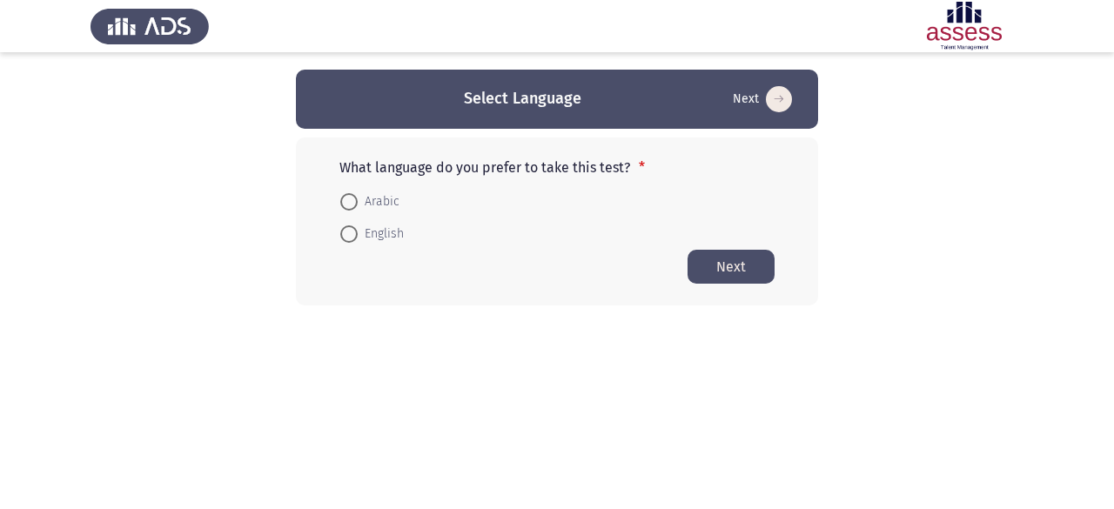
click at [364, 225] on span "English" at bounding box center [381, 234] width 46 height 21
click at [358, 225] on input "English" at bounding box center [348, 233] width 17 height 17
radio input "true"
click at [752, 264] on button "Next" at bounding box center [731, 266] width 87 height 34
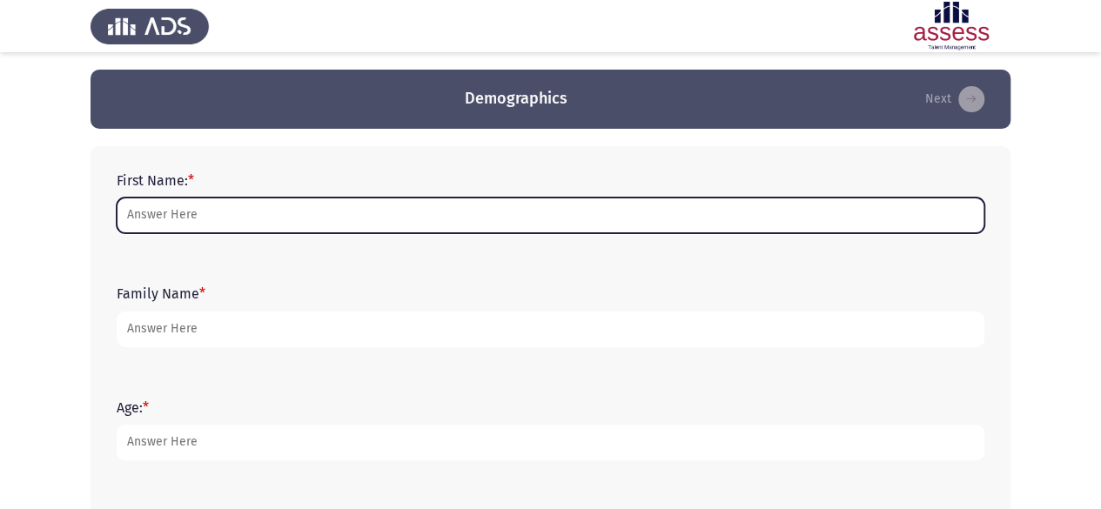
click at [494, 222] on input "First Name: *" at bounding box center [551, 216] width 868 height 36
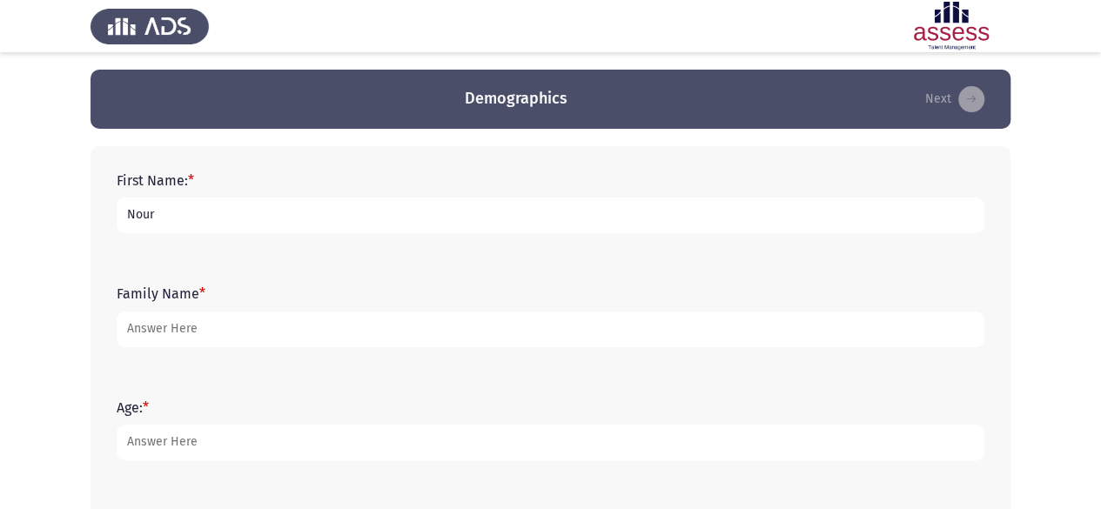
type input "Nour"
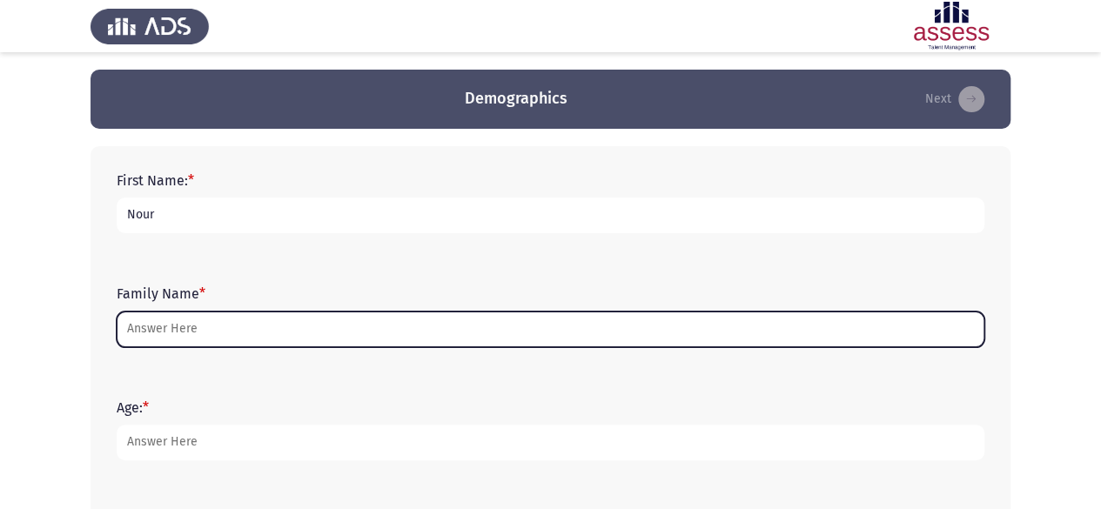
click at [384, 330] on input "Family Name *" at bounding box center [551, 330] width 868 height 36
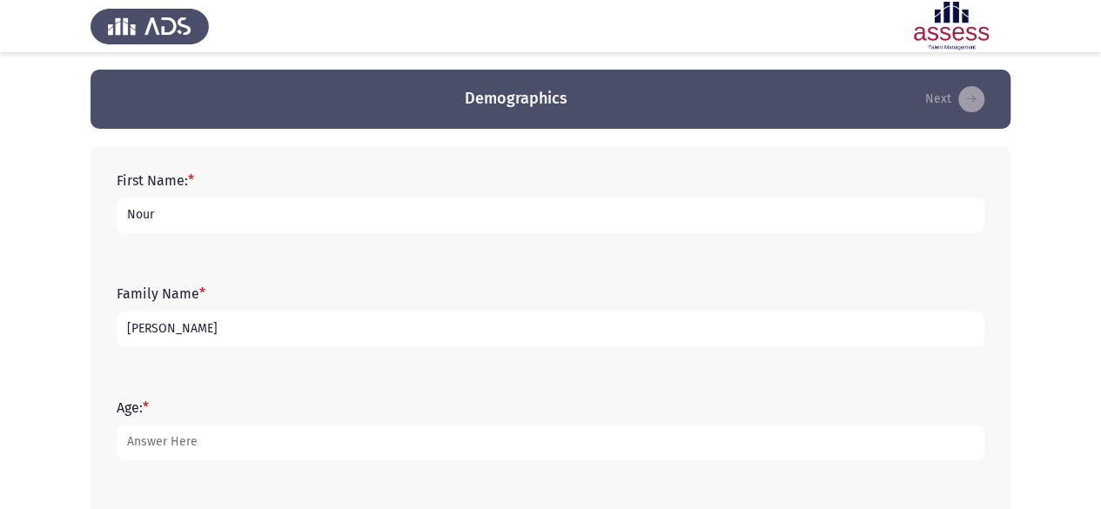
type input "[PERSON_NAME]"
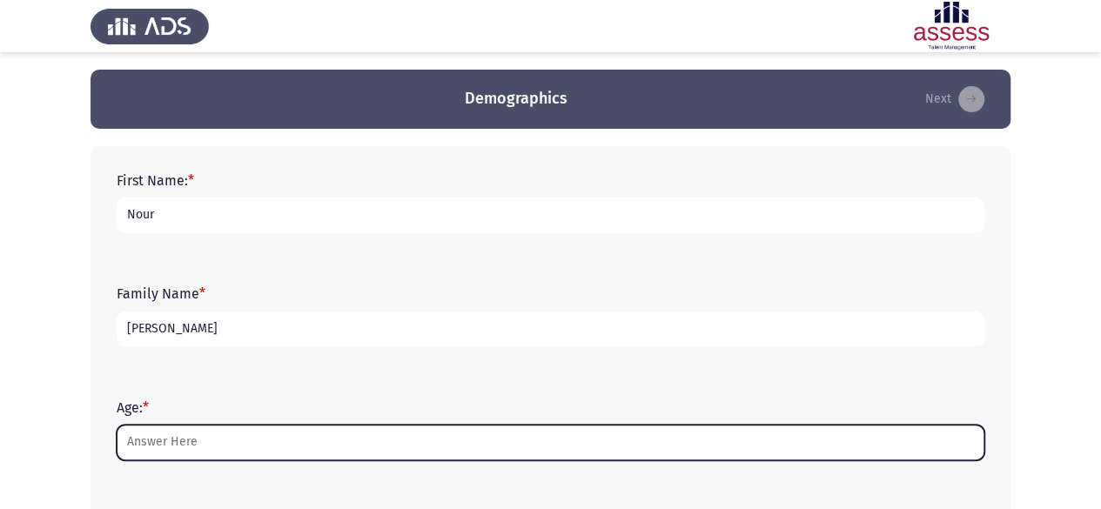
click at [327, 432] on input "Age: *" at bounding box center [551, 443] width 868 height 36
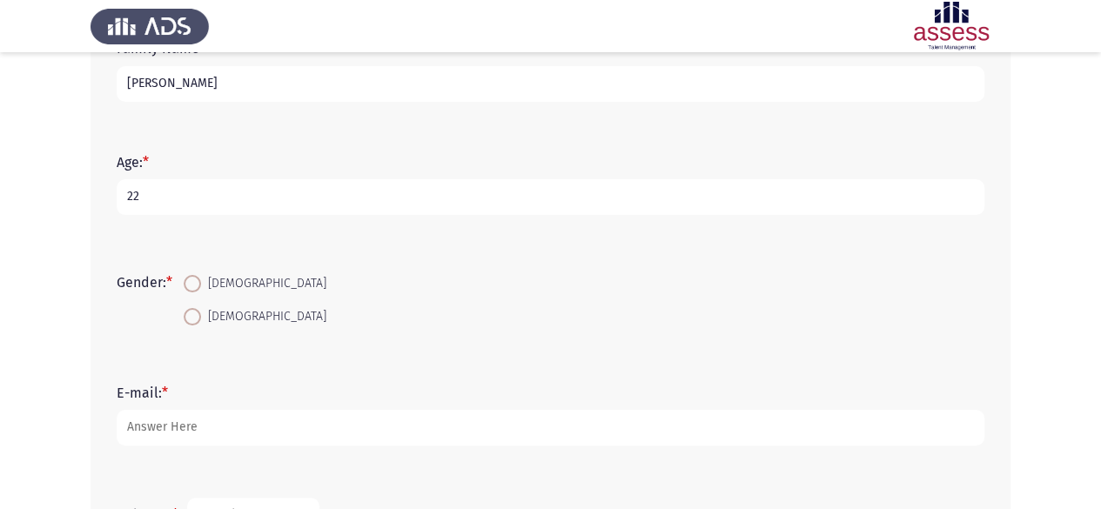
scroll to position [249, 0]
type input "22"
click at [200, 310] on span at bounding box center [192, 313] width 17 height 17
click at [200, 310] on input "[DEMOGRAPHIC_DATA]" at bounding box center [192, 313] width 17 height 17
radio input "true"
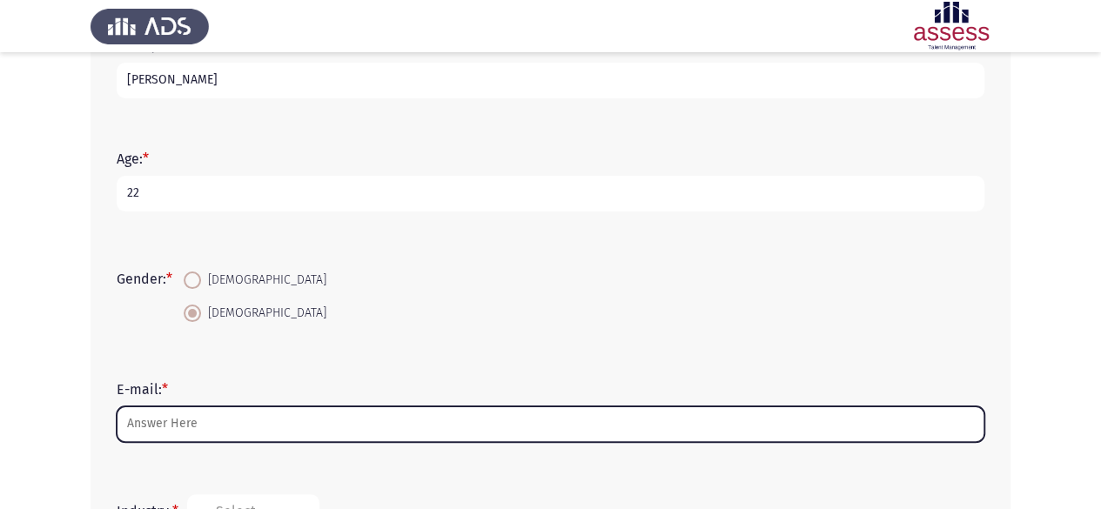
click at [232, 420] on input "E-mail: *" at bounding box center [551, 424] width 868 height 36
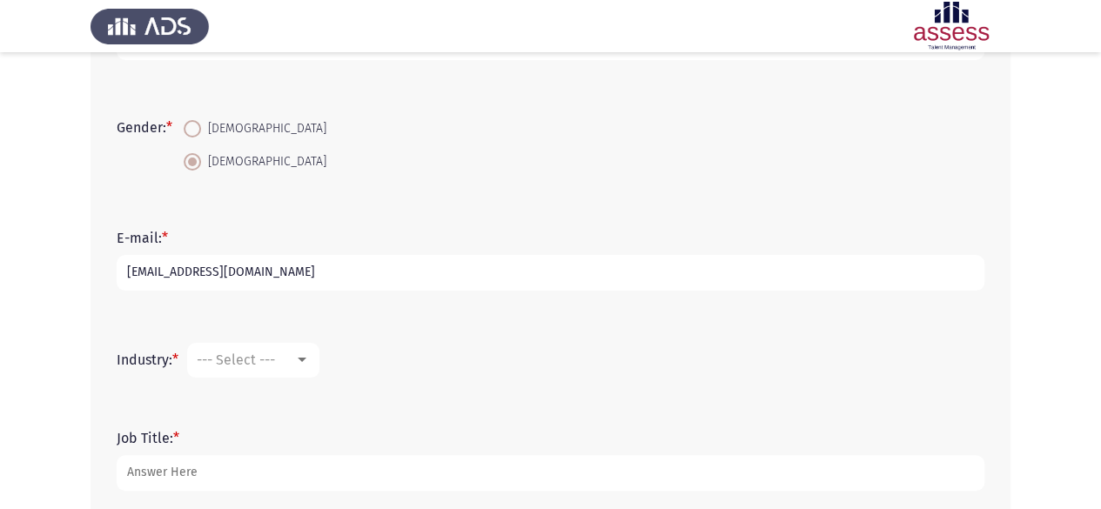
scroll to position [403, 0]
type input "[EMAIL_ADDRESS][DOMAIN_NAME]"
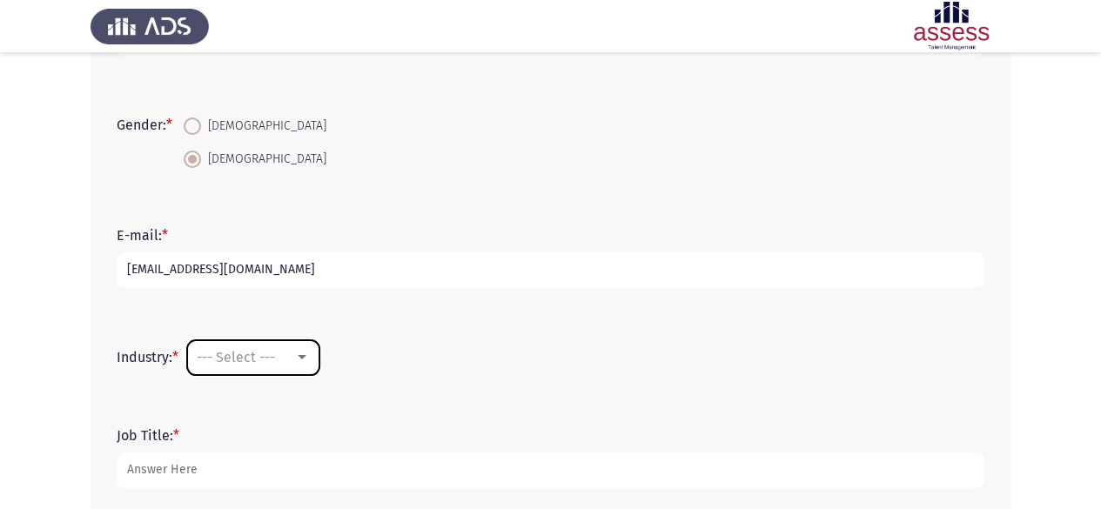
click at [269, 358] on span "--- Select ---" at bounding box center [236, 357] width 78 height 17
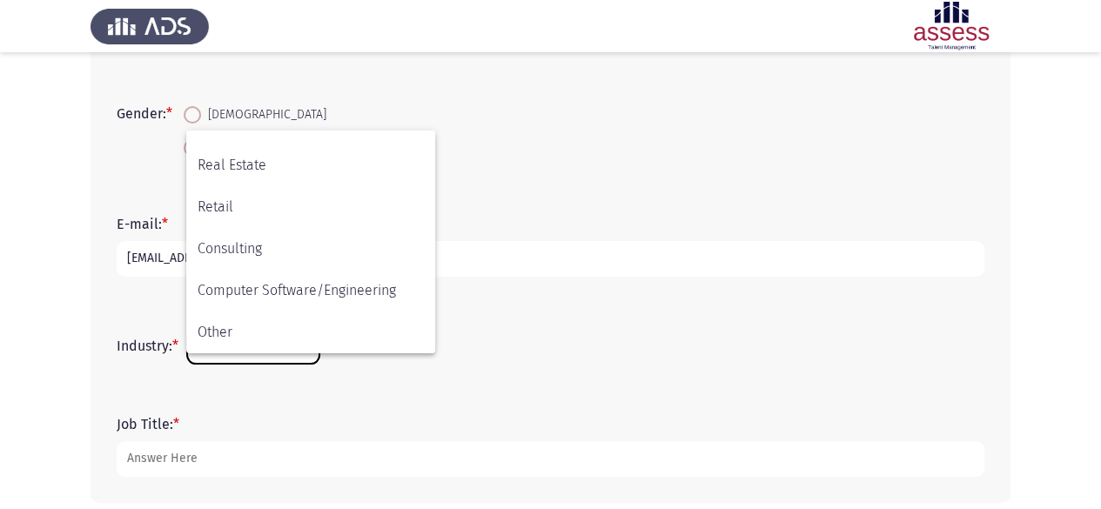
scroll to position [494, 0]
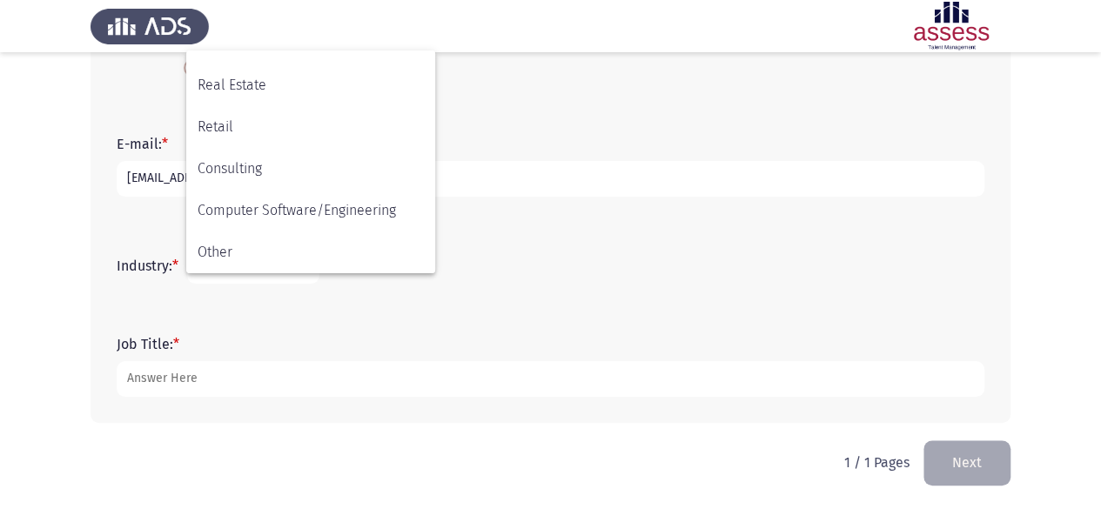
click at [533, 206] on div at bounding box center [550, 254] width 1101 height 509
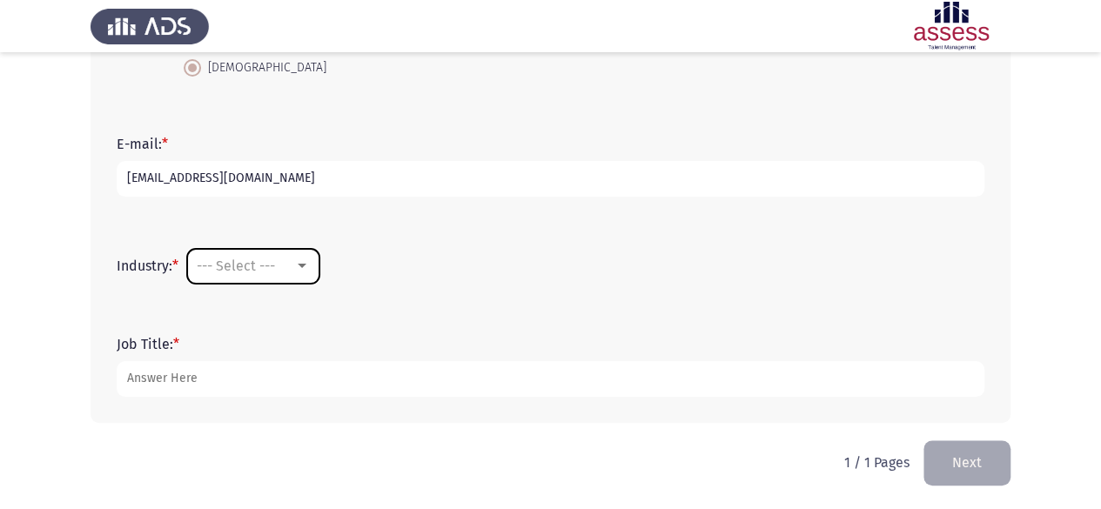
click at [242, 260] on span "--- Select ---" at bounding box center [236, 266] width 78 height 17
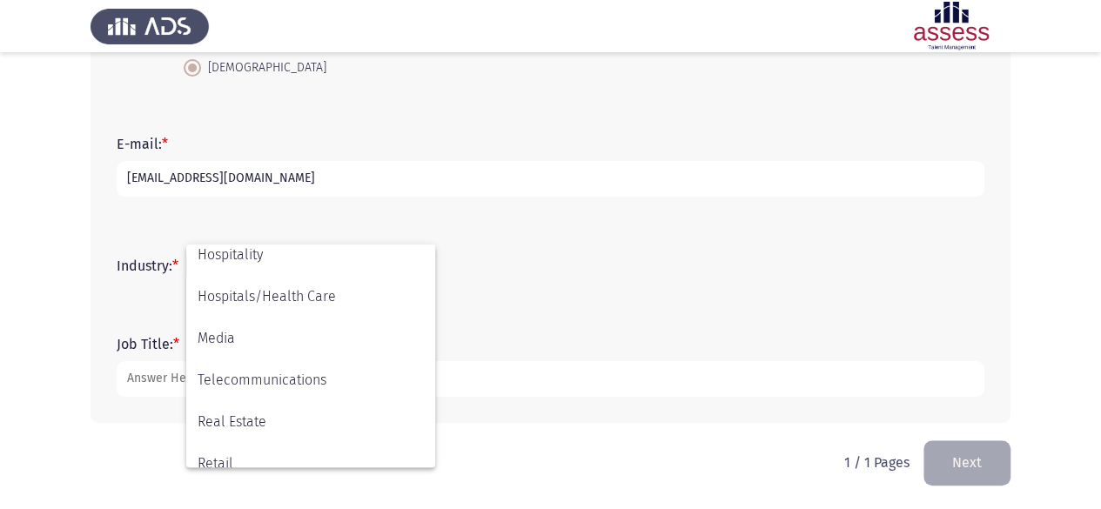
scroll to position [429, 0]
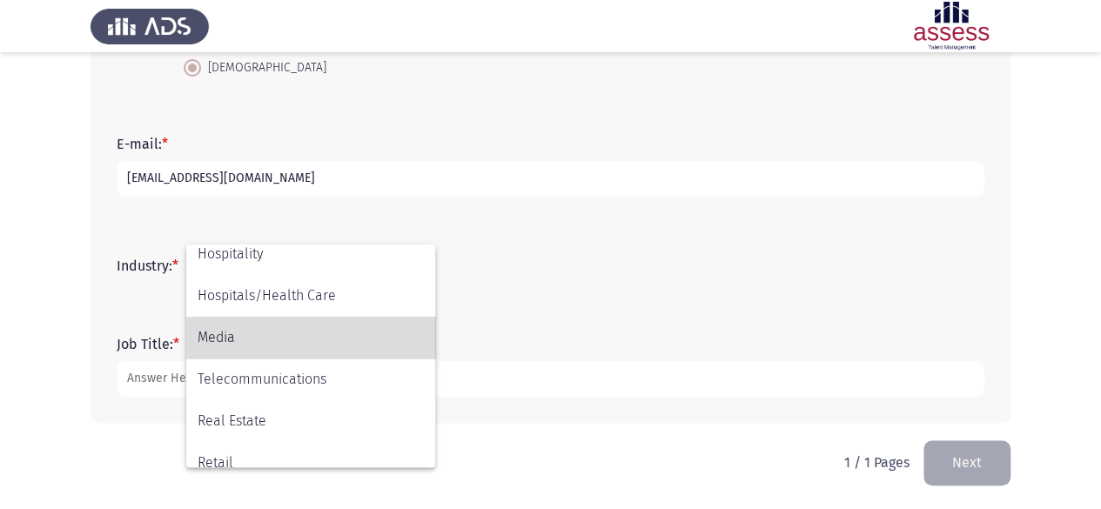
click at [262, 349] on span "Media" at bounding box center [311, 338] width 226 height 42
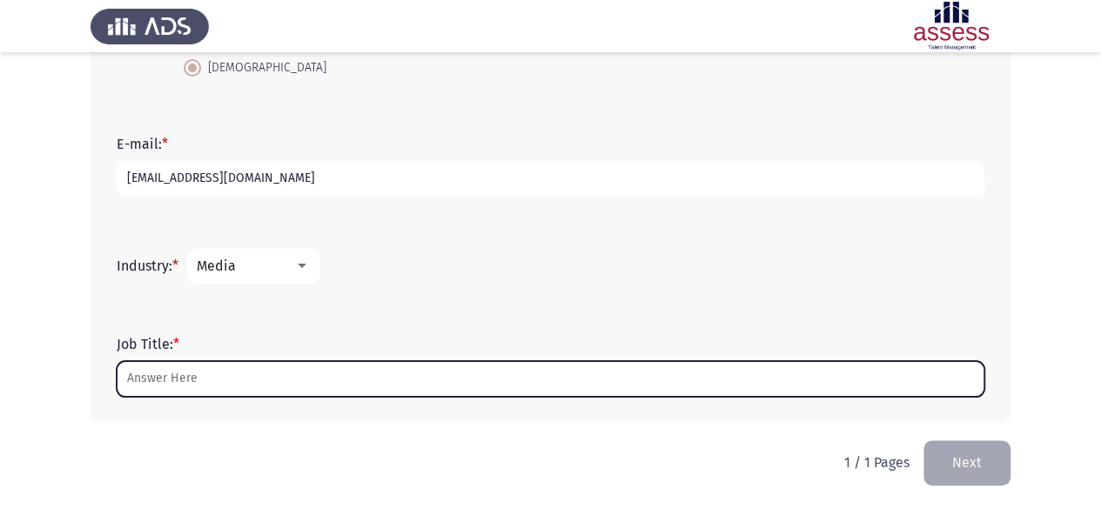
click at [258, 378] on input "Job Title: *" at bounding box center [551, 379] width 868 height 36
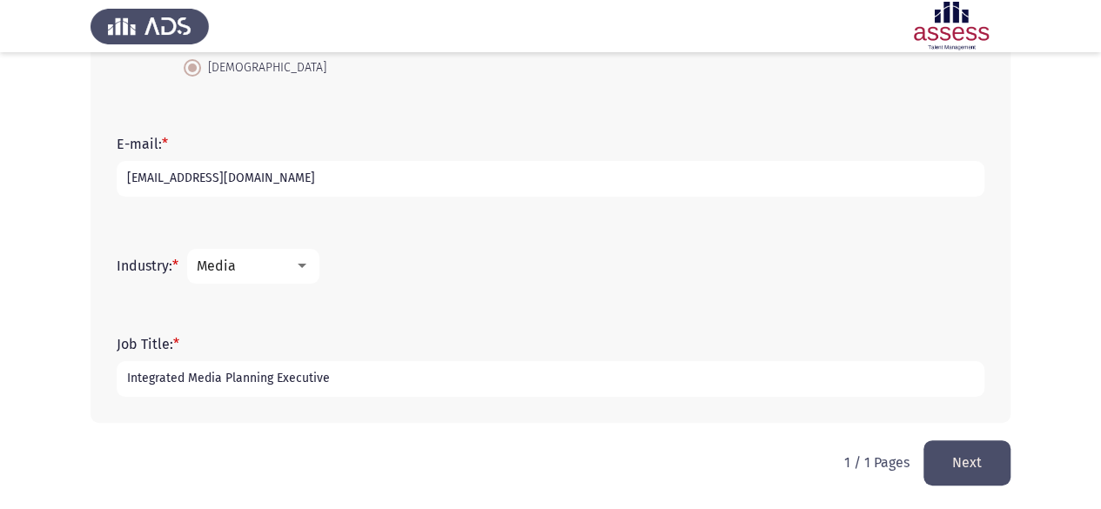
type input "Integrated Media Planning Executive"
click at [966, 467] on button "Next" at bounding box center [966, 462] width 87 height 44
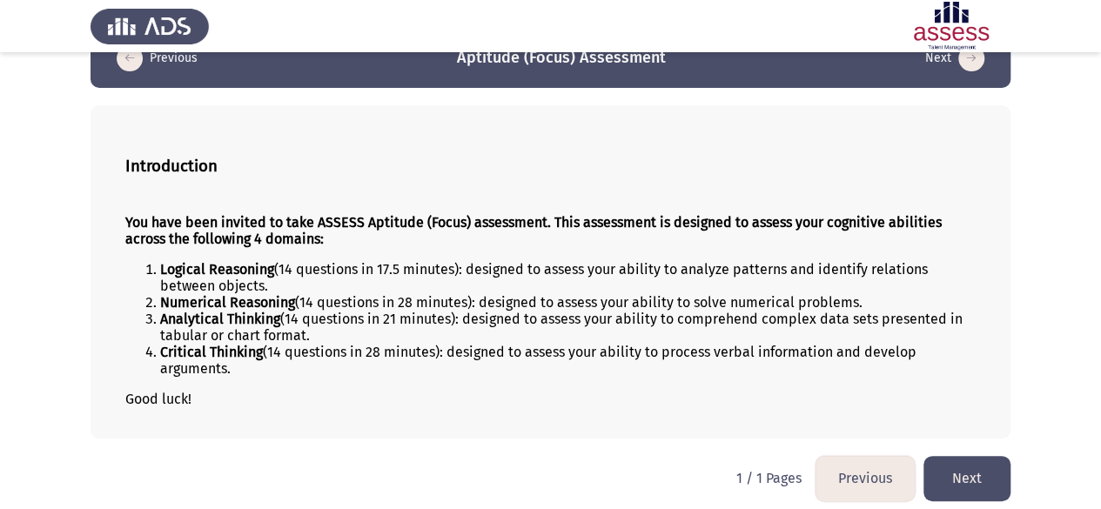
scroll to position [47, 0]
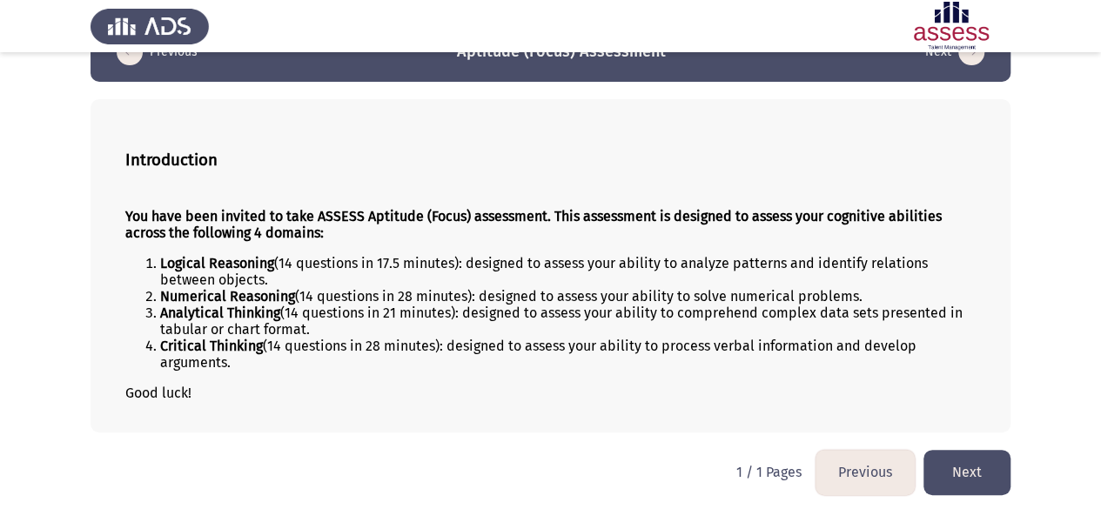
click at [983, 457] on button "Next" at bounding box center [966, 472] width 87 height 44
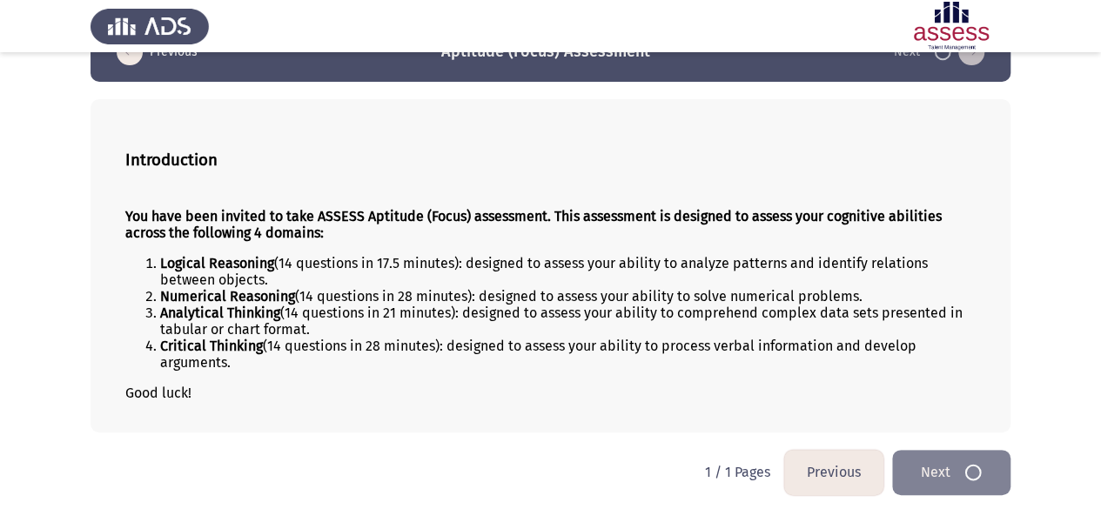
scroll to position [0, 0]
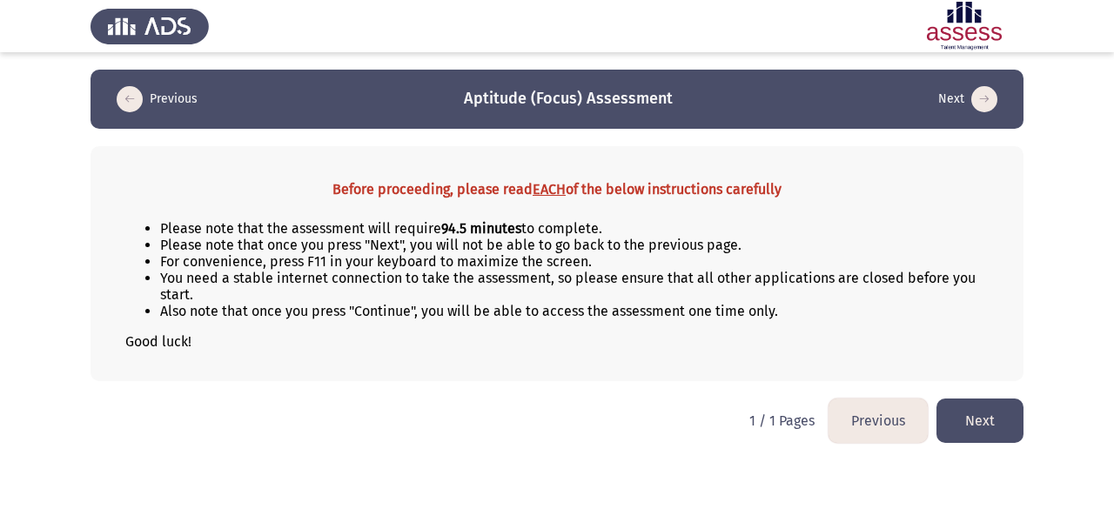
click at [984, 420] on button "Next" at bounding box center [980, 421] width 87 height 44
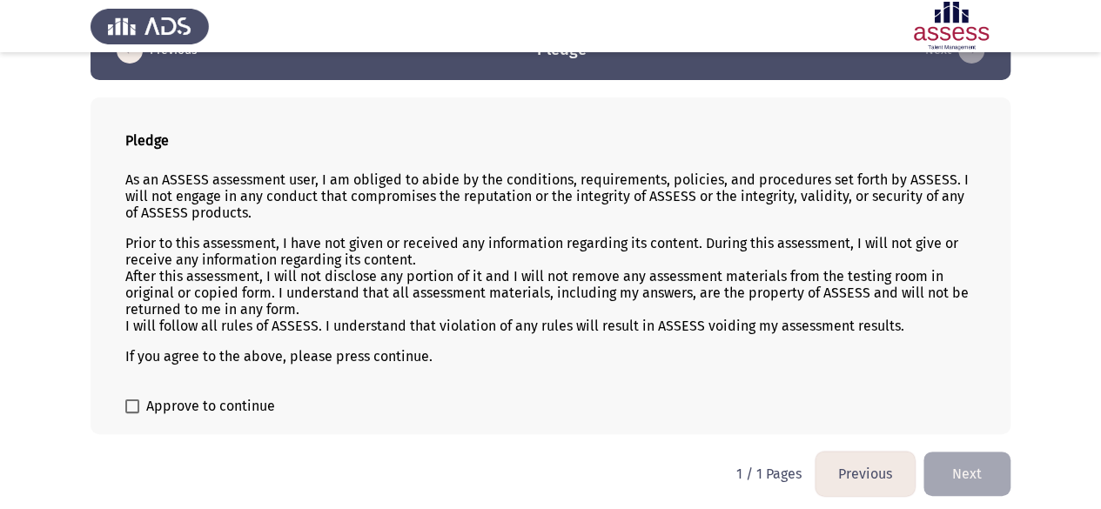
scroll to position [50, 0]
click at [168, 399] on span "Approve to continue" at bounding box center [210, 405] width 129 height 21
click at [132, 413] on input "Approve to continue" at bounding box center [131, 413] width 1 height 1
checkbox input "true"
click at [943, 453] on button "Next" at bounding box center [966, 473] width 87 height 44
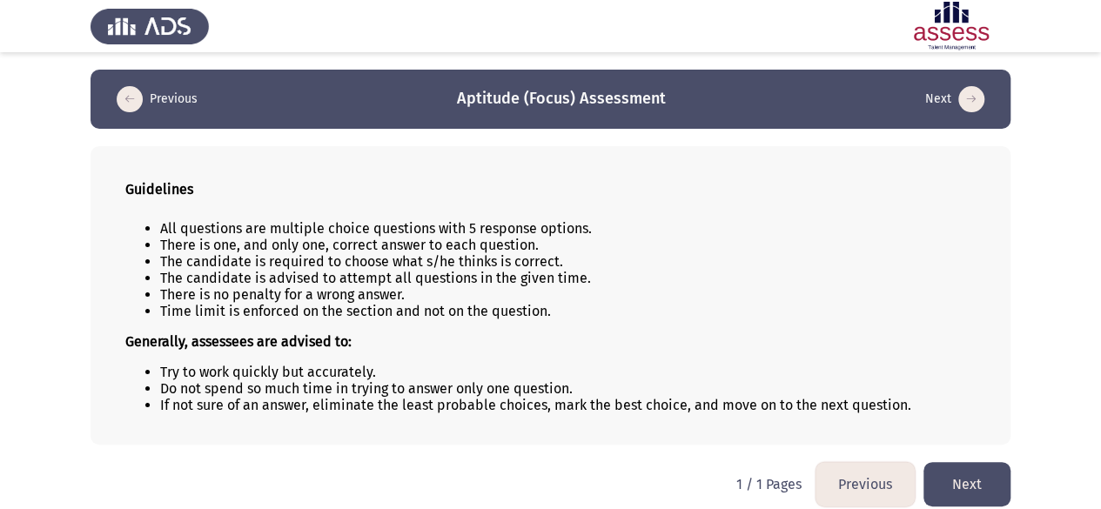
scroll to position [11, 0]
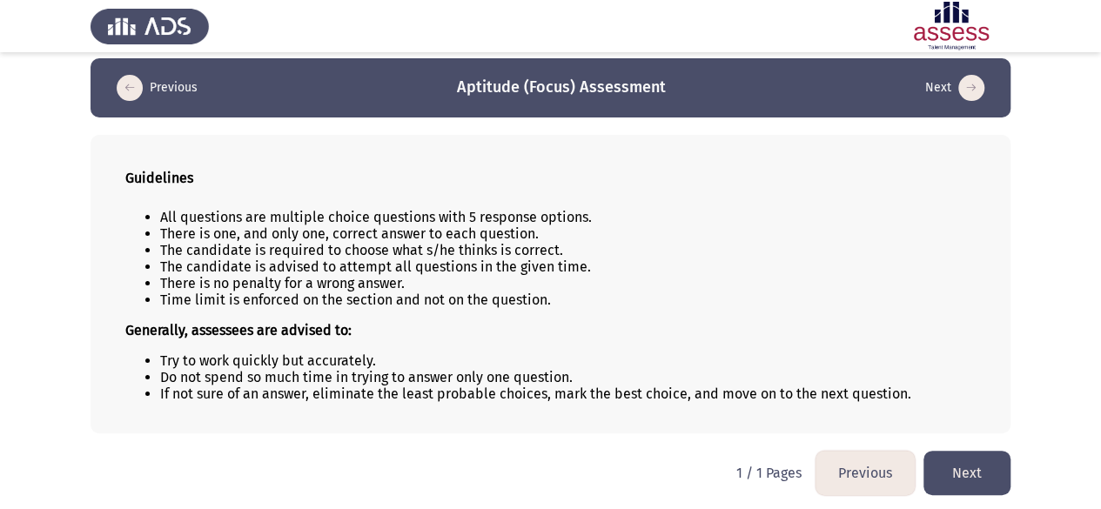
click at [945, 464] on button "Next" at bounding box center [966, 473] width 87 height 44
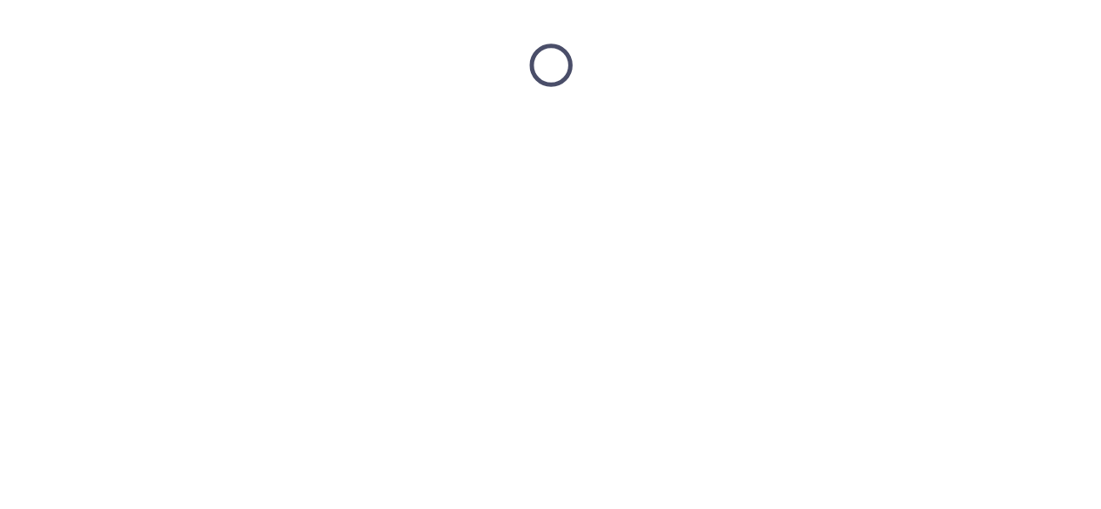
scroll to position [0, 0]
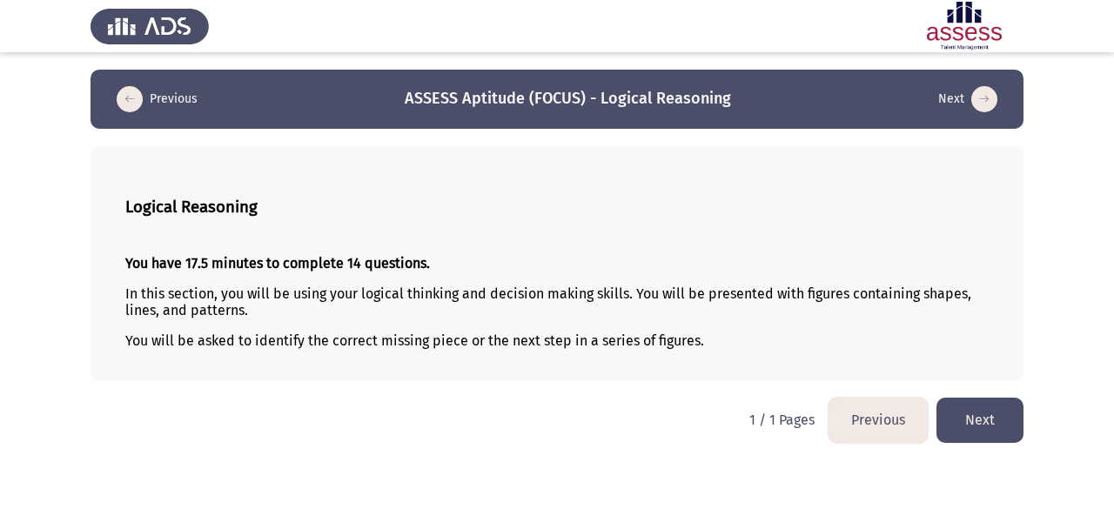
click at [989, 408] on button "Next" at bounding box center [980, 420] width 87 height 44
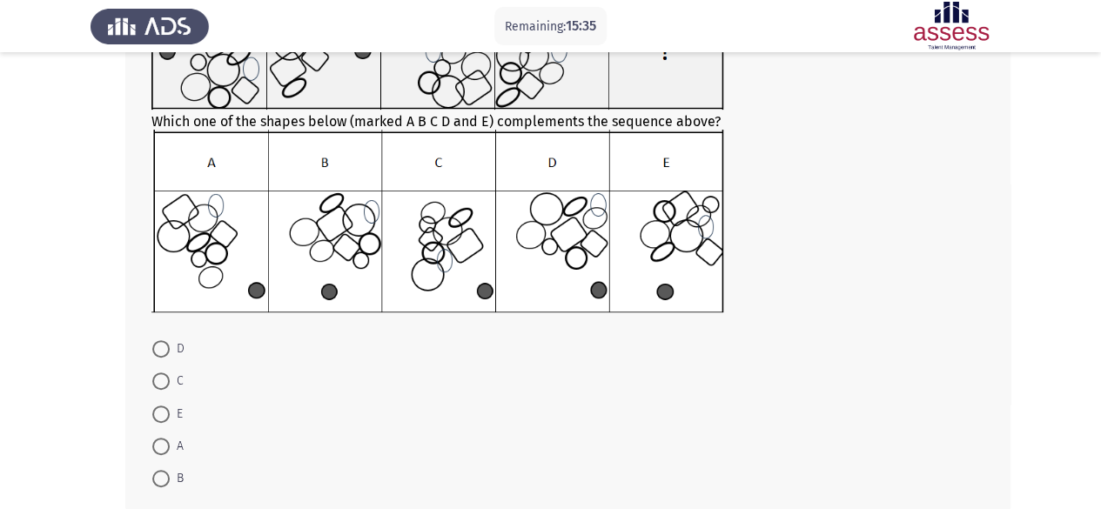
scroll to position [185, 0]
click at [163, 441] on span at bounding box center [160, 445] width 17 height 17
click at [163, 441] on input "A" at bounding box center [160, 445] width 17 height 17
radio input "true"
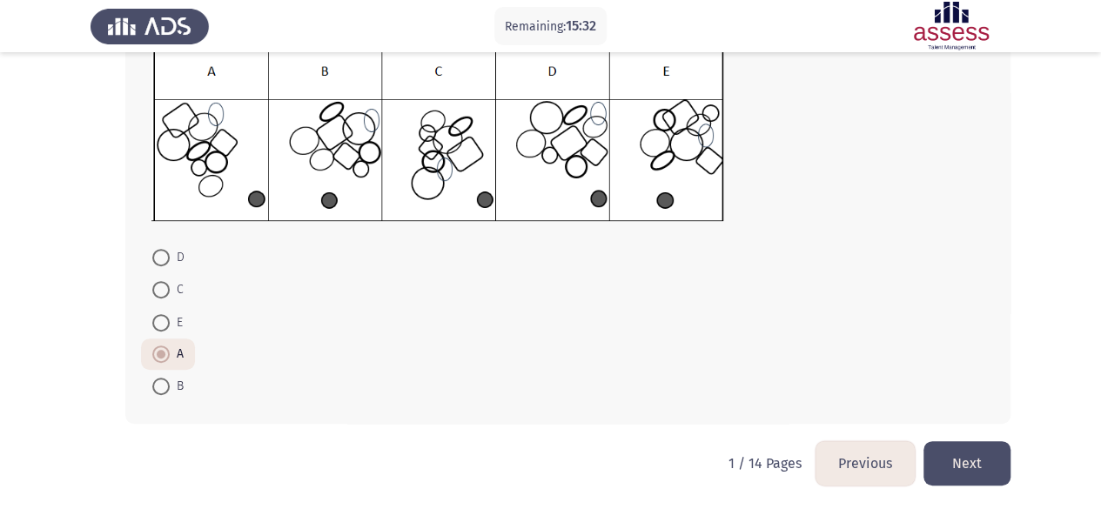
click at [984, 451] on button "Next" at bounding box center [966, 463] width 87 height 44
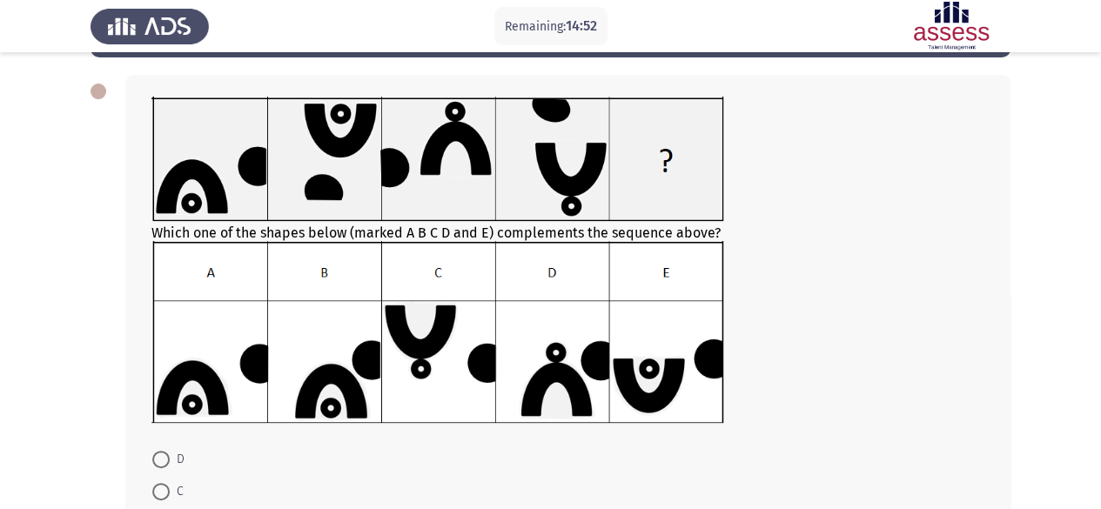
scroll to position [273, 0]
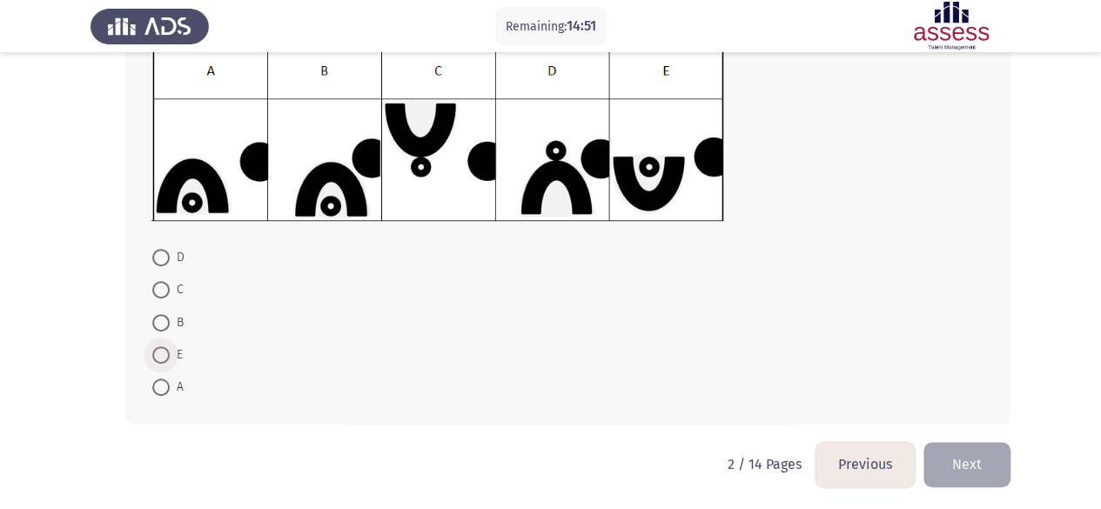
click at [167, 353] on span at bounding box center [160, 354] width 17 height 17
click at [167, 353] on input "E" at bounding box center [160, 354] width 17 height 17
radio input "true"
click at [941, 457] on button "Next" at bounding box center [966, 463] width 87 height 44
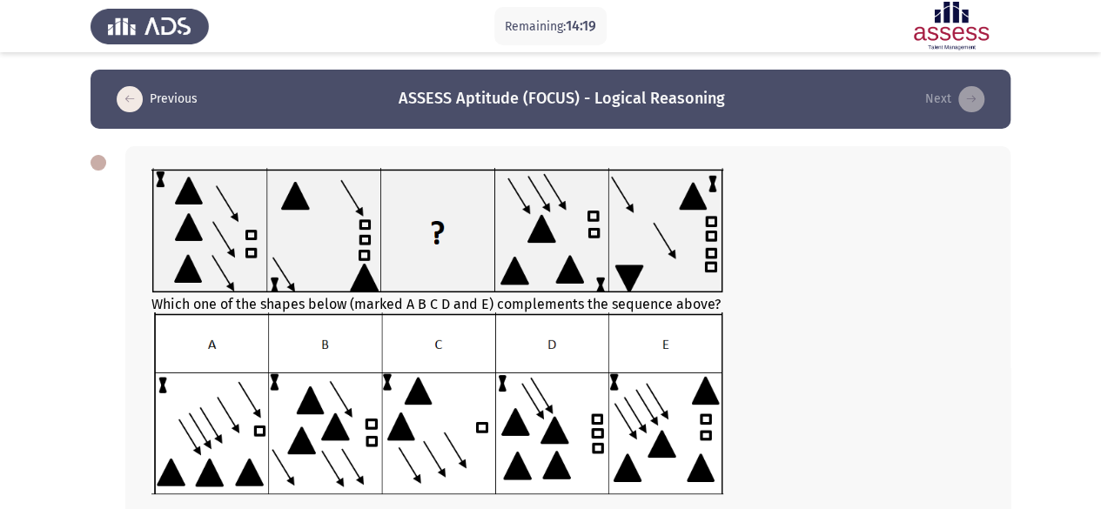
click at [453, 379] on img at bounding box center [437, 402] width 572 height 181
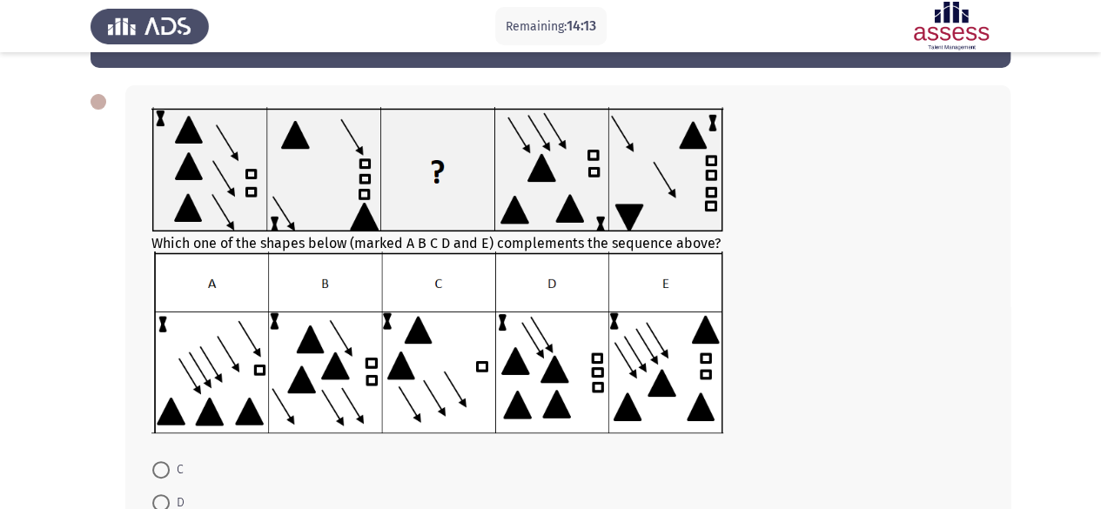
scroll to position [178, 0]
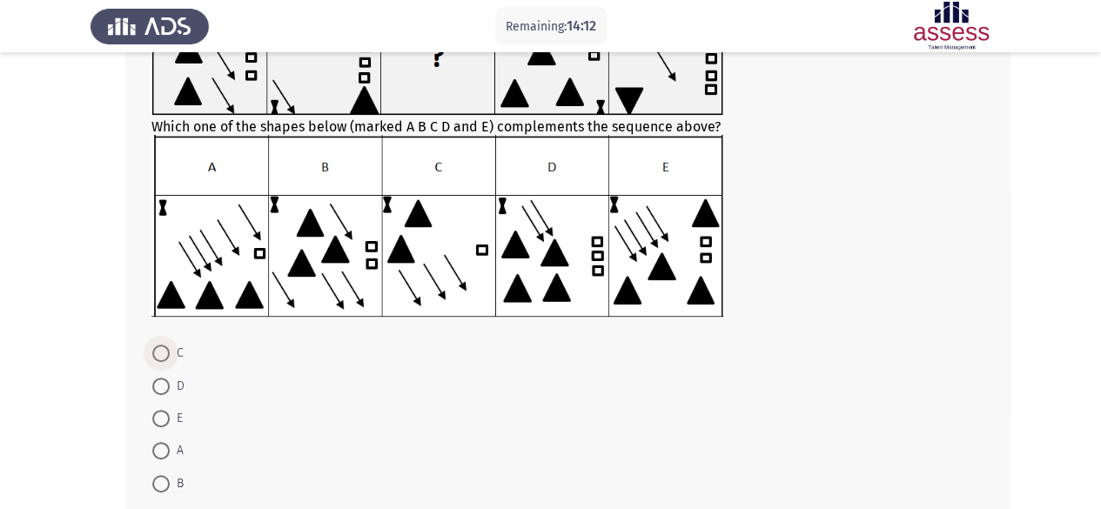
click at [172, 351] on span "C" at bounding box center [177, 353] width 14 height 21
click at [170, 351] on input "C" at bounding box center [160, 353] width 17 height 17
radio input "true"
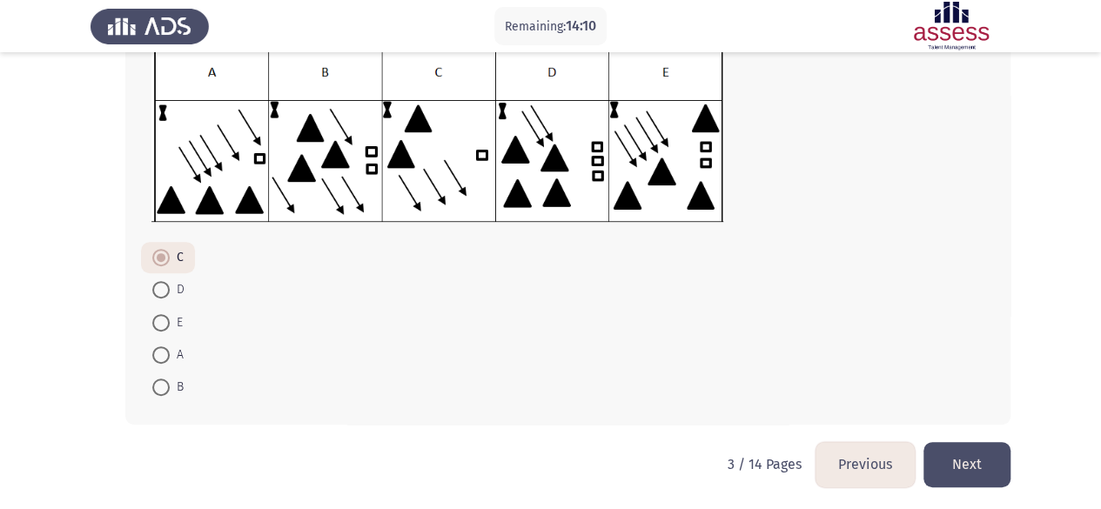
scroll to position [273, 0]
click at [987, 472] on button "Next" at bounding box center [966, 463] width 87 height 44
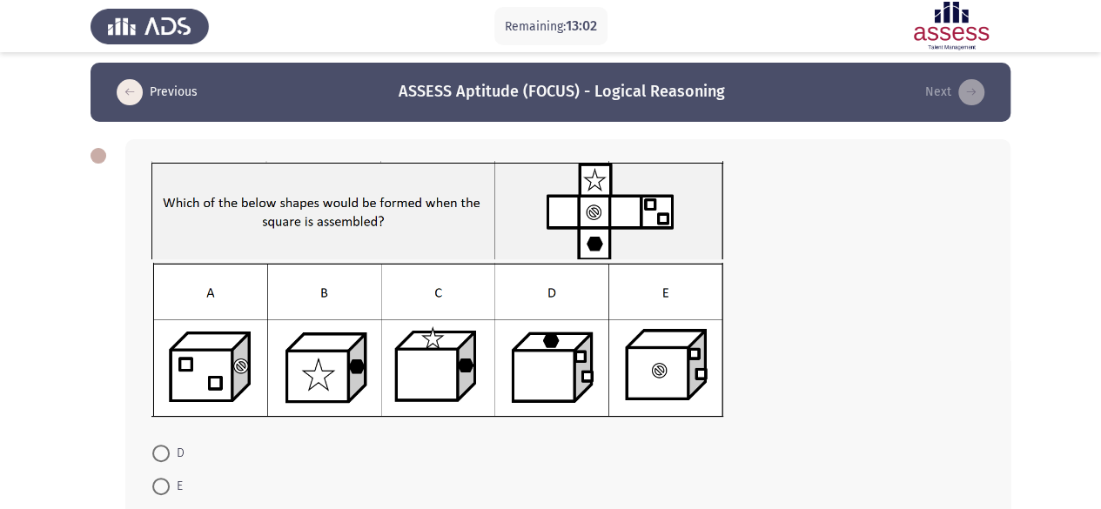
scroll to position [83, 0]
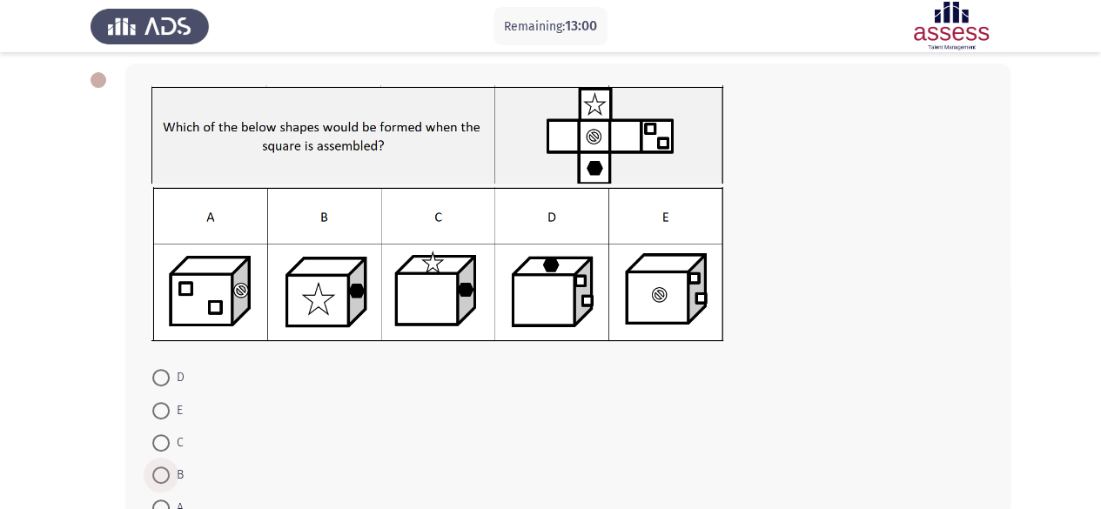
click at [157, 480] on span at bounding box center [160, 475] width 17 height 17
click at [157, 480] on input "B" at bounding box center [160, 475] width 17 height 17
radio input "true"
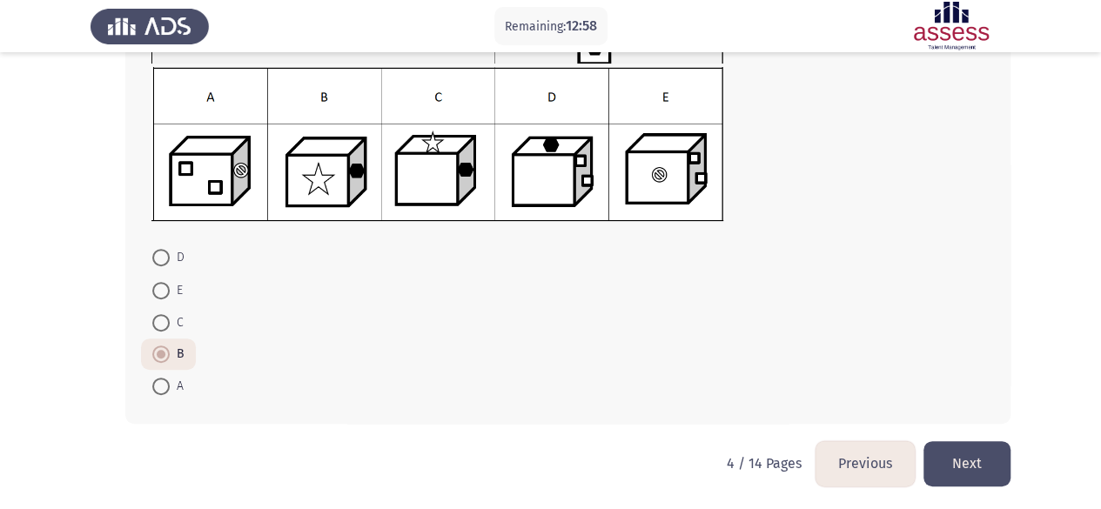
click at [1000, 460] on button "Next" at bounding box center [966, 463] width 87 height 44
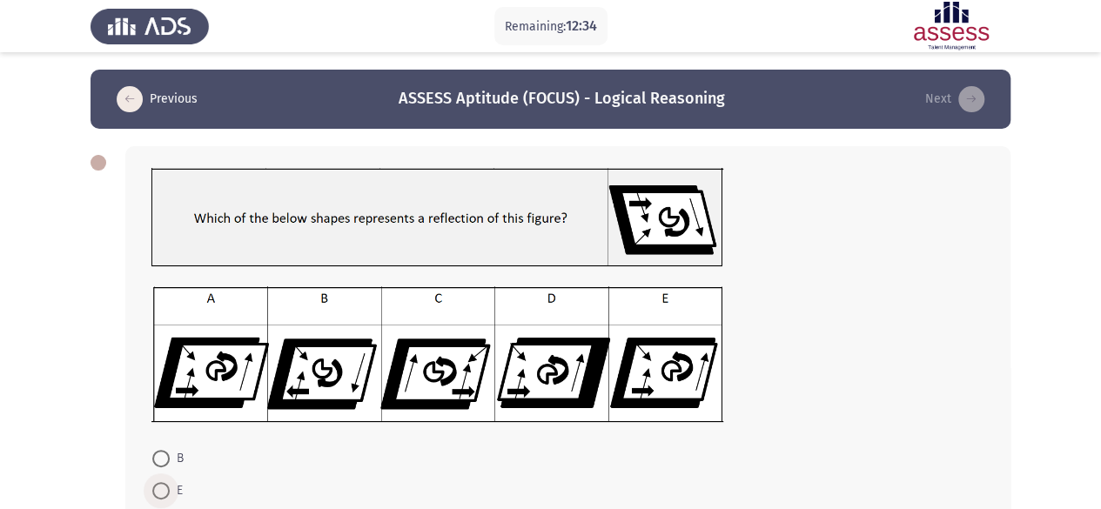
click at [165, 484] on span at bounding box center [160, 490] width 17 height 17
click at [165, 484] on input "E" at bounding box center [160, 490] width 17 height 17
radio input "true"
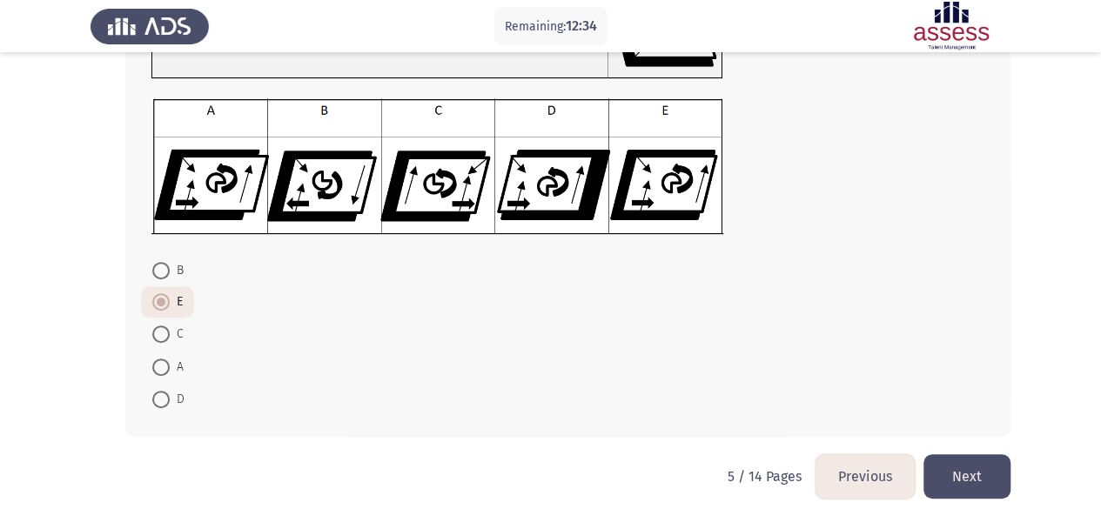
scroll to position [200, 0]
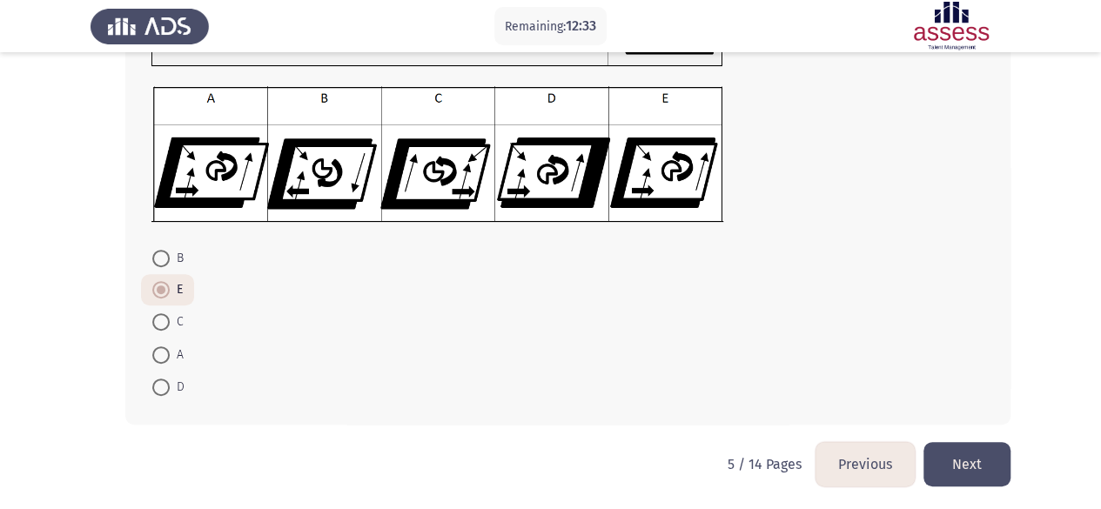
click at [979, 455] on button "Next" at bounding box center [966, 464] width 87 height 44
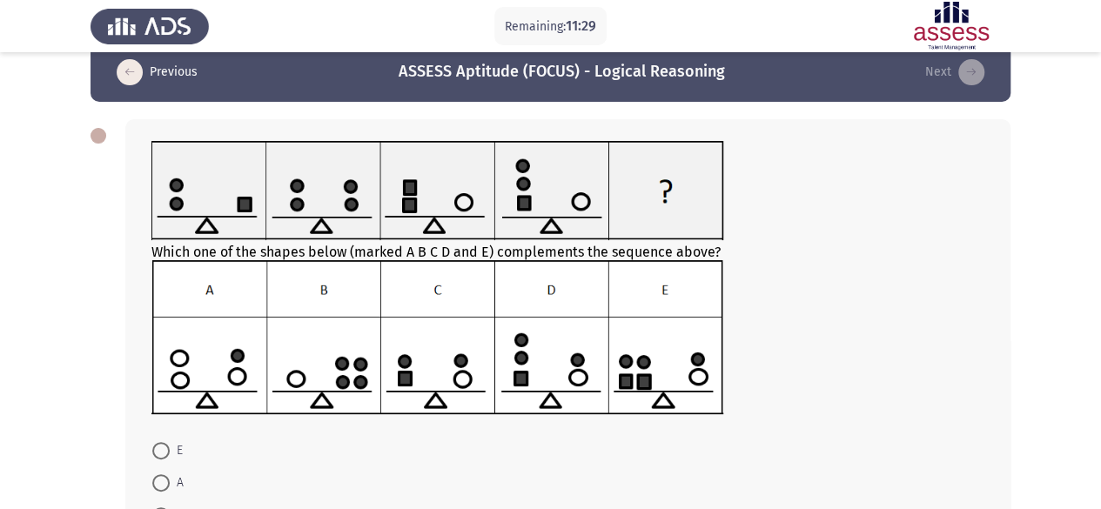
scroll to position [53, 0]
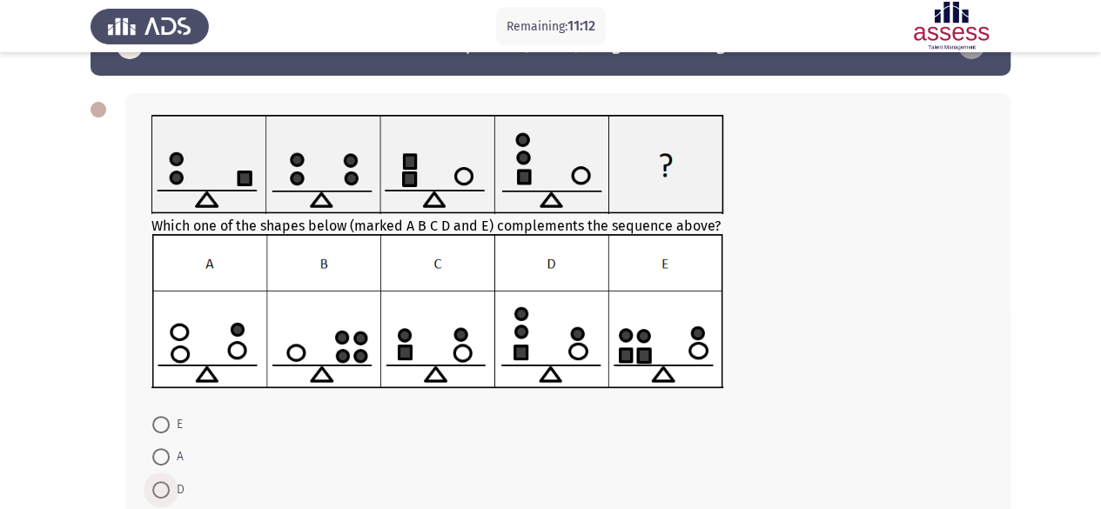
click at [163, 483] on span at bounding box center [160, 489] width 17 height 17
click at [163, 483] on input "D" at bounding box center [160, 489] width 17 height 17
radio input "true"
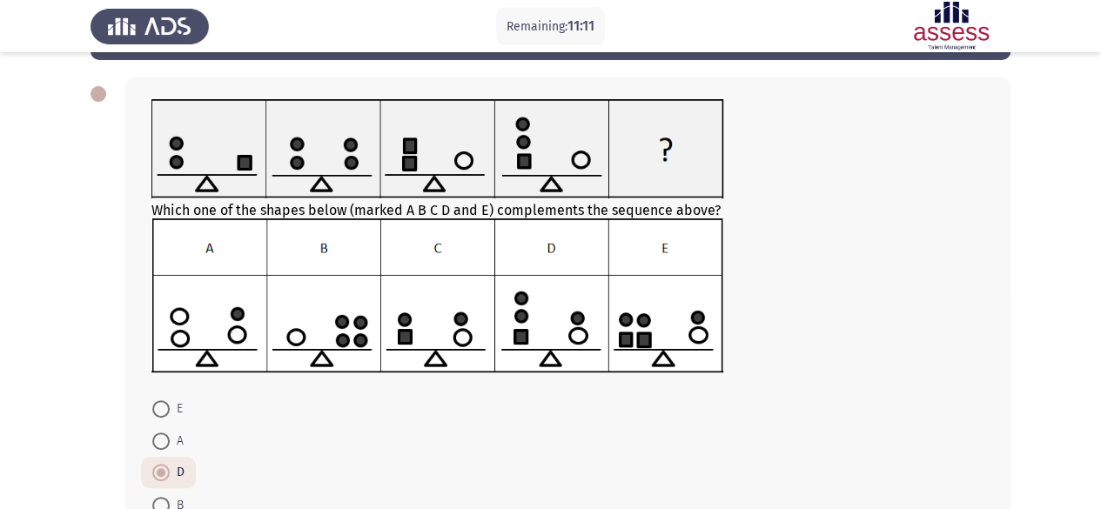
scroll to position [219, 0]
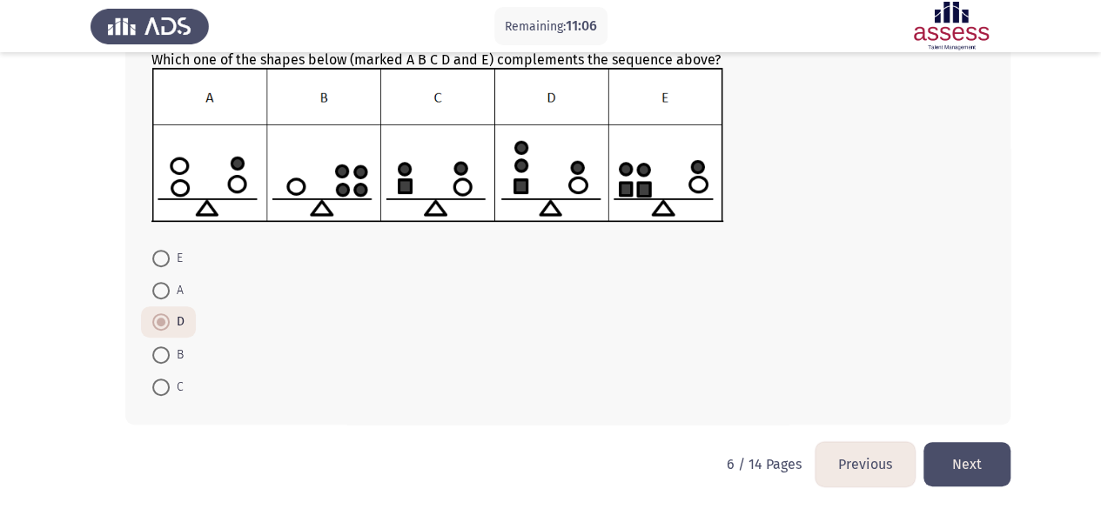
click at [978, 463] on button "Next" at bounding box center [966, 464] width 87 height 44
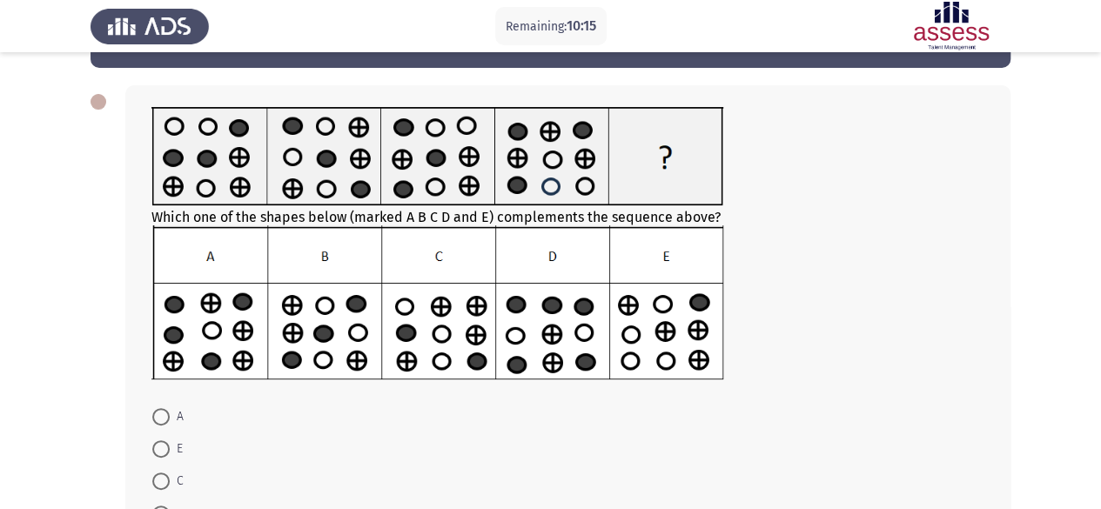
scroll to position [93, 0]
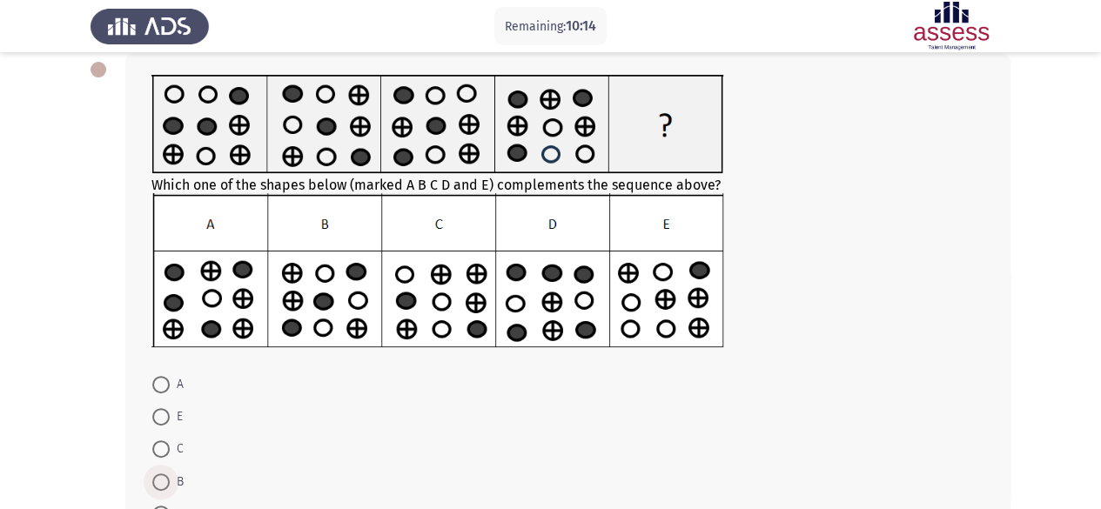
click at [168, 481] on span at bounding box center [160, 481] width 17 height 17
click at [168, 481] on input "B" at bounding box center [160, 481] width 17 height 17
radio input "true"
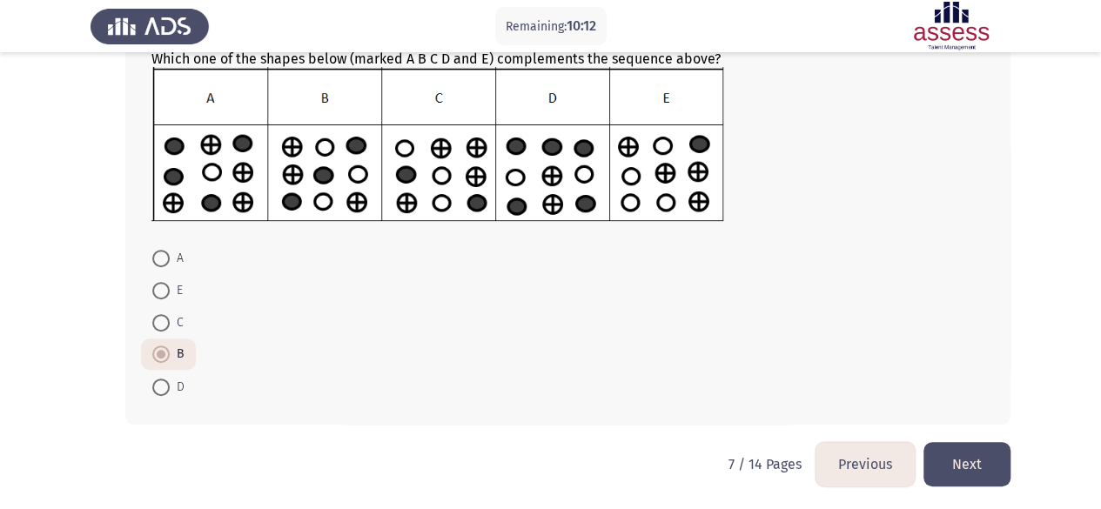
click at [977, 449] on button "Next" at bounding box center [966, 464] width 87 height 44
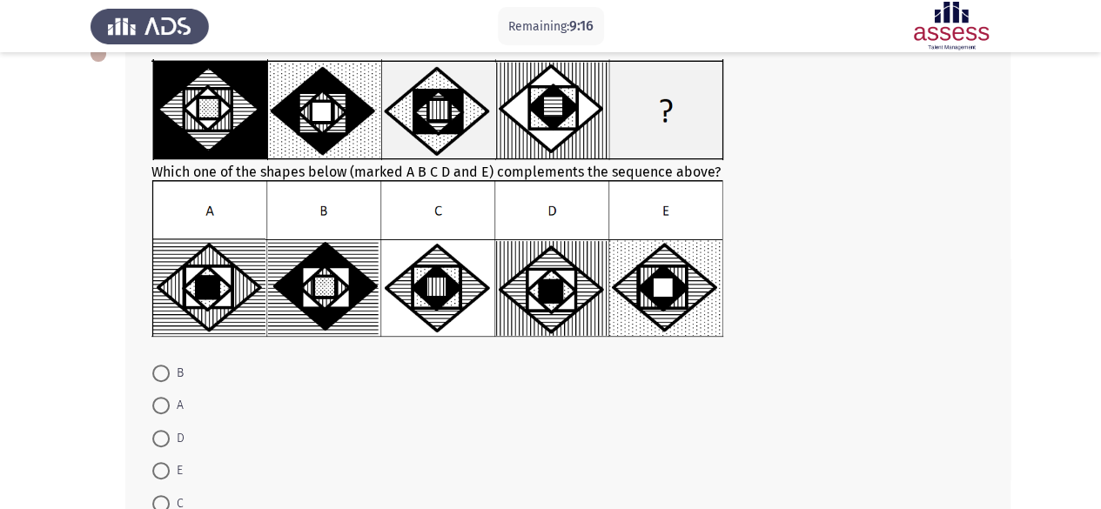
scroll to position [110, 0]
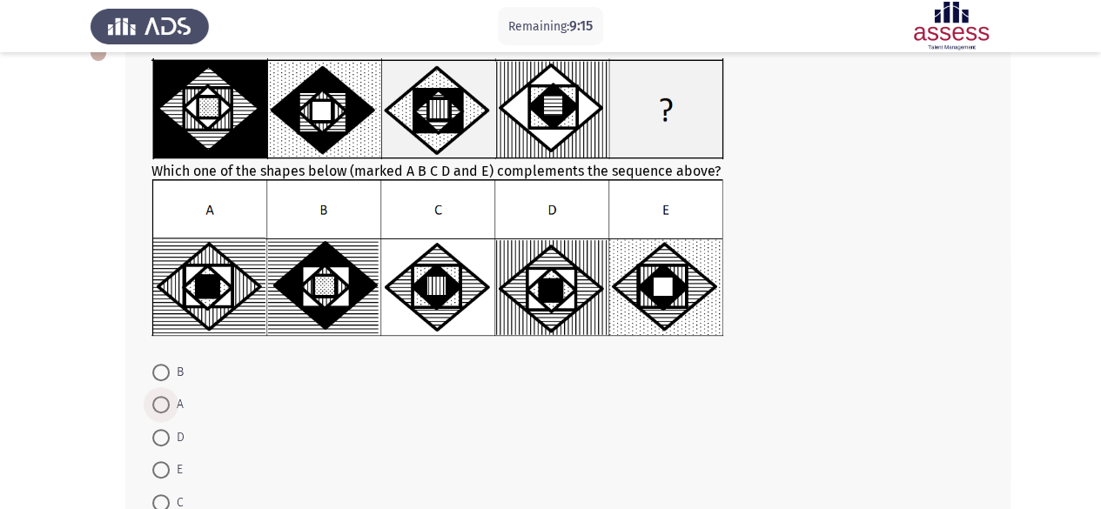
click at [169, 399] on span at bounding box center [160, 404] width 17 height 17
click at [169, 399] on input "A" at bounding box center [160, 404] width 17 height 17
radio input "true"
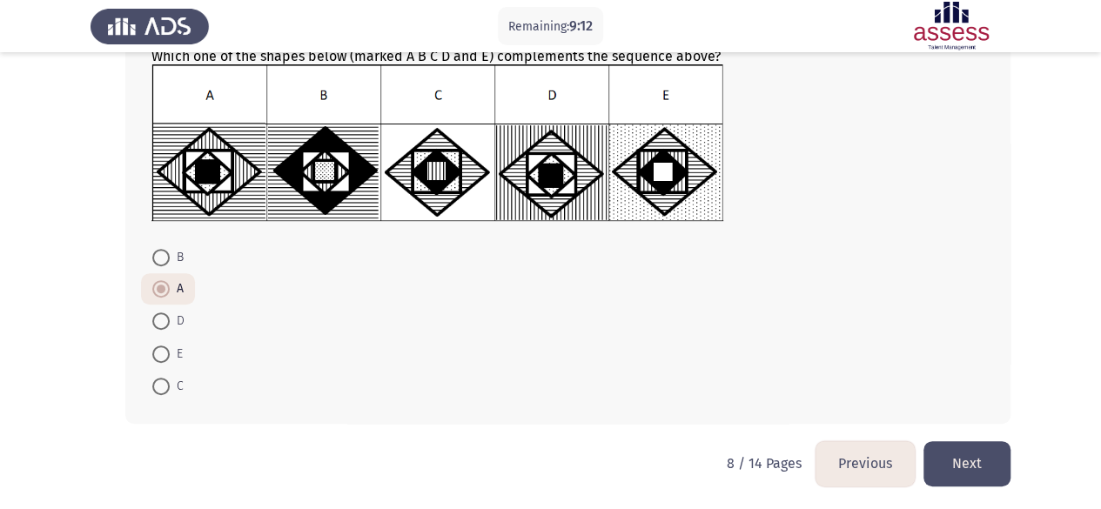
click at [973, 460] on button "Next" at bounding box center [966, 463] width 87 height 44
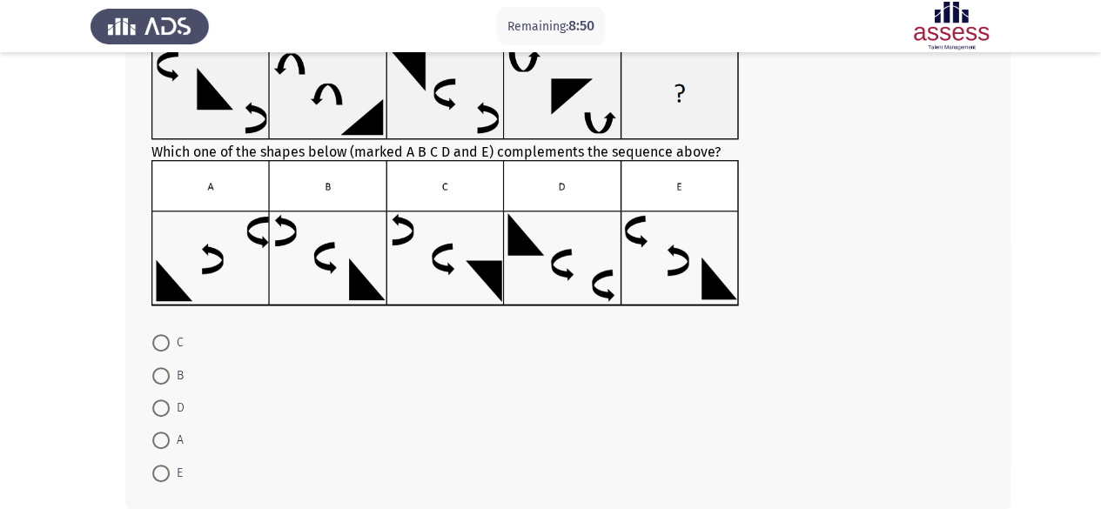
scroll to position [124, 0]
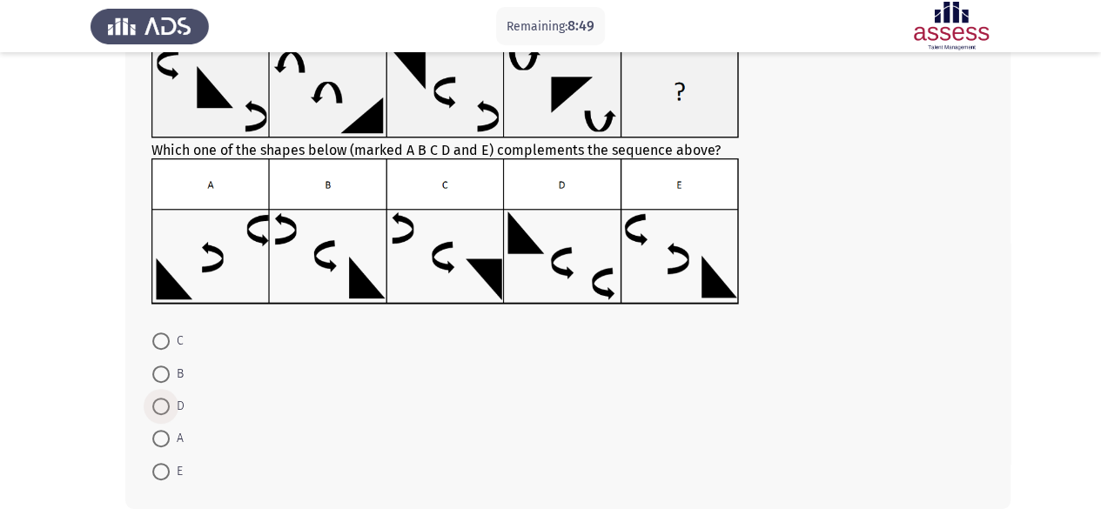
click at [164, 400] on span at bounding box center [160, 406] width 17 height 17
click at [164, 400] on input "D" at bounding box center [160, 406] width 17 height 17
radio input "true"
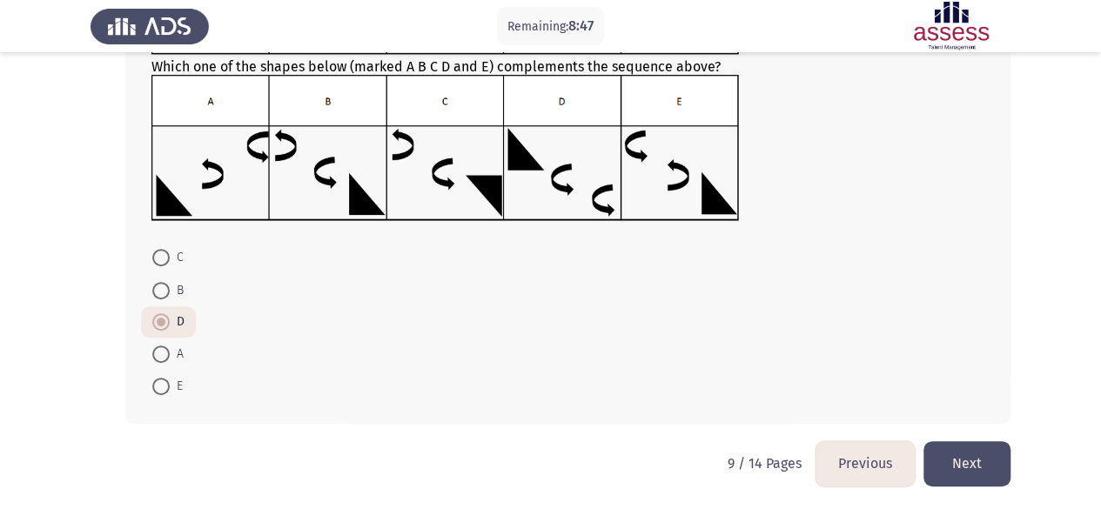
click at [977, 457] on button "Next" at bounding box center [966, 463] width 87 height 44
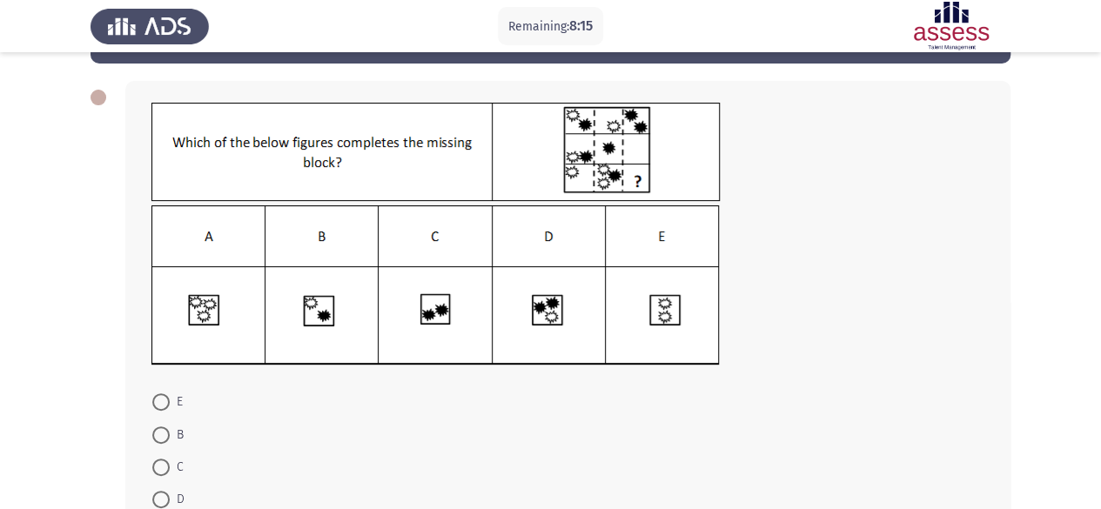
scroll to position [66, 0]
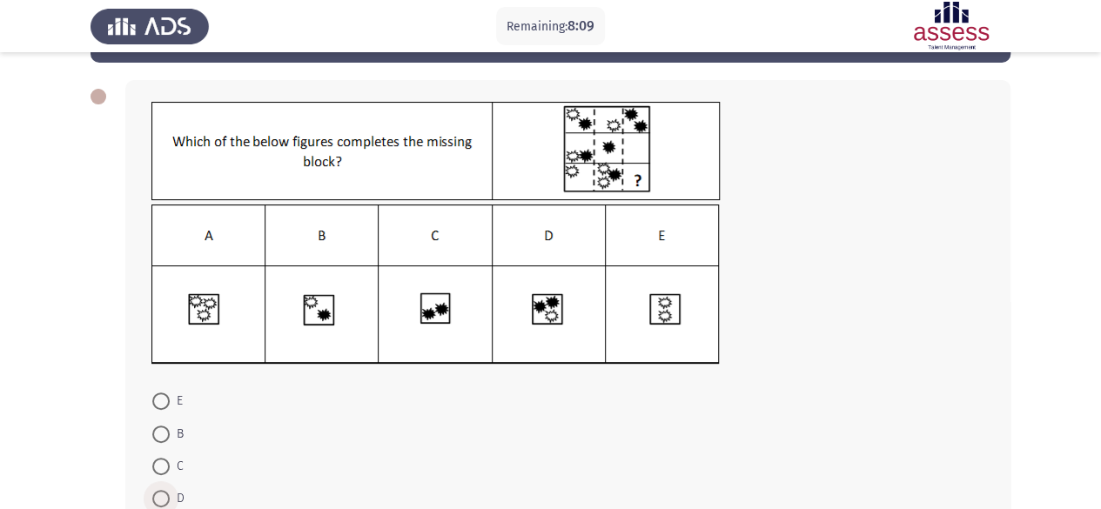
click at [164, 496] on span at bounding box center [160, 498] width 17 height 17
click at [164, 496] on input "D" at bounding box center [160, 498] width 17 height 17
radio input "true"
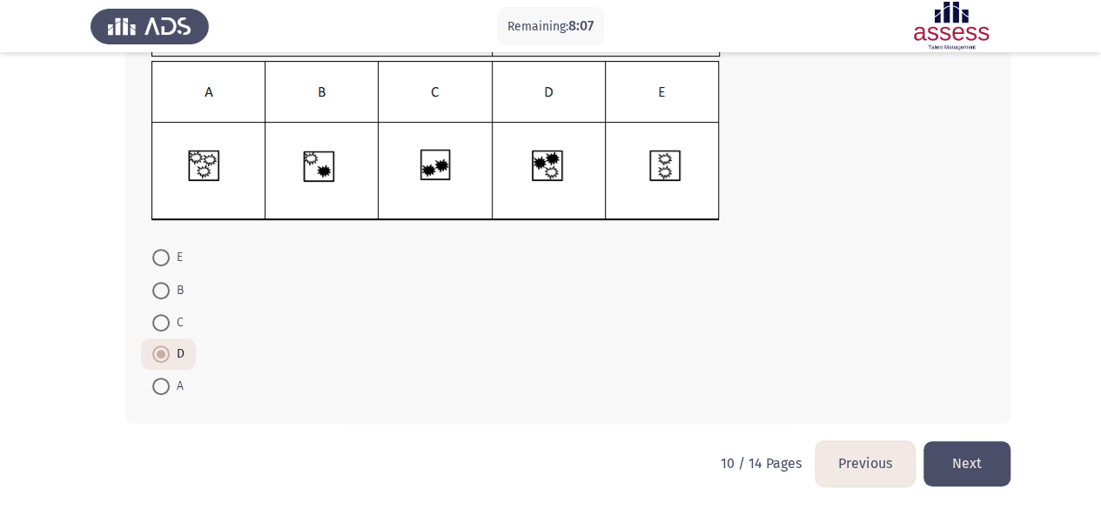
click at [971, 447] on button "Next" at bounding box center [966, 463] width 87 height 44
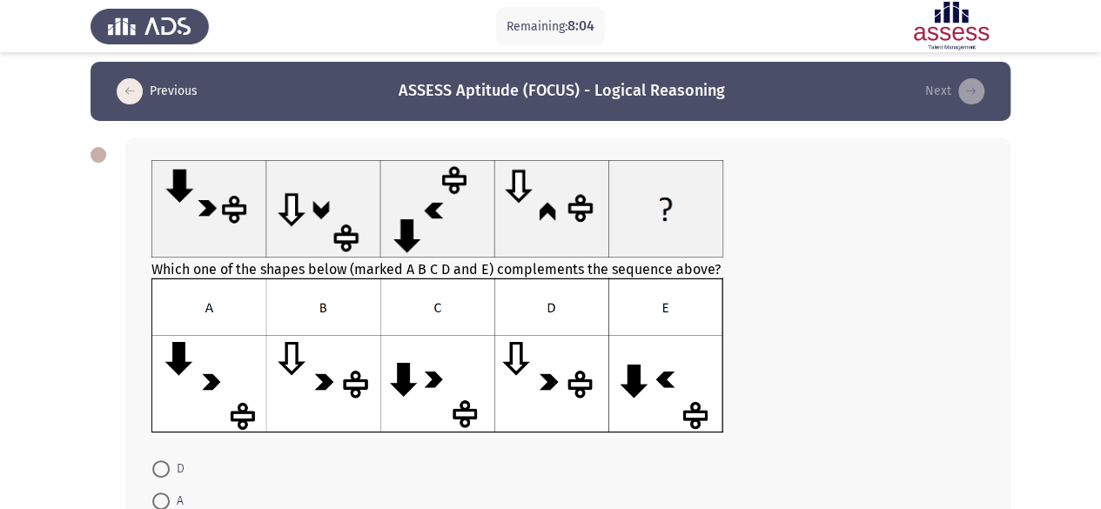
scroll to position [0, 0]
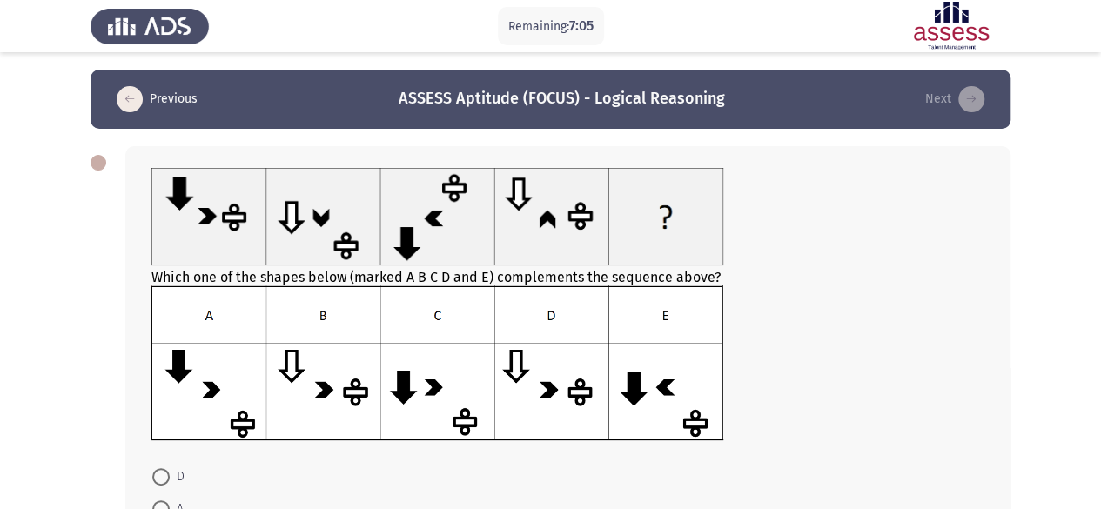
click at [233, 391] on img at bounding box center [437, 362] width 572 height 154
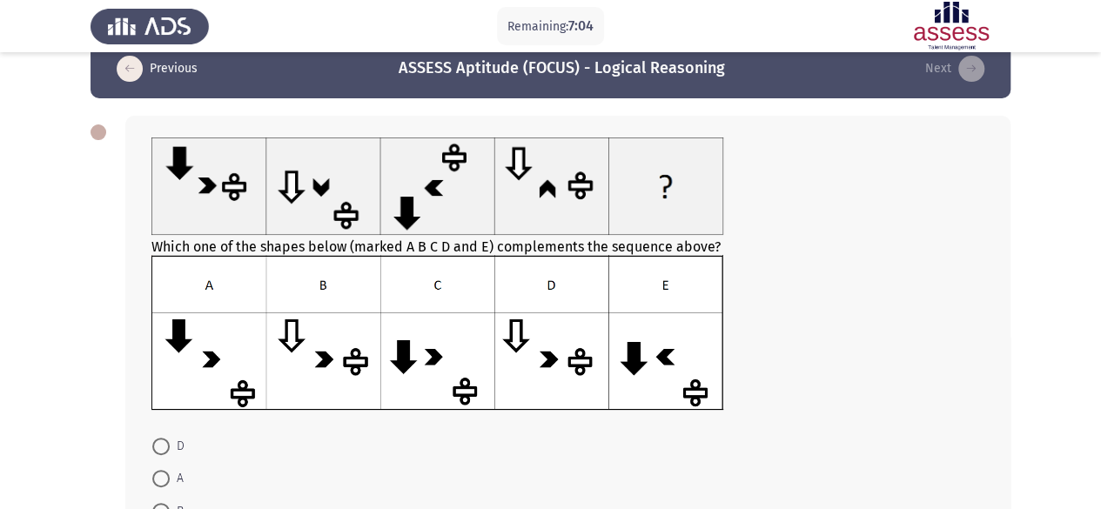
scroll to position [73, 0]
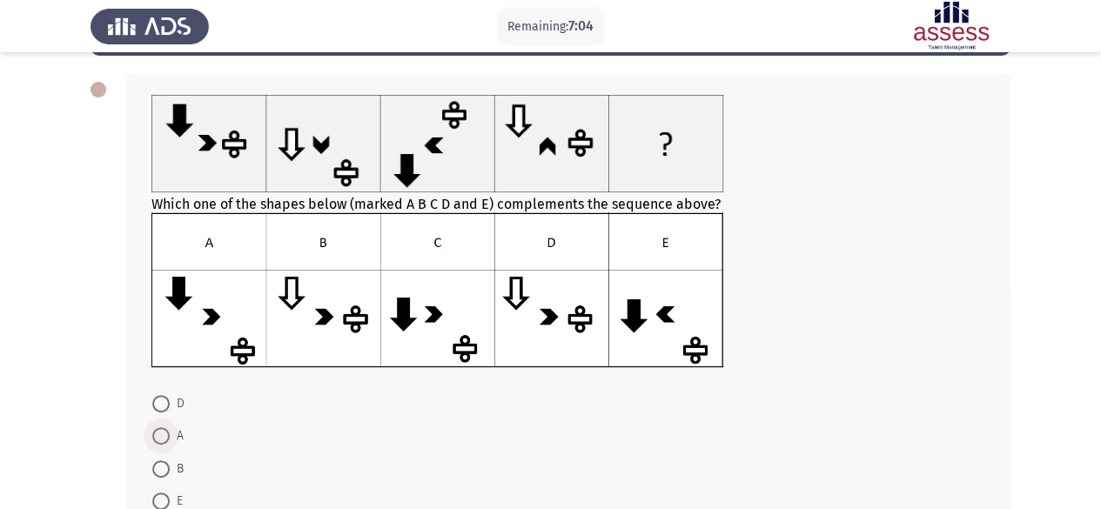
click at [171, 431] on span "A" at bounding box center [177, 436] width 14 height 21
click at [170, 431] on input "A" at bounding box center [160, 435] width 17 height 17
radio input "true"
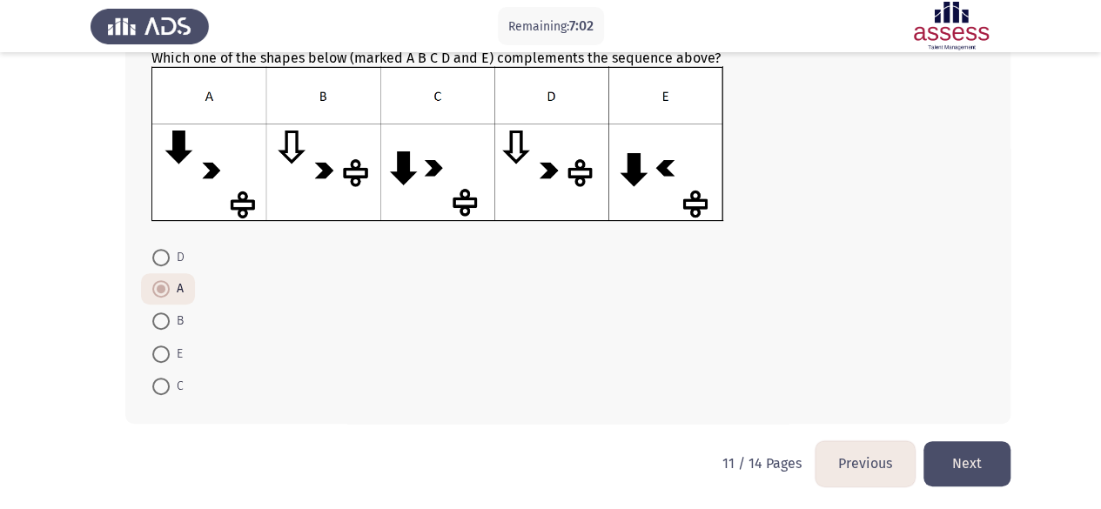
click at [992, 453] on button "Next" at bounding box center [966, 463] width 87 height 44
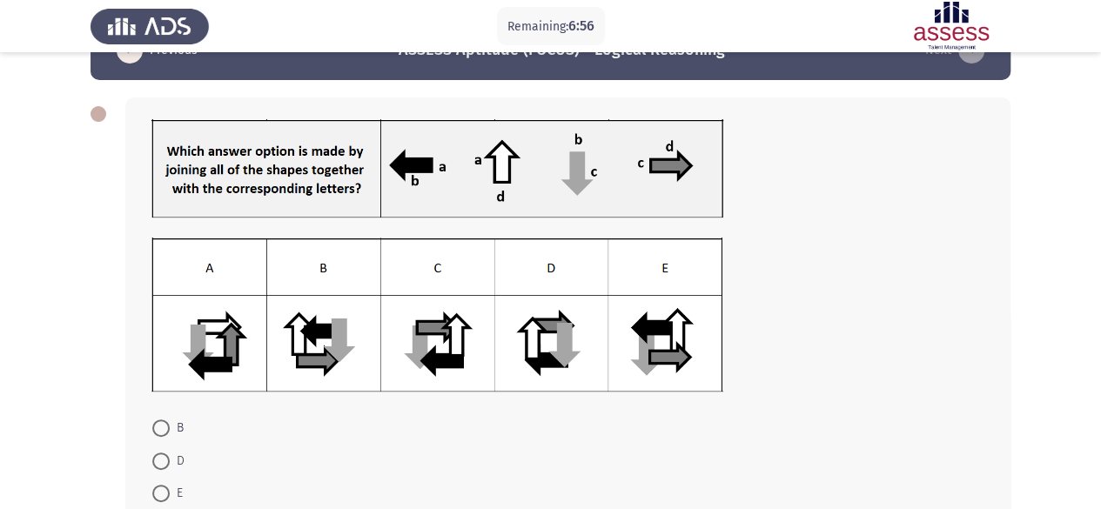
scroll to position [53, 0]
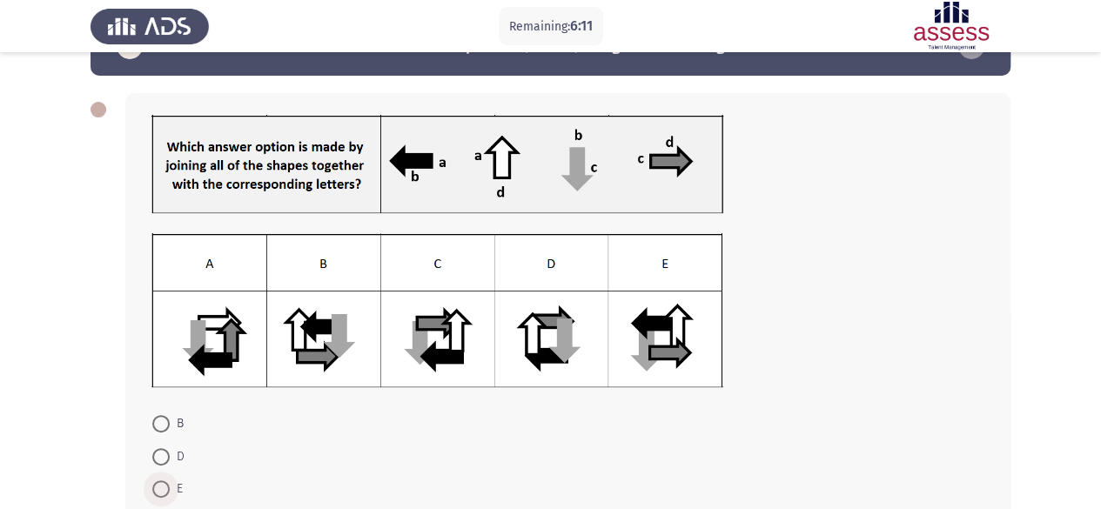
click at [165, 485] on span at bounding box center [160, 488] width 17 height 17
click at [165, 485] on input "E" at bounding box center [160, 488] width 17 height 17
radio input "true"
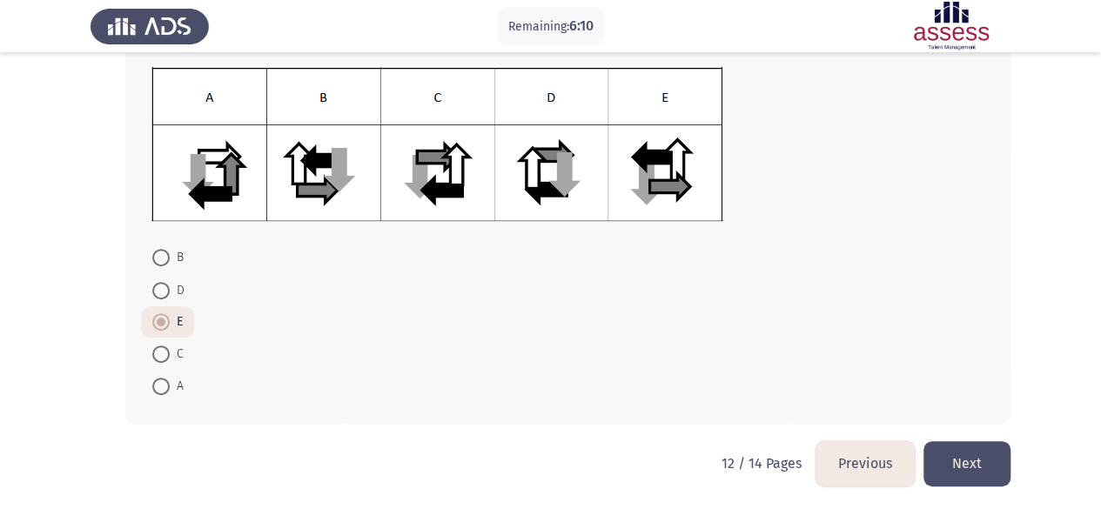
click at [988, 458] on button "Next" at bounding box center [966, 463] width 87 height 44
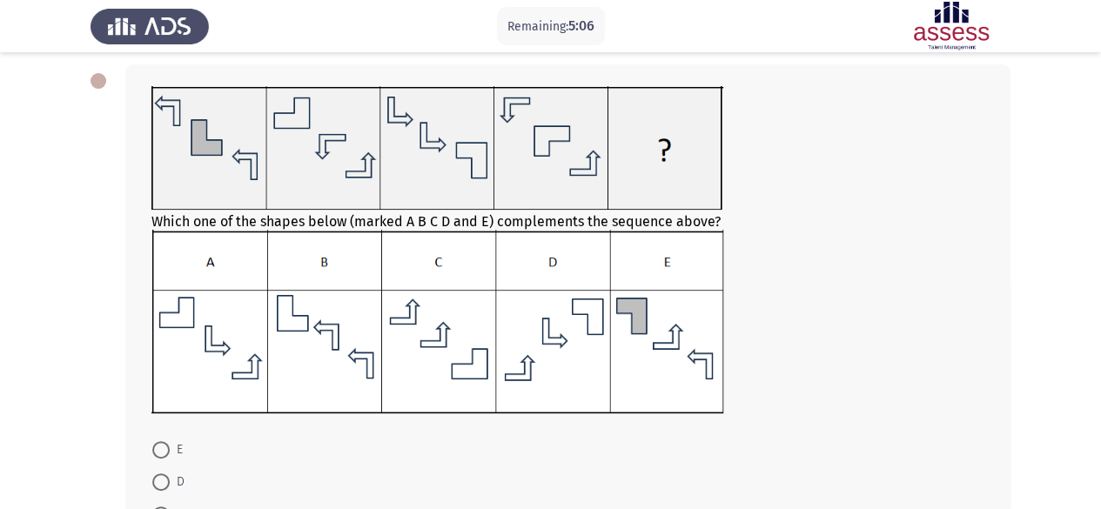
scroll to position [143, 0]
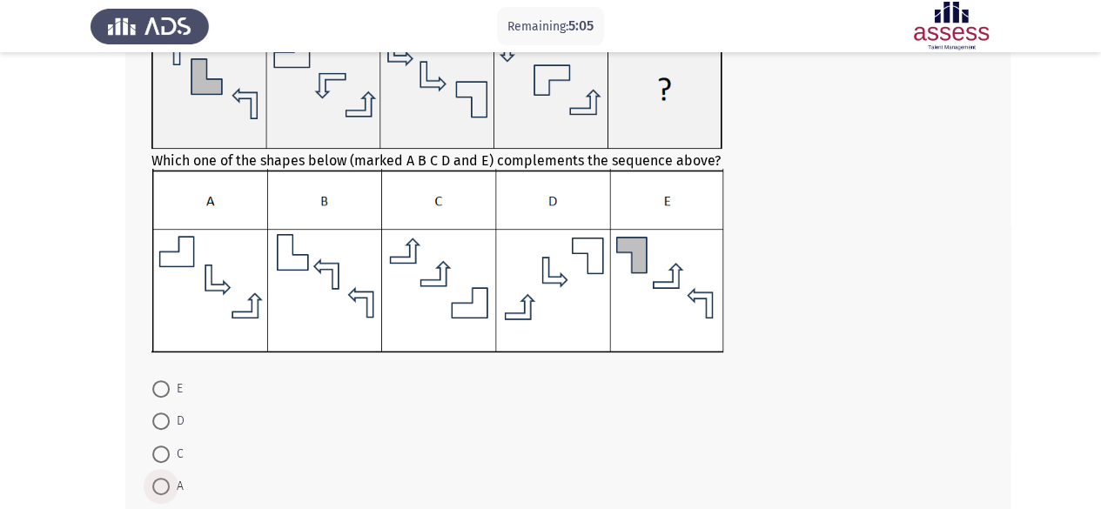
click at [165, 478] on span at bounding box center [160, 486] width 17 height 17
click at [165, 478] on input "A" at bounding box center [160, 486] width 17 height 17
radio input "true"
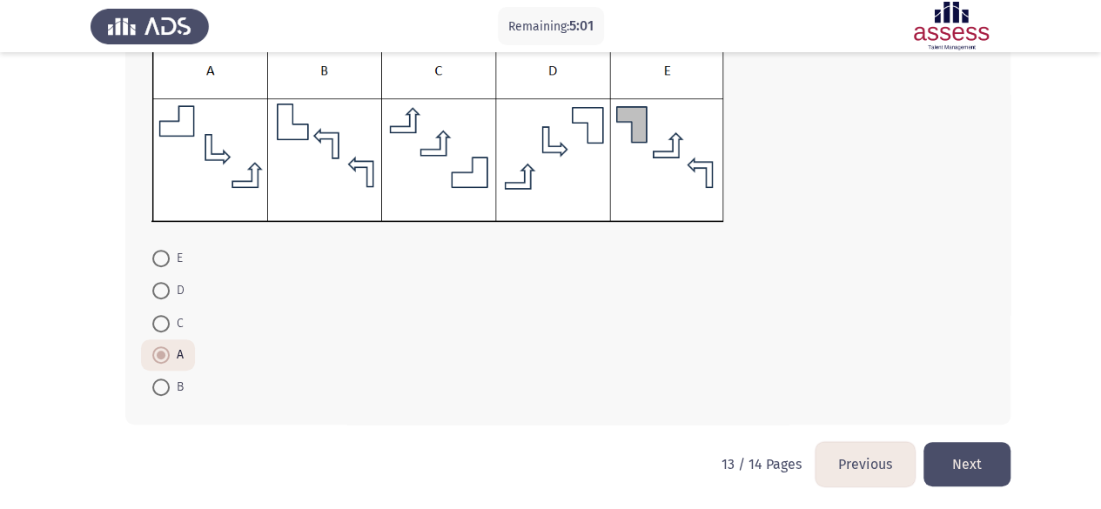
click at [984, 466] on button "Next" at bounding box center [966, 464] width 87 height 44
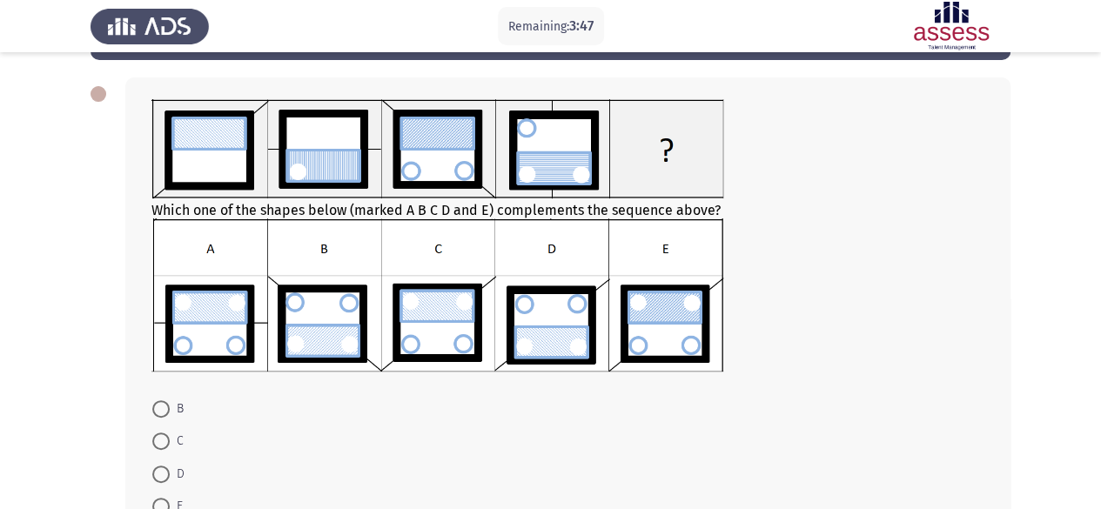
scroll to position [95, 0]
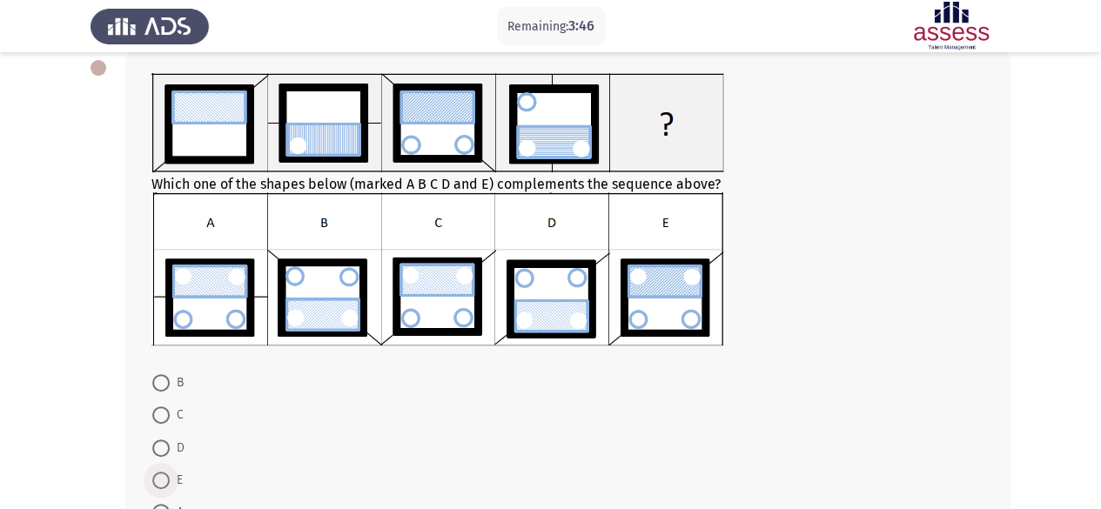
click at [161, 476] on span at bounding box center [160, 480] width 17 height 17
click at [161, 476] on input "E" at bounding box center [160, 480] width 17 height 17
radio input "true"
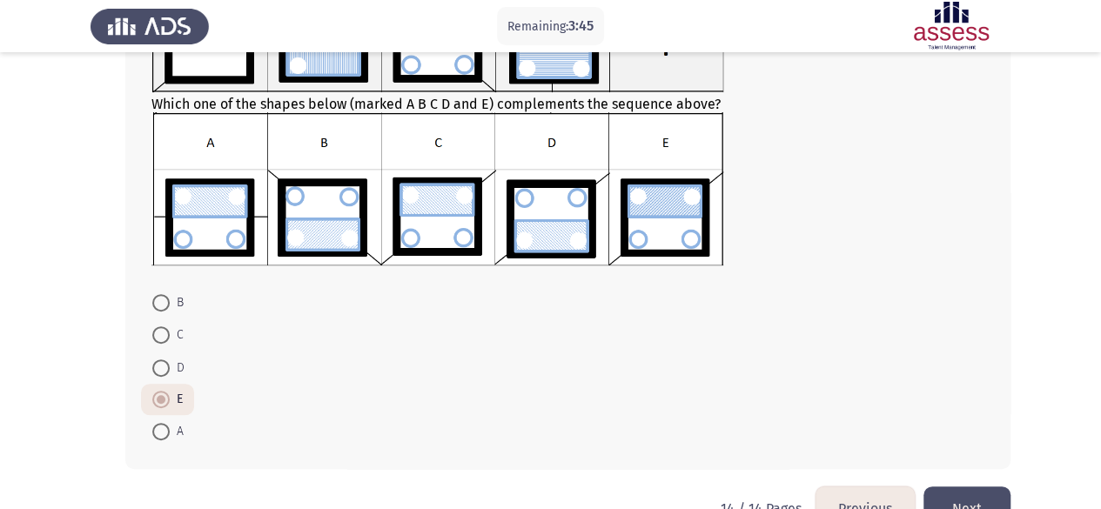
scroll to position [219, 0]
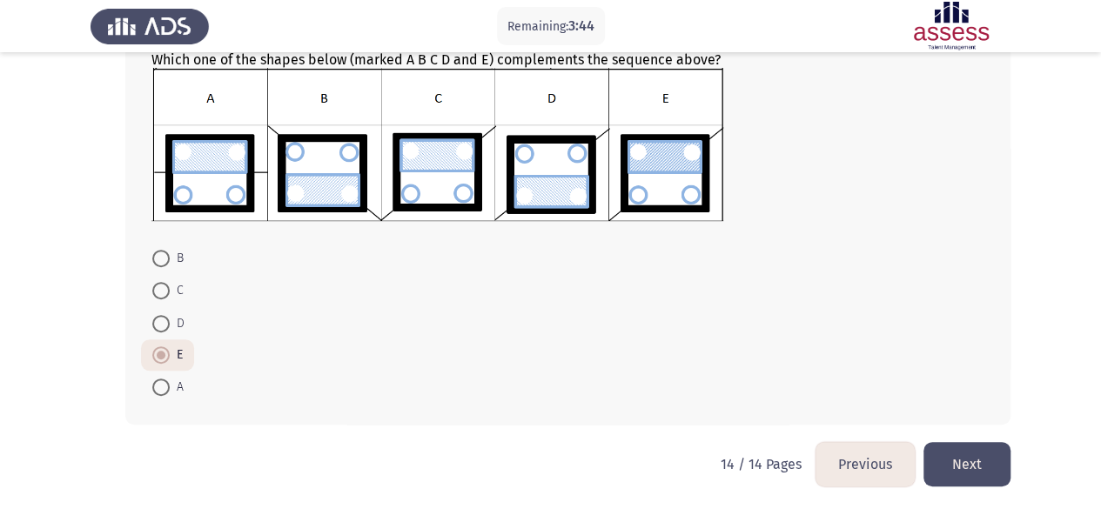
click at [980, 452] on button "Next" at bounding box center [966, 464] width 87 height 44
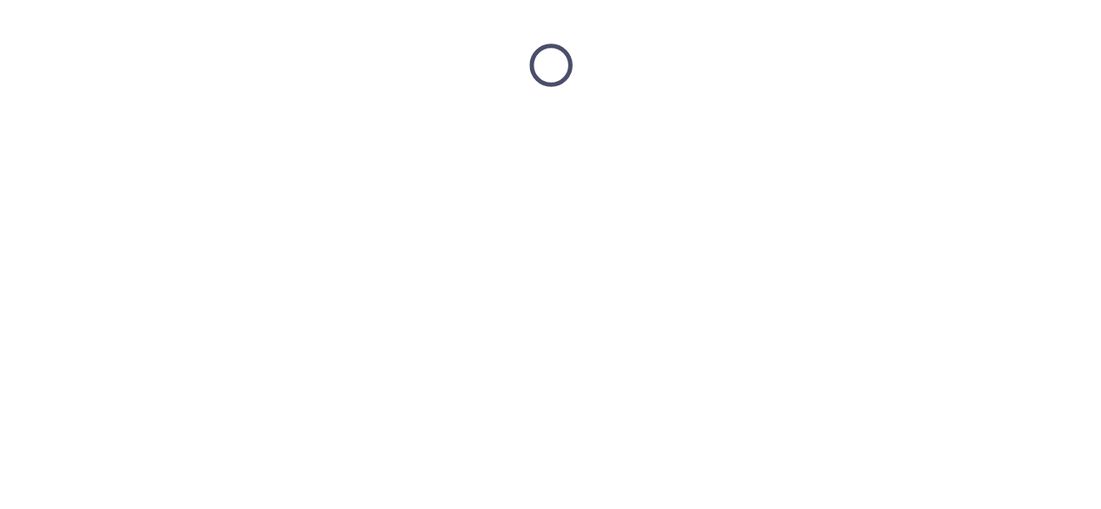
scroll to position [0, 0]
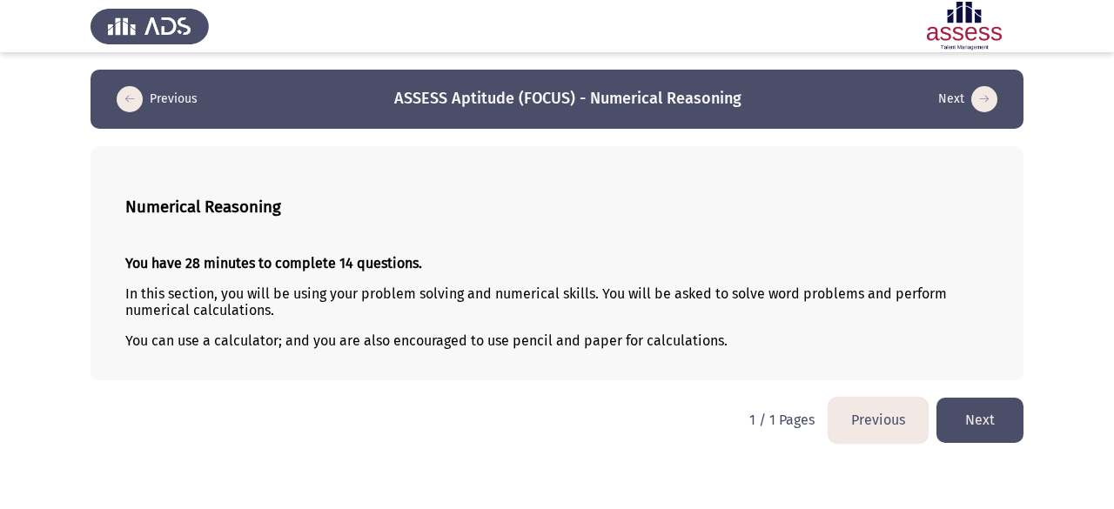
click at [975, 413] on button "Next" at bounding box center [980, 420] width 87 height 44
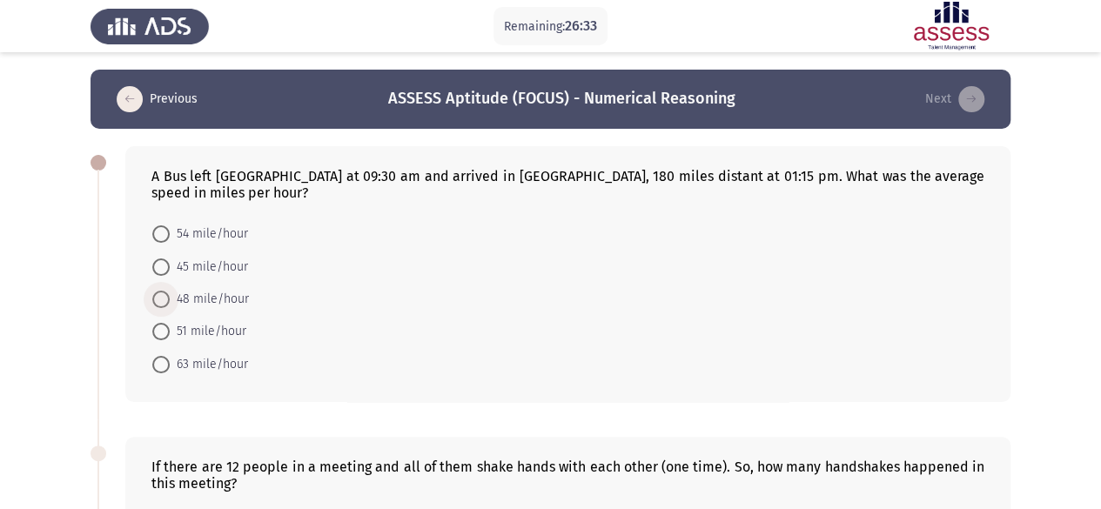
click at [227, 290] on span "48 mile/hour" at bounding box center [209, 299] width 79 height 21
click at [170, 291] on input "48 mile/hour" at bounding box center [160, 299] width 17 height 17
radio input "true"
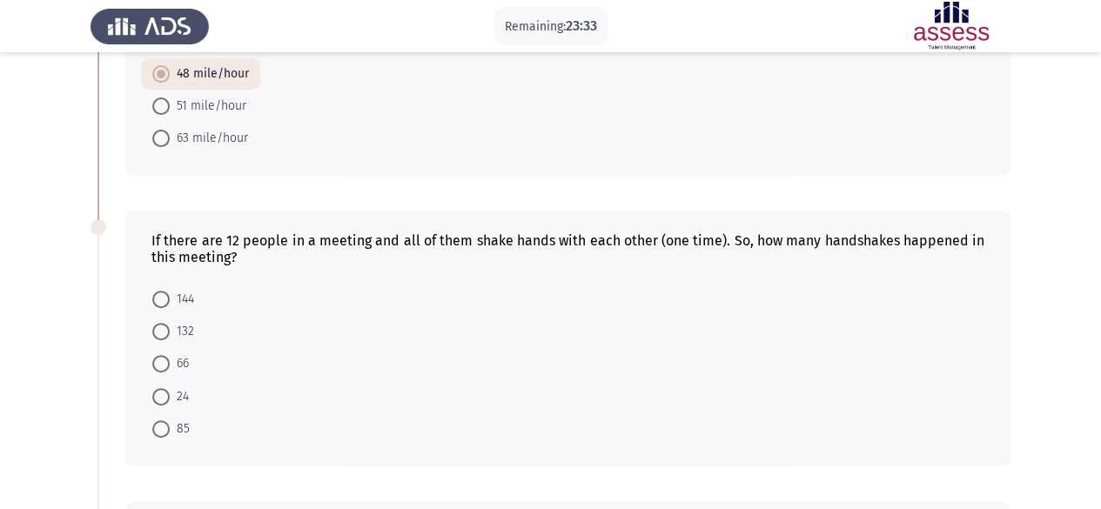
scroll to position [226, 0]
click at [164, 353] on span at bounding box center [160, 361] width 17 height 17
click at [164, 353] on input "66" at bounding box center [160, 361] width 17 height 17
radio input "true"
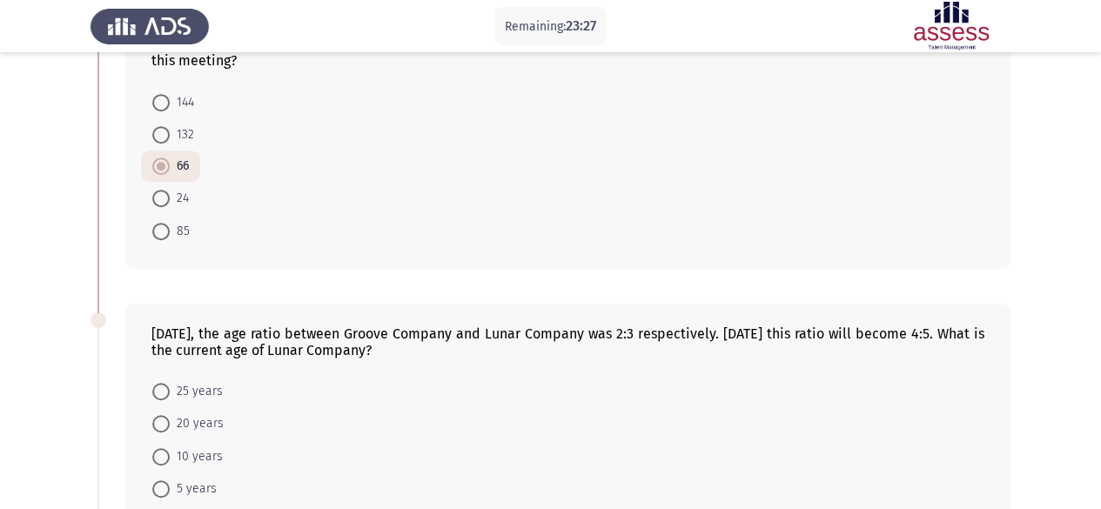
scroll to position [424, 0]
click at [990, 158] on div "If there are 12 people in a meeting and all of them shake hands with each other…" at bounding box center [567, 138] width 885 height 254
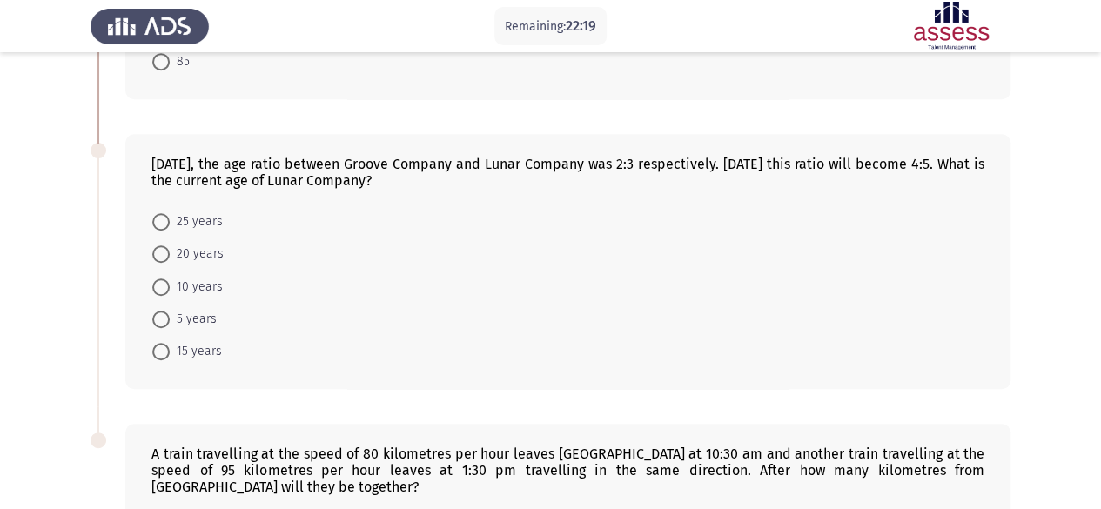
scroll to position [590, 0]
click at [185, 278] on span "10 years" at bounding box center [196, 288] width 53 height 21
click at [170, 279] on input "10 years" at bounding box center [160, 287] width 17 height 17
radio input "true"
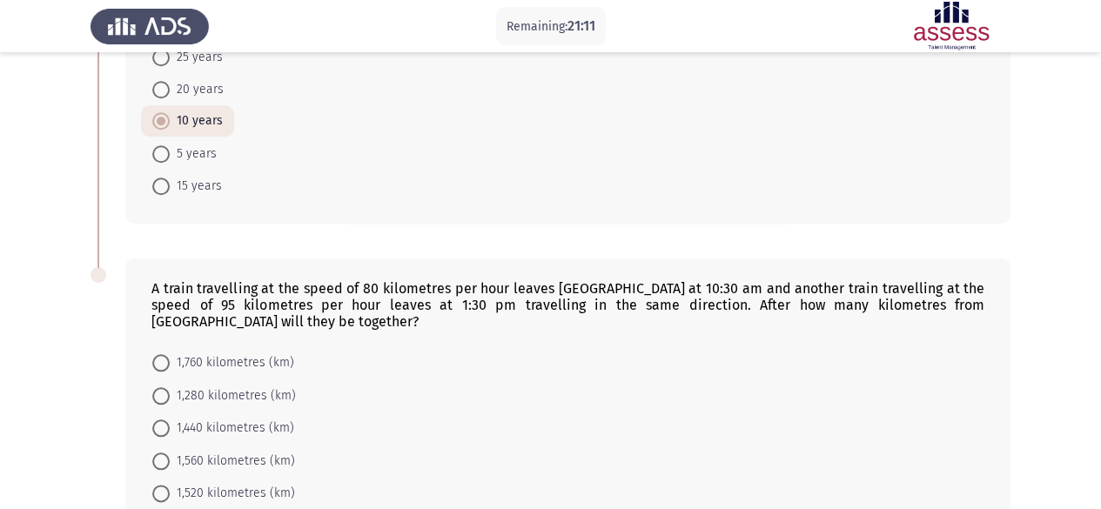
scroll to position [756, 0]
click at [244, 482] on span "1,520 kilometres (km)" at bounding box center [232, 492] width 125 height 21
click at [170, 484] on input "1,520 kilometres (km)" at bounding box center [160, 492] width 17 height 17
radio input "true"
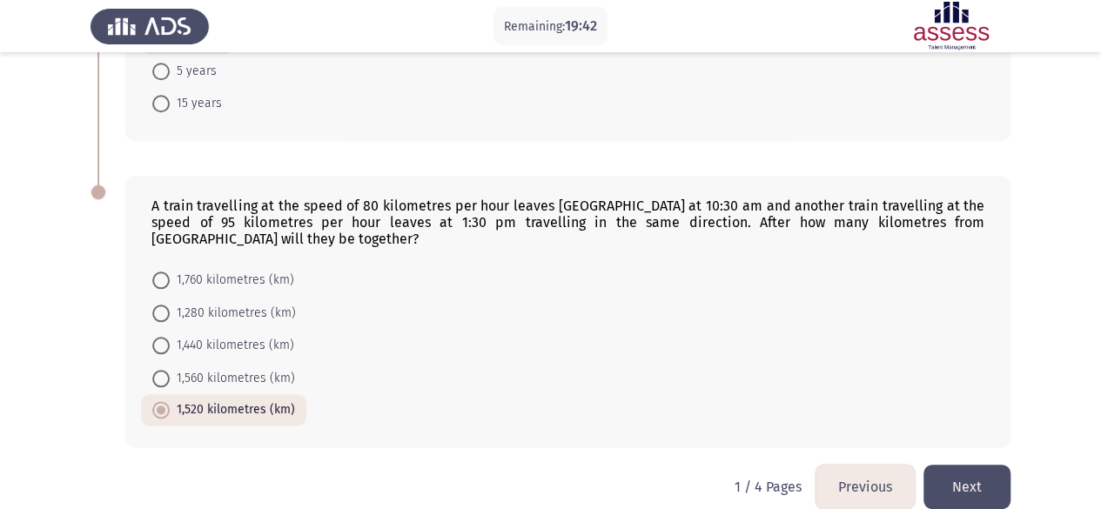
click at [990, 467] on button "Next" at bounding box center [966, 487] width 87 height 44
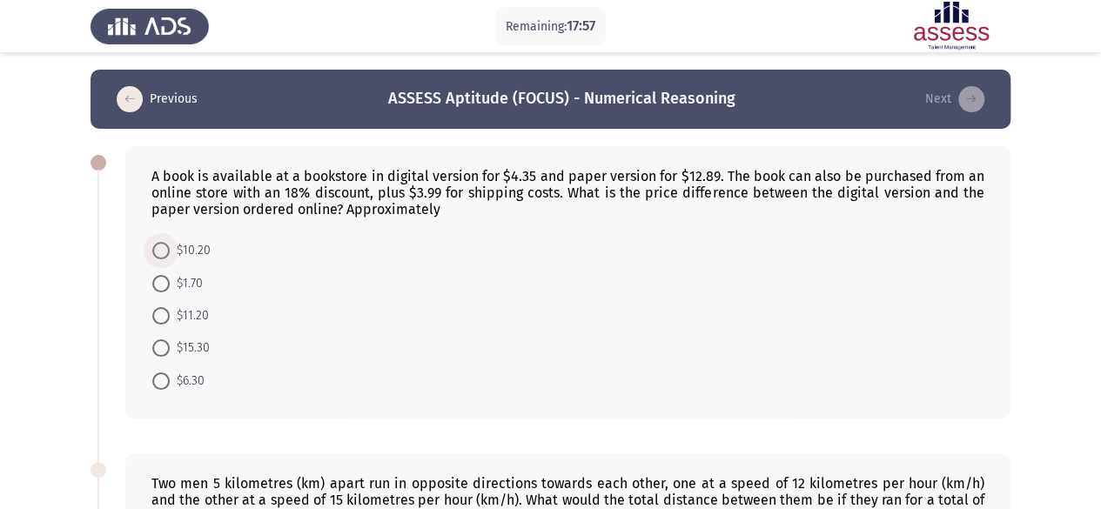
click at [167, 243] on span at bounding box center [160, 250] width 17 height 17
click at [167, 243] on input "$10.20" at bounding box center [160, 250] width 17 height 17
radio input "true"
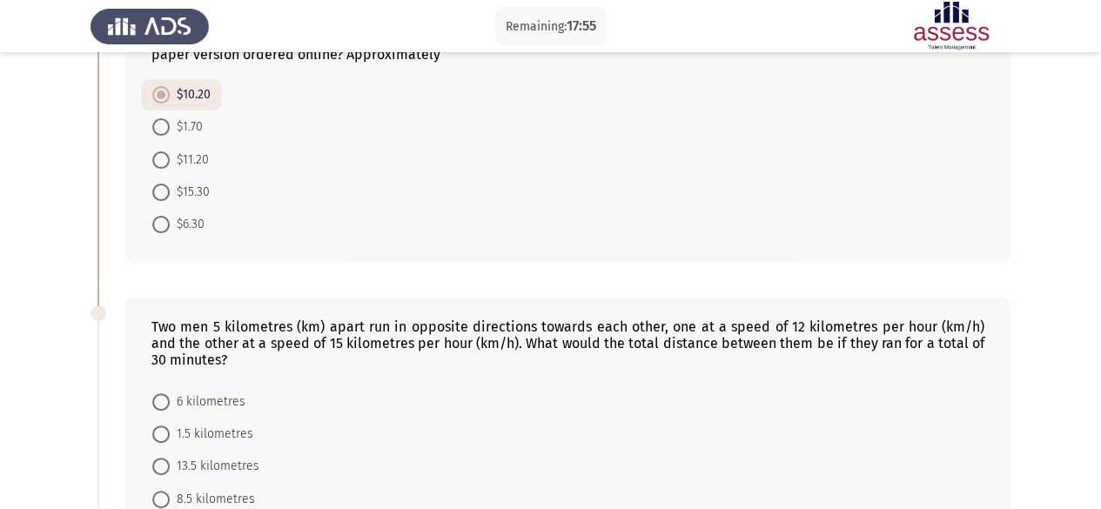
scroll to position [157, 0]
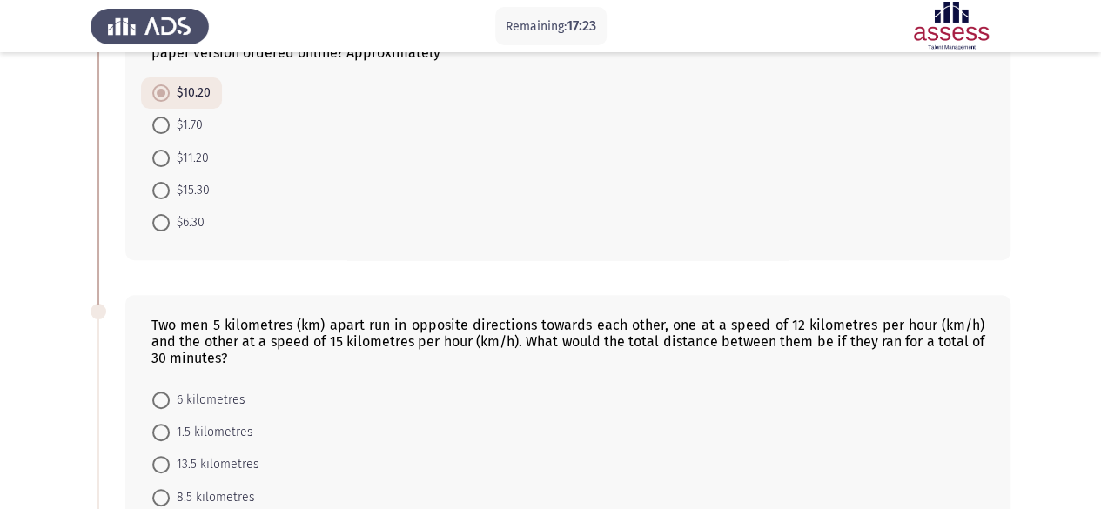
click at [297, 295] on div "Two men 5 kilometres (km) apart run in opposite directions towards each other, …" at bounding box center [567, 431] width 885 height 272
click at [296, 295] on div "Two men 5 kilometres (km) apart run in opposite directions towards each other, …" at bounding box center [567, 431] width 885 height 272
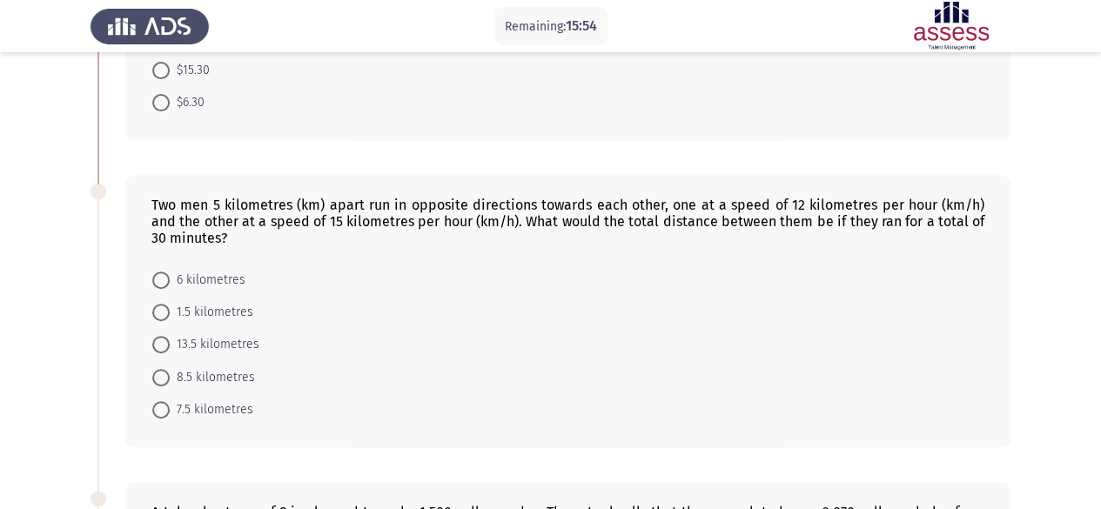
scroll to position [202, 0]
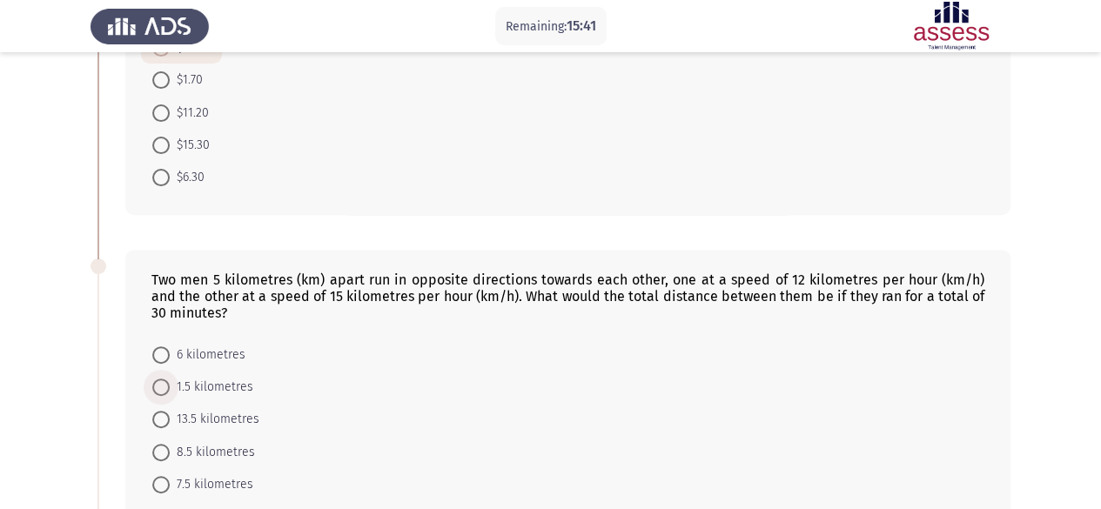
click at [226, 386] on span "1.5 kilometres" at bounding box center [212, 387] width 84 height 21
click at [170, 386] on input "1.5 kilometres" at bounding box center [160, 387] width 17 height 17
radio input "true"
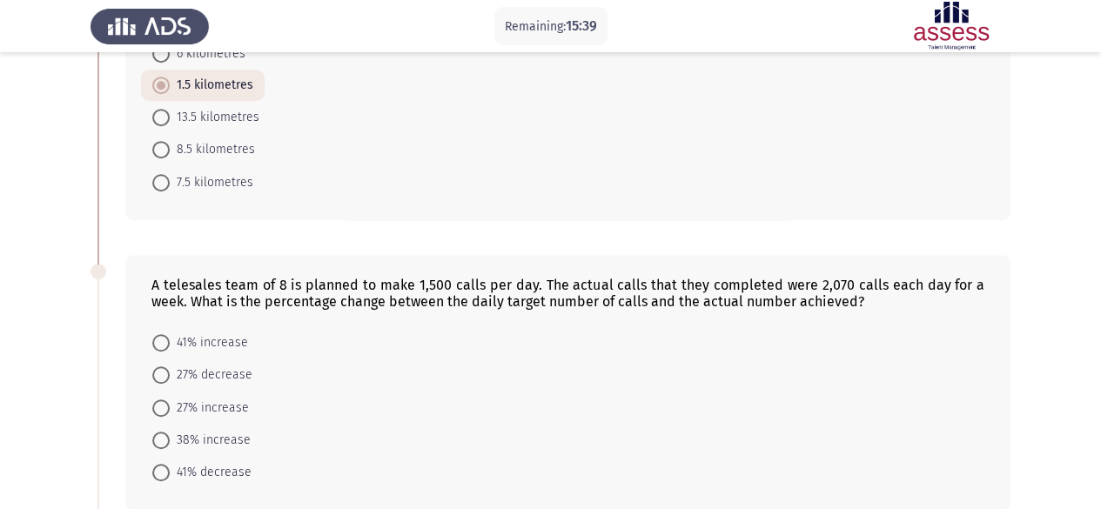
scroll to position [504, 0]
click at [213, 431] on span "38% increase" at bounding box center [210, 439] width 81 height 21
click at [170, 431] on input "38% increase" at bounding box center [160, 439] width 17 height 17
radio input "true"
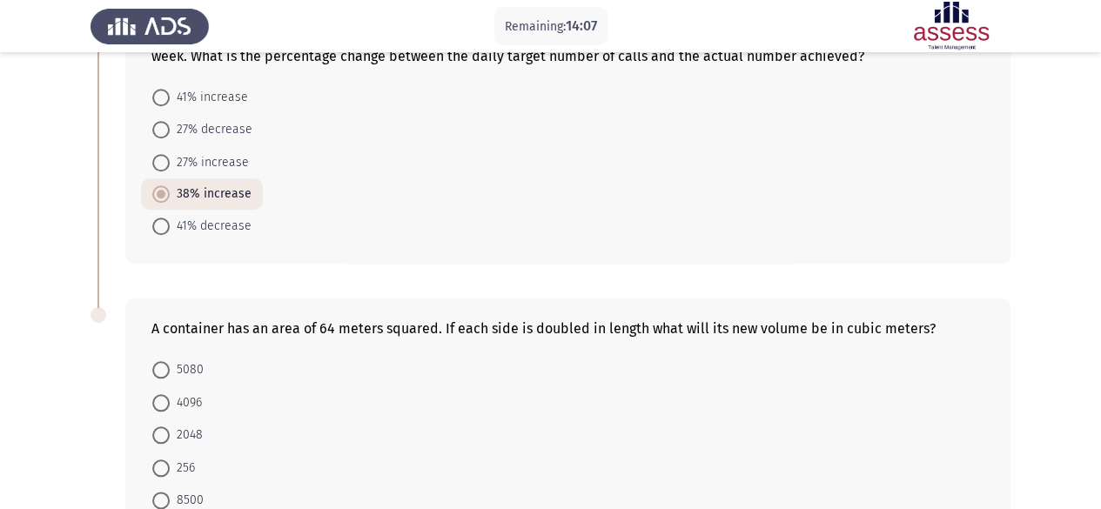
scroll to position [751, 0]
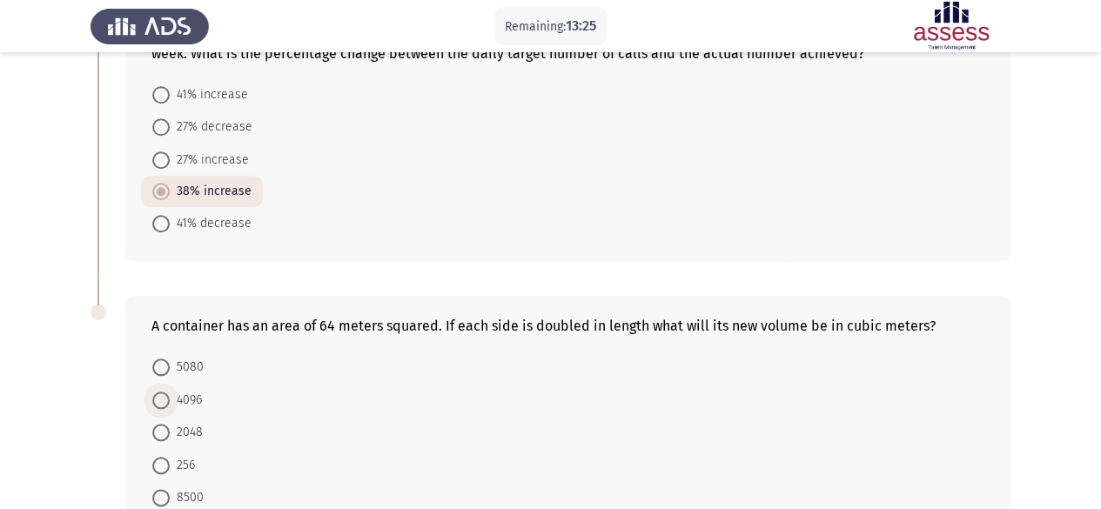
click at [186, 390] on span "4096" at bounding box center [186, 400] width 32 height 21
click at [170, 392] on input "4096" at bounding box center [160, 400] width 17 height 17
radio input "true"
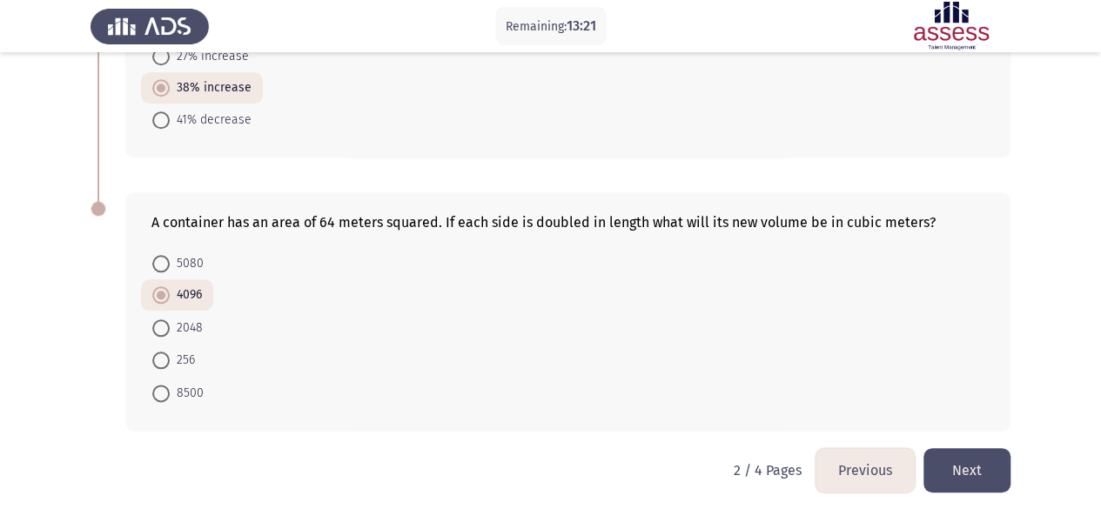
click at [984, 456] on button "Next" at bounding box center [966, 470] width 87 height 44
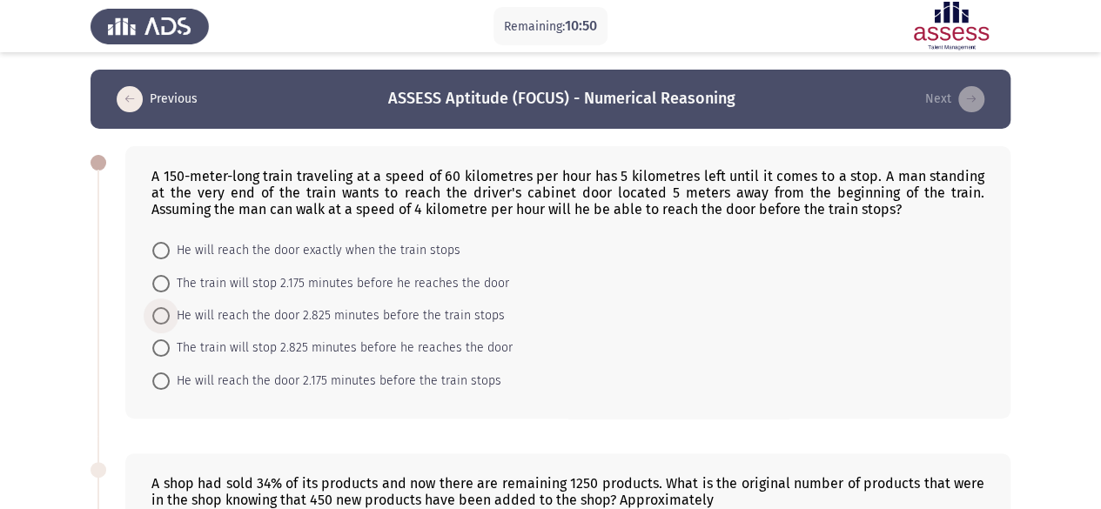
click at [442, 305] on span "He will reach the door 2.825 minutes before the train stops" at bounding box center [337, 315] width 335 height 21
click at [170, 307] on input "He will reach the door 2.825 minutes before the train stops" at bounding box center [160, 315] width 17 height 17
radio input "true"
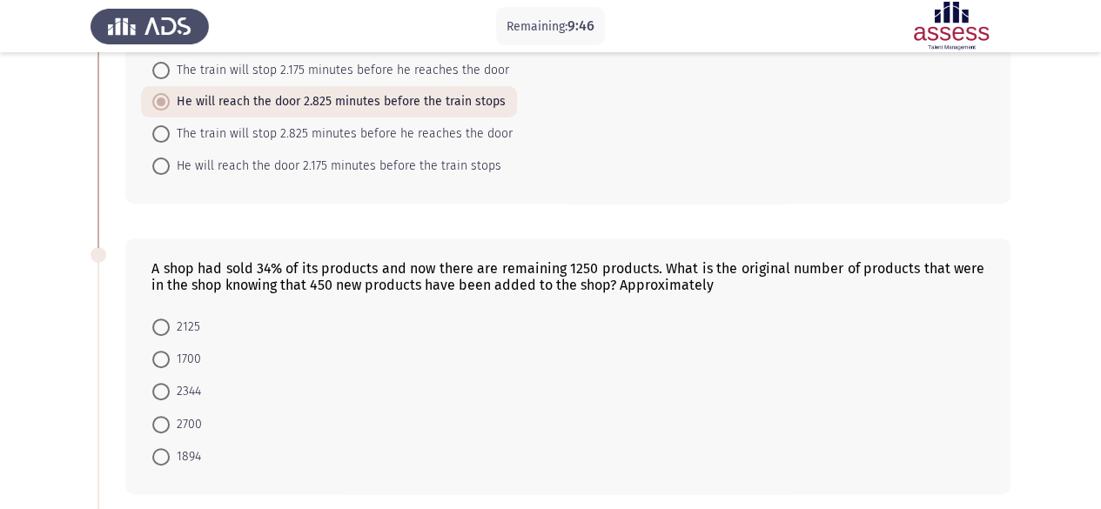
scroll to position [214, 0]
click at [190, 455] on span "1894" at bounding box center [185, 456] width 31 height 21
click at [170, 455] on input "1894" at bounding box center [160, 455] width 17 height 17
radio input "true"
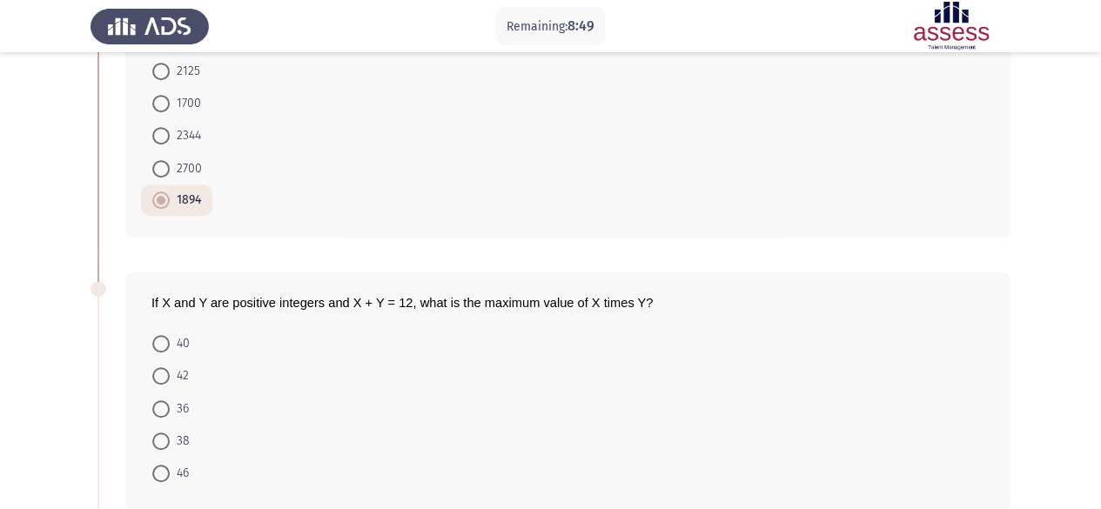
scroll to position [470, 0]
click at [164, 408] on span at bounding box center [160, 407] width 17 height 17
click at [164, 408] on input "36" at bounding box center [160, 407] width 17 height 17
radio input "true"
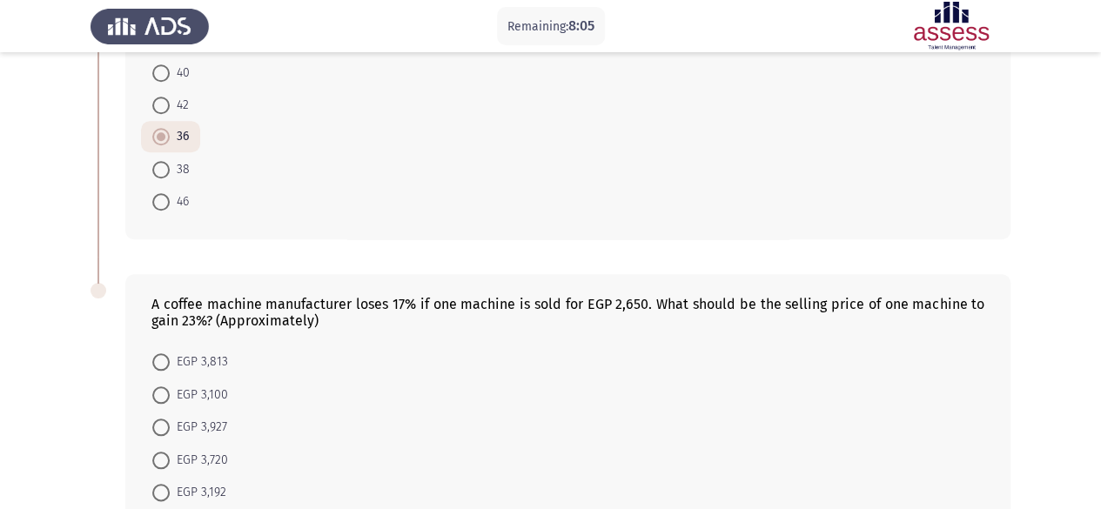
scroll to position [733, 0]
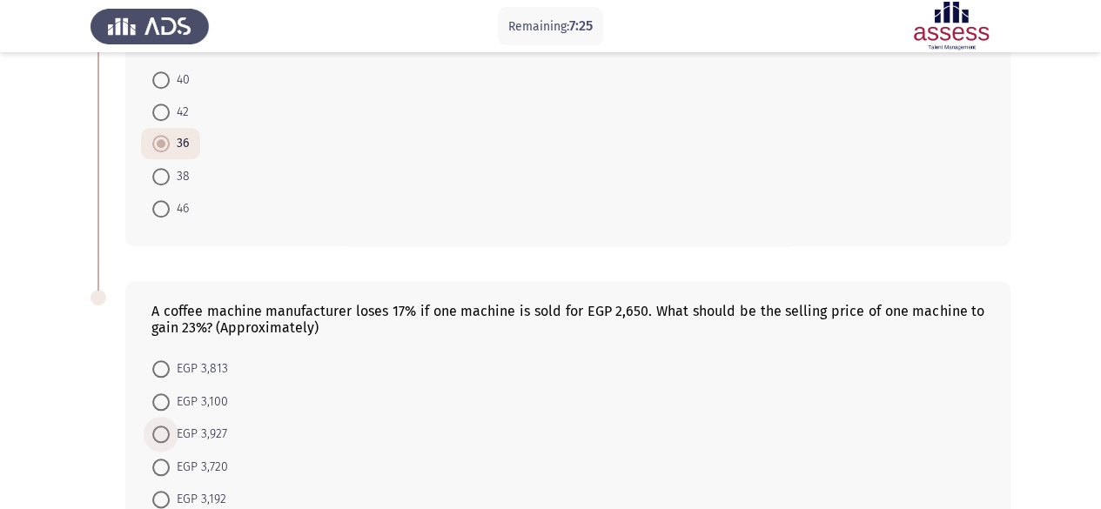
click at [217, 425] on span "EGP 3,927" at bounding box center [198, 434] width 57 height 21
click at [170, 426] on input "EGP 3,927" at bounding box center [160, 434] width 17 height 17
radio input "true"
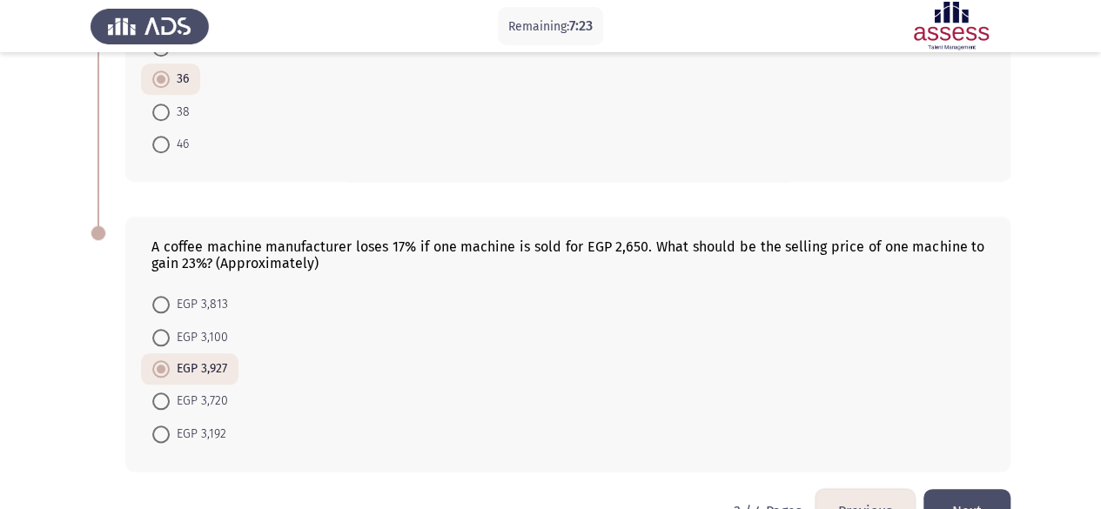
scroll to position [804, 0]
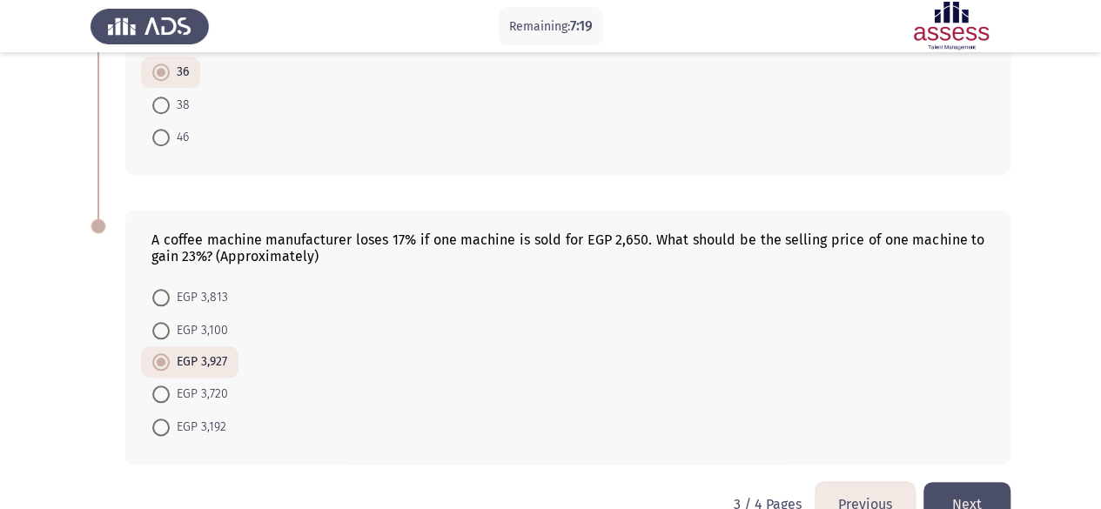
click at [977, 487] on button "Next" at bounding box center [966, 504] width 87 height 44
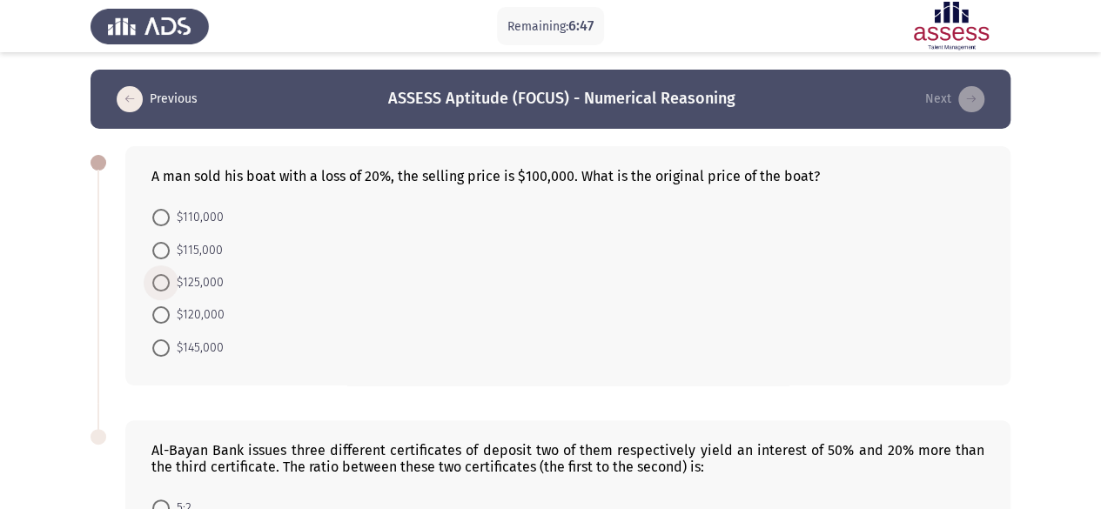
click at [199, 276] on span "$125,000" at bounding box center [197, 282] width 54 height 21
click at [170, 276] on input "$125,000" at bounding box center [160, 282] width 17 height 17
radio input "true"
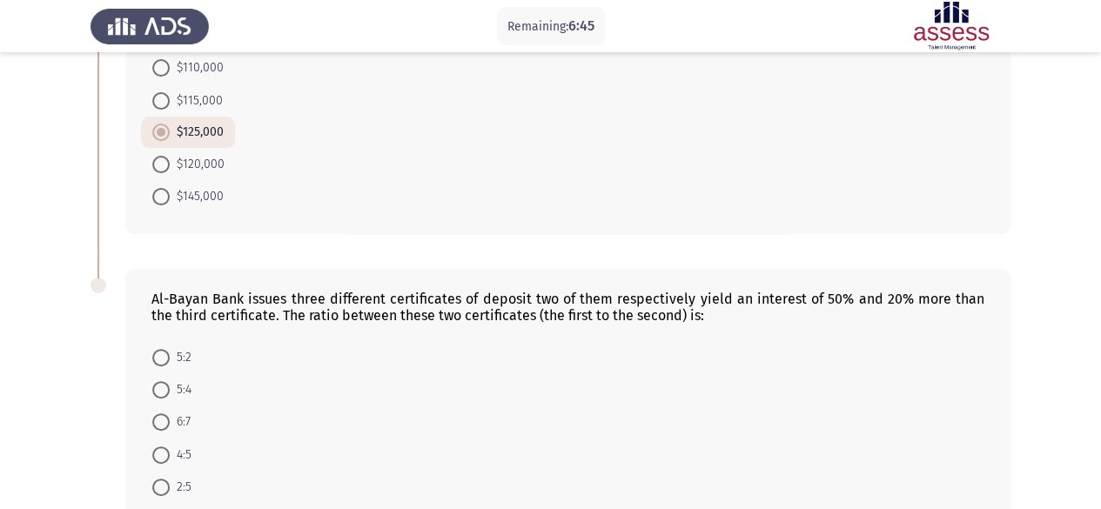
scroll to position [162, 0]
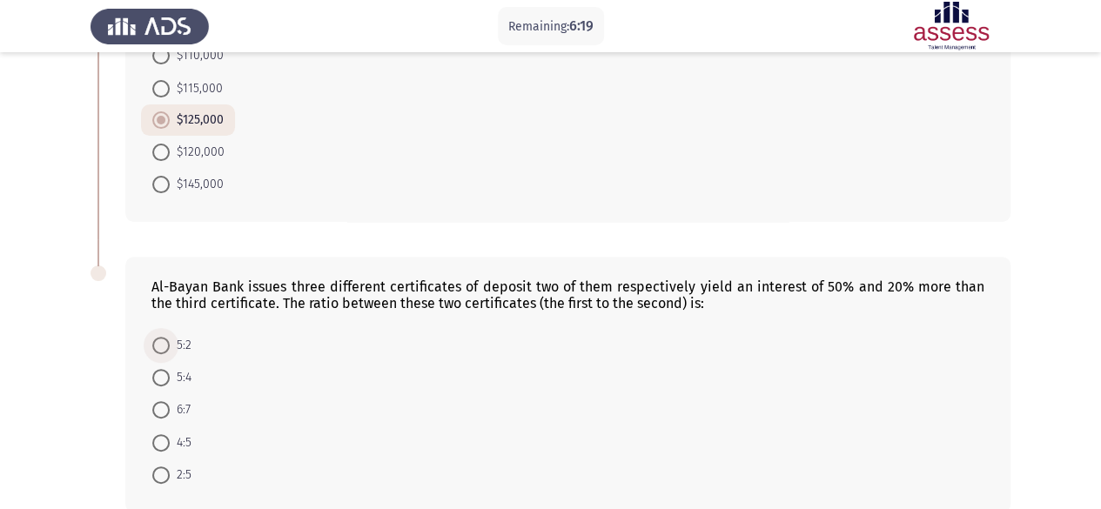
click at [169, 335] on label "5:2" at bounding box center [171, 345] width 39 height 21
click at [169, 337] on input "5:2" at bounding box center [160, 345] width 17 height 17
radio input "true"
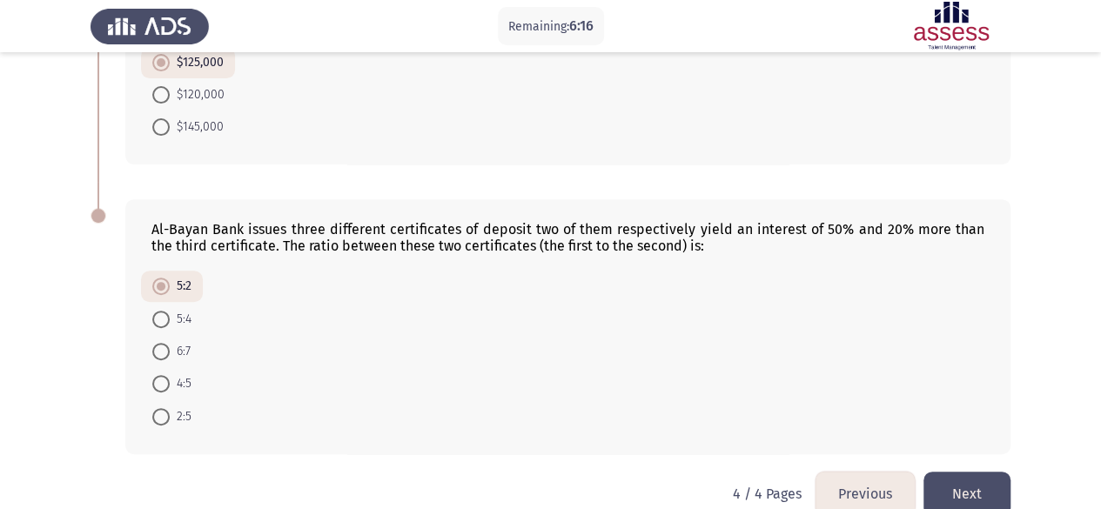
scroll to position [247, 0]
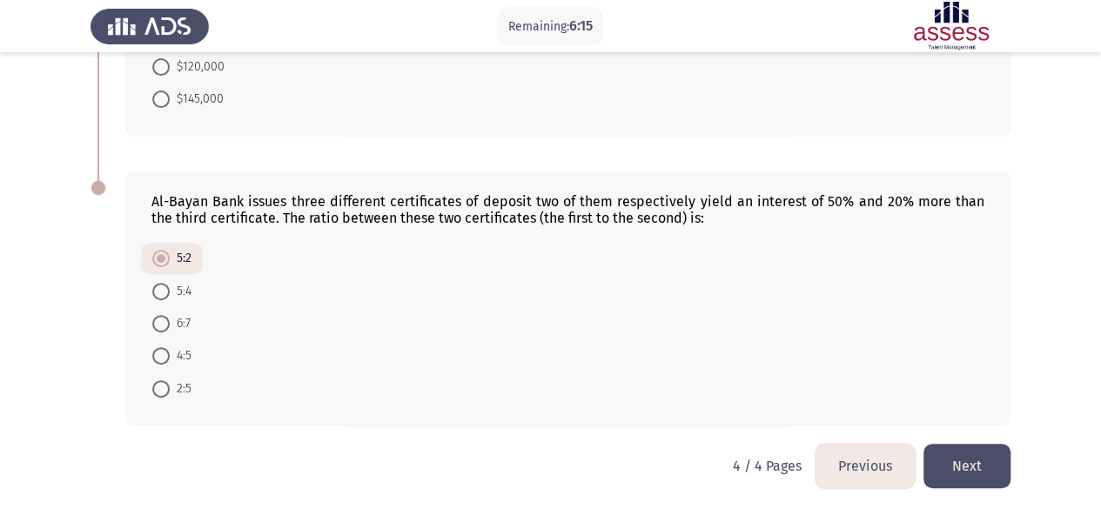
click at [982, 458] on button "Next" at bounding box center [966, 466] width 87 height 44
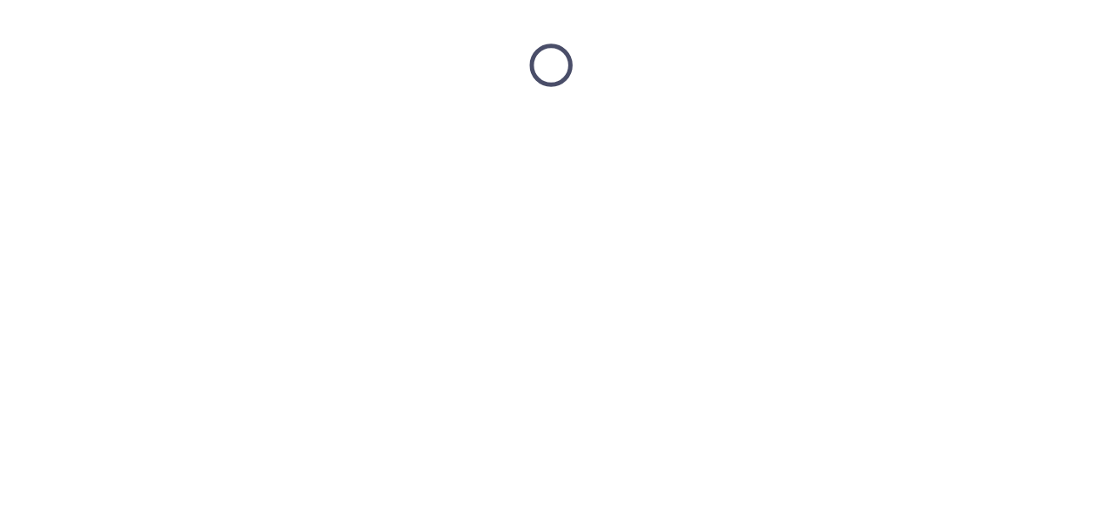
scroll to position [0, 0]
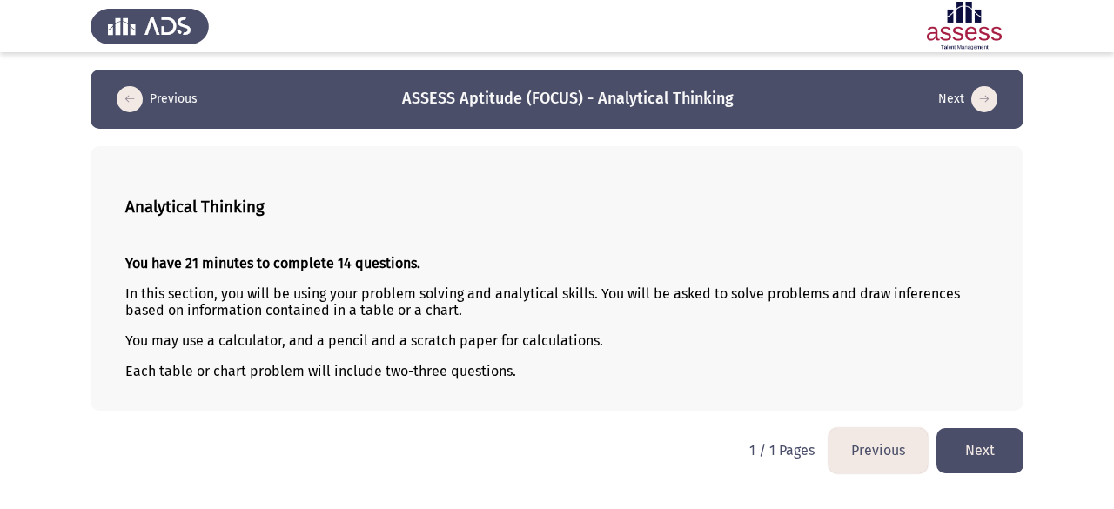
click at [957, 445] on button "Next" at bounding box center [980, 450] width 87 height 44
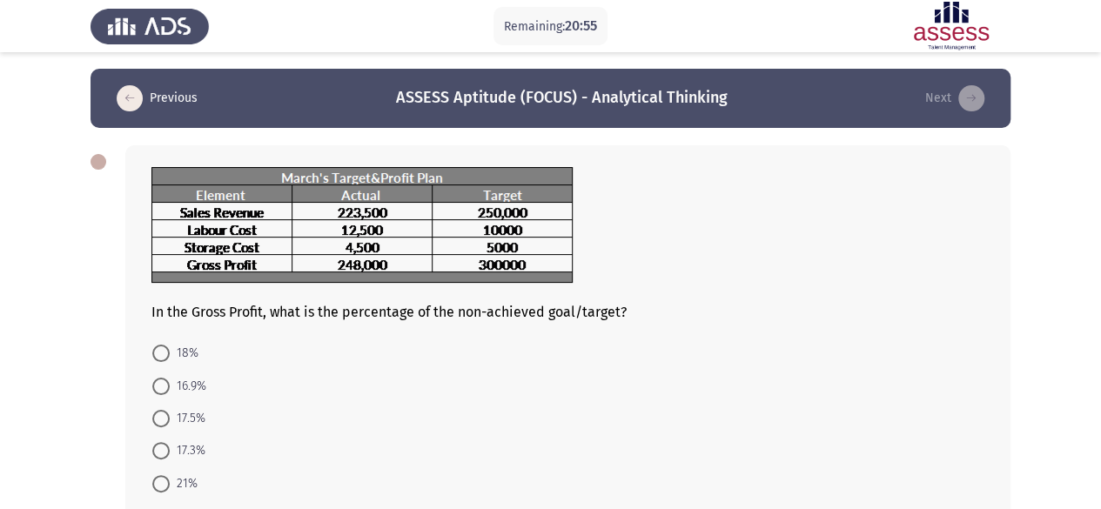
scroll to position [2, 0]
click at [190, 441] on span "17.3%" at bounding box center [188, 450] width 36 height 21
click at [170, 441] on input "17.3%" at bounding box center [160, 449] width 17 height 17
radio input "true"
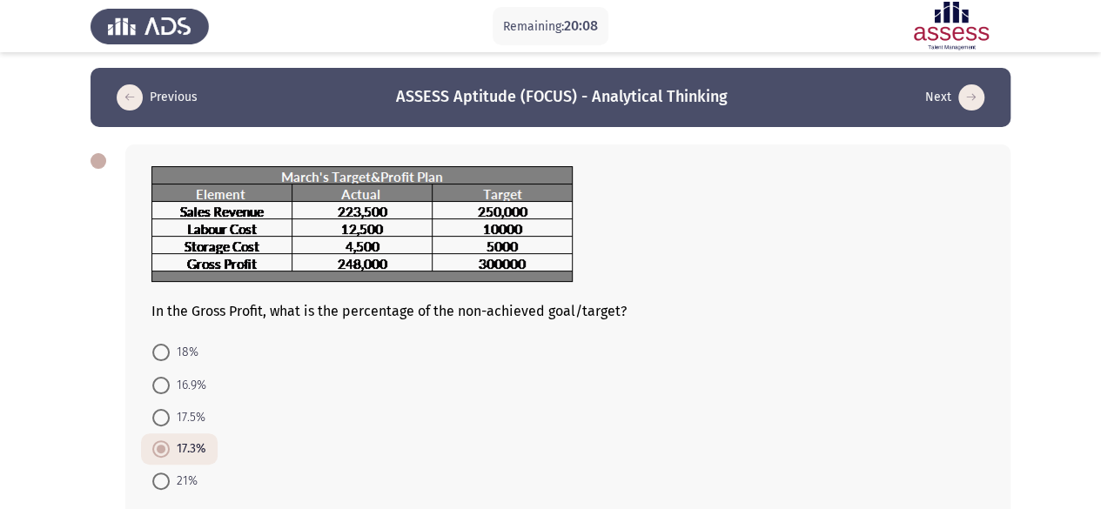
scroll to position [96, 0]
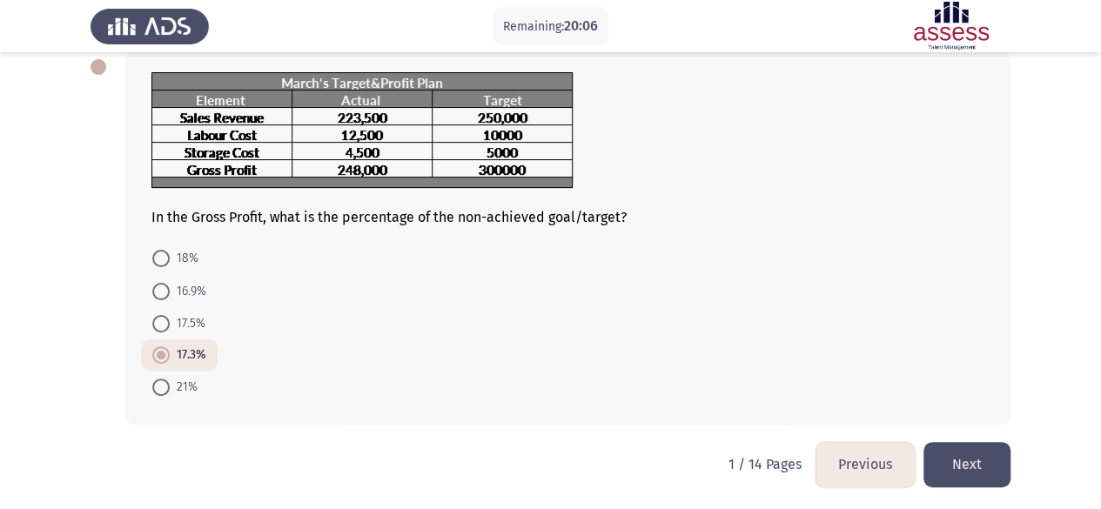
click at [972, 469] on button "Next" at bounding box center [966, 464] width 87 height 44
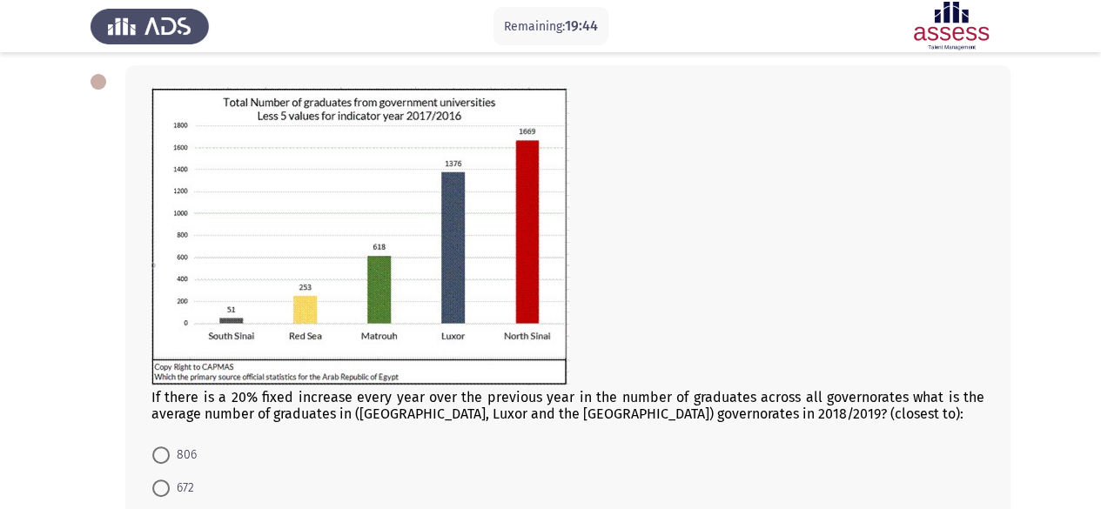
scroll to position [80, 0]
drag, startPoint x: 635, startPoint y: 402, endPoint x: 1044, endPoint y: 314, distance: 418.4
drag, startPoint x: 757, startPoint y: 399, endPoint x: 713, endPoint y: 396, distance: 44.5
drag, startPoint x: 628, startPoint y: 374, endPoint x: 503, endPoint y: 402, distance: 128.4
drag, startPoint x: 550, startPoint y: 408, endPoint x: 673, endPoint y: 410, distance: 122.7
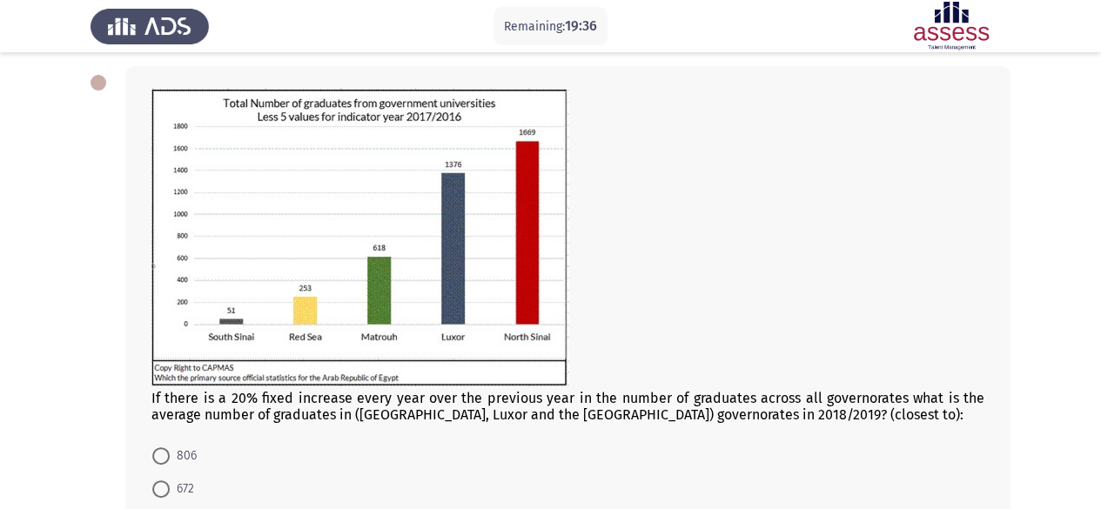
drag, startPoint x: 705, startPoint y: 415, endPoint x: 816, endPoint y: 410, distance: 110.7
drag, startPoint x: 761, startPoint y: 406, endPoint x: 319, endPoint y: 326, distance: 449.2
drag, startPoint x: 628, startPoint y: 305, endPoint x: 646, endPoint y: 309, distance: 18.6
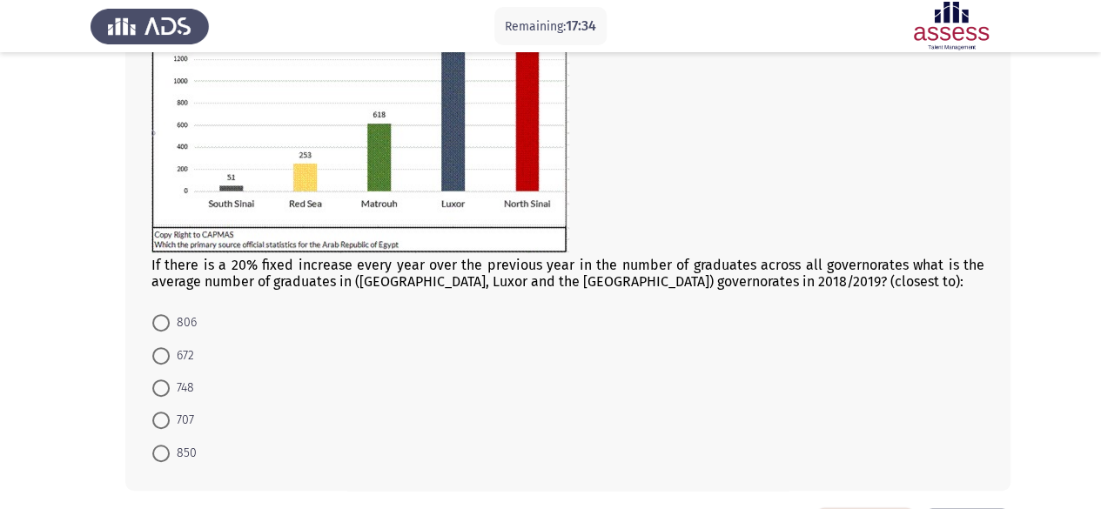
scroll to position [218, 0]
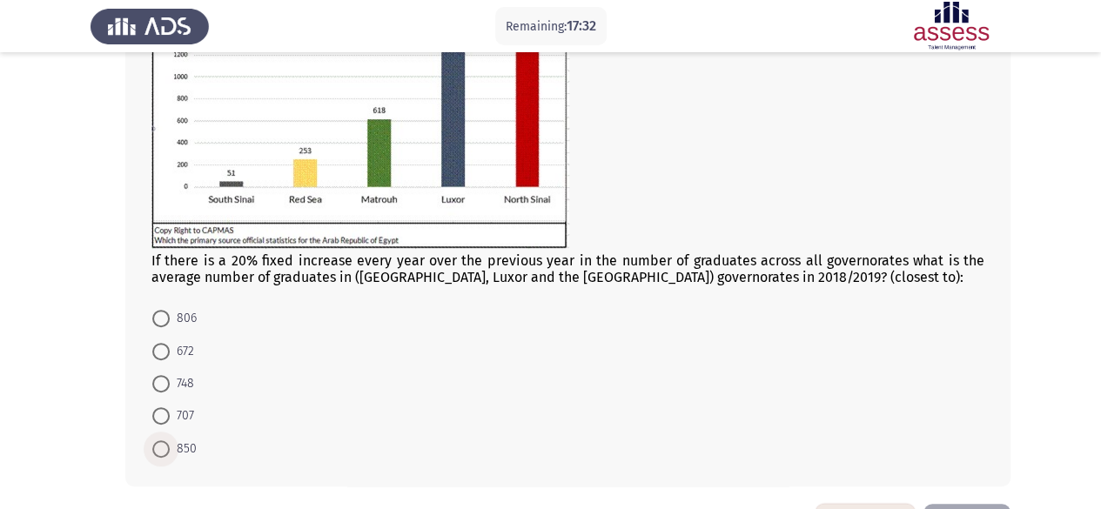
click at [171, 445] on span "850" at bounding box center [183, 449] width 27 height 21
click at [170, 445] on input "850" at bounding box center [160, 448] width 17 height 17
radio input "true"
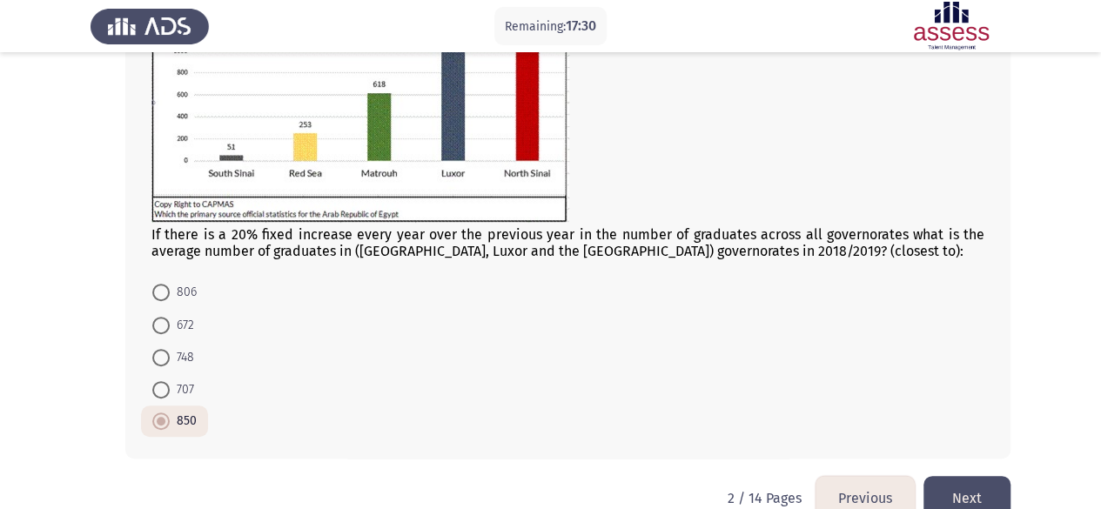
scroll to position [256, 0]
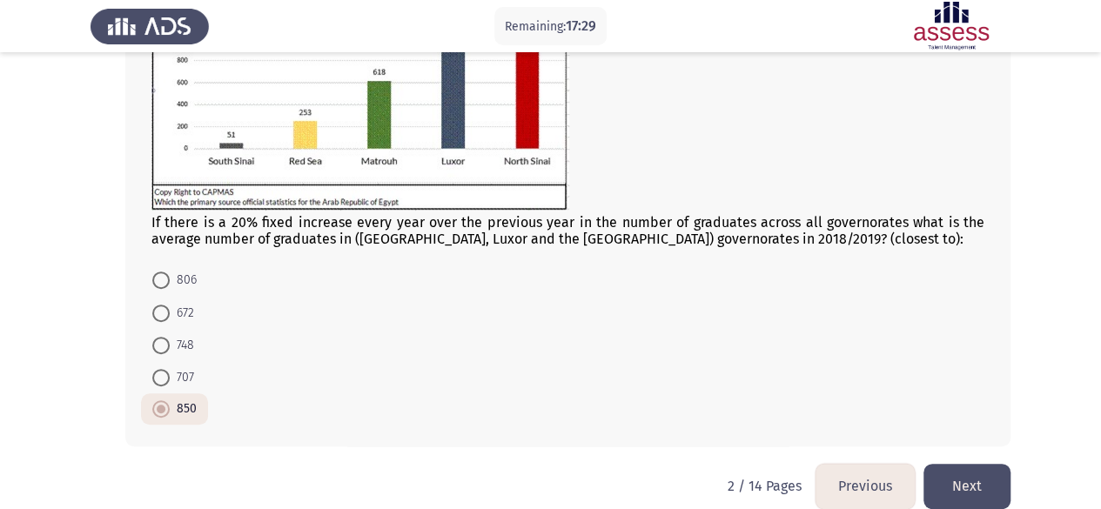
click at [959, 477] on button "Next" at bounding box center [966, 486] width 87 height 44
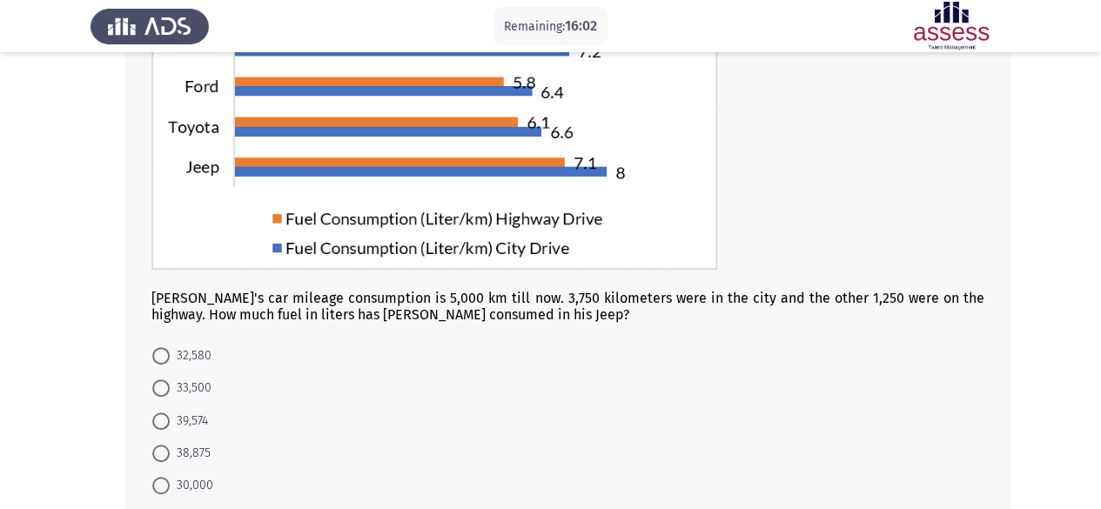
scroll to position [239, 0]
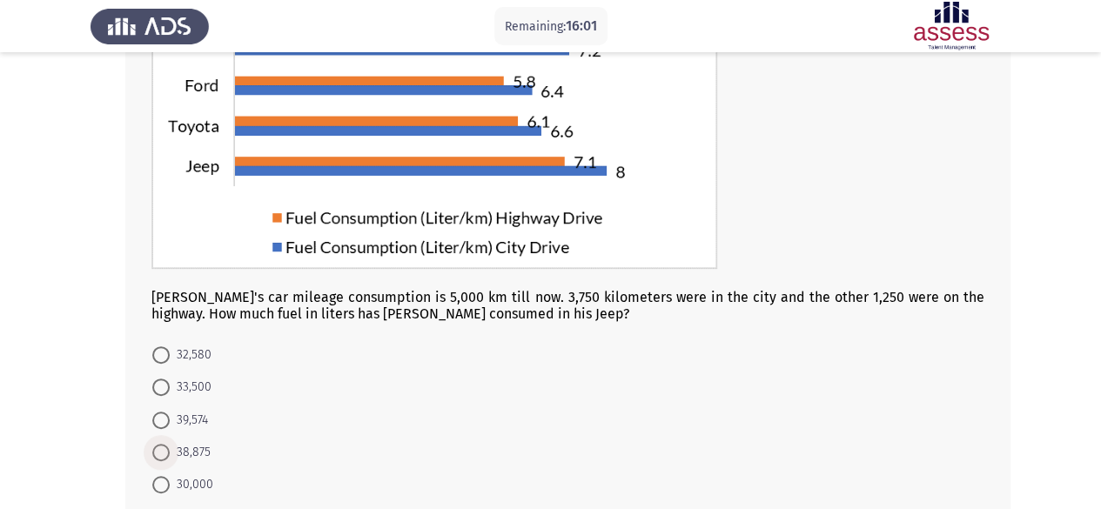
click at [178, 446] on span "38,875" at bounding box center [190, 452] width 41 height 21
click at [170, 446] on input "38,875" at bounding box center [160, 452] width 17 height 17
radio input "true"
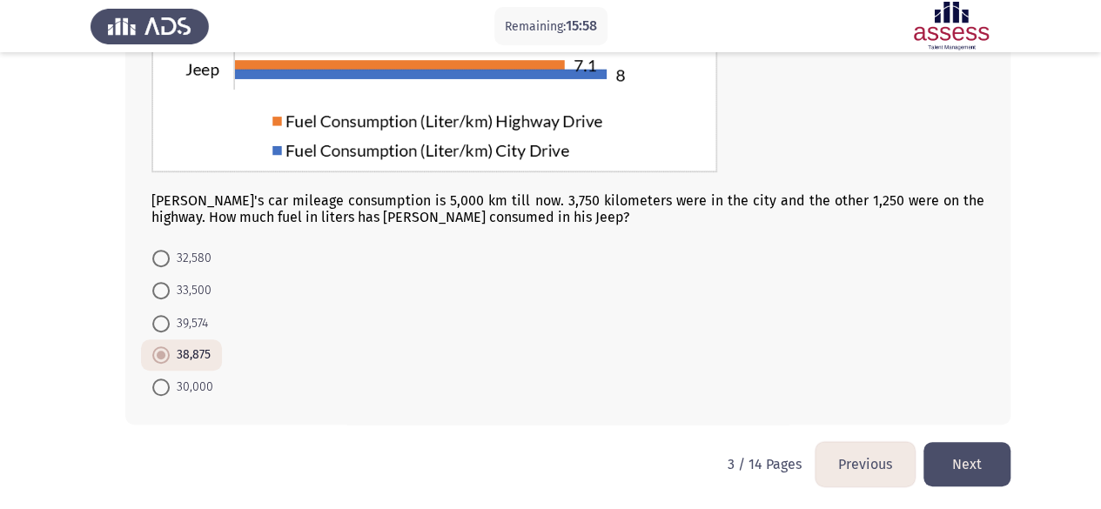
click at [965, 448] on button "Next" at bounding box center [966, 464] width 87 height 44
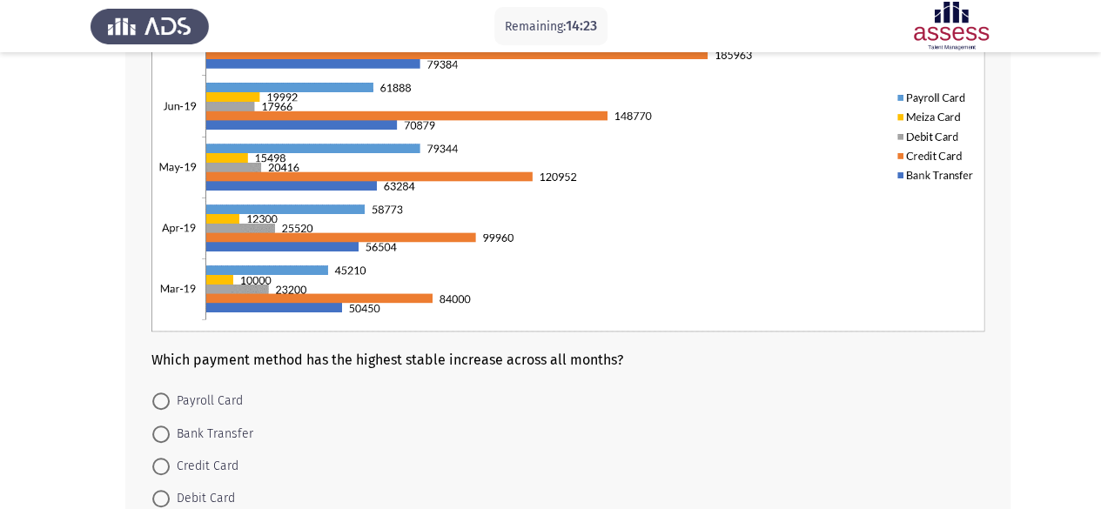
scroll to position [289, 0]
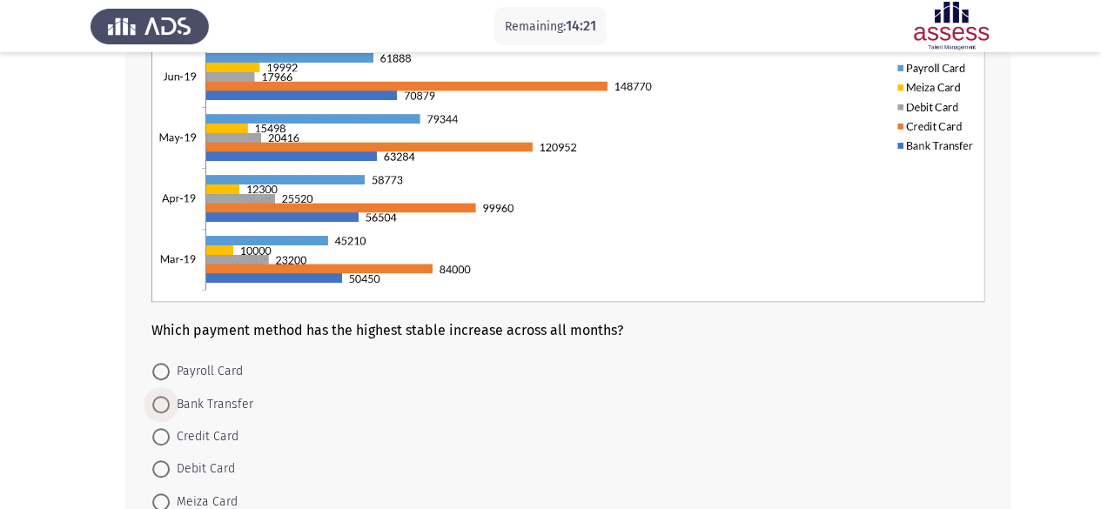
click at [233, 401] on span "Bank Transfer" at bounding box center [212, 404] width 84 height 21
click at [170, 401] on input "Bank Transfer" at bounding box center [160, 404] width 17 height 17
radio input "true"
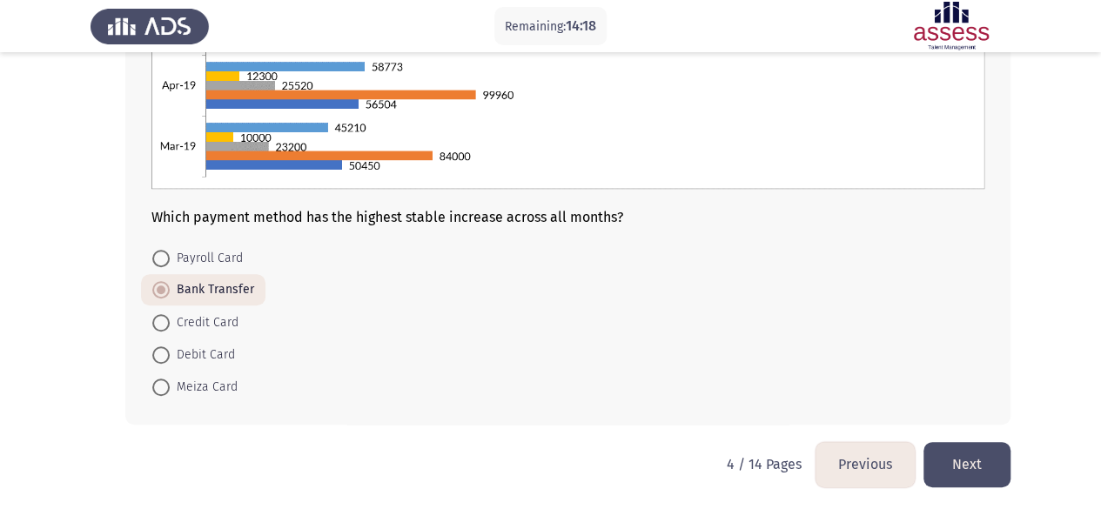
click at [966, 452] on button "Next" at bounding box center [966, 464] width 87 height 44
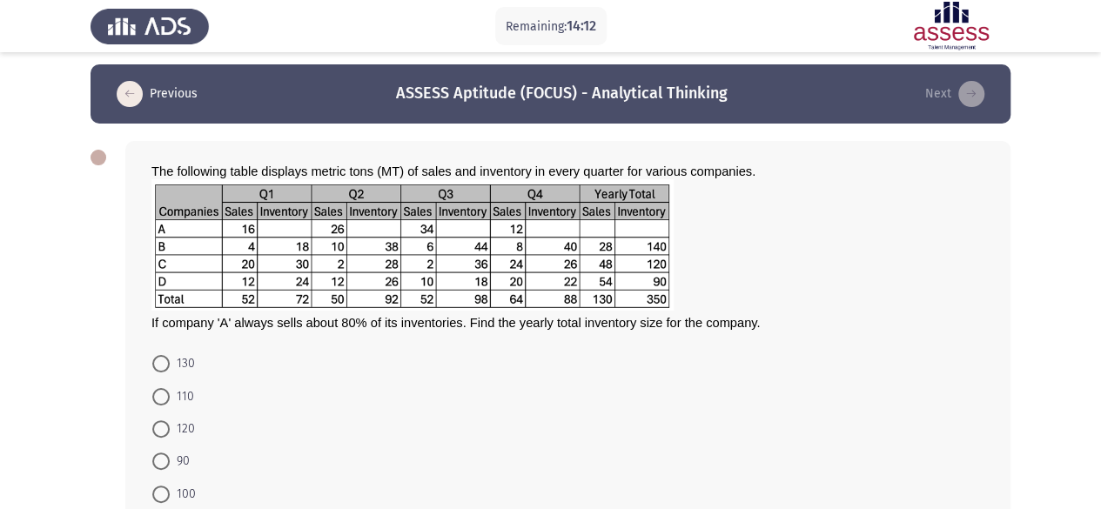
scroll to position [0, 0]
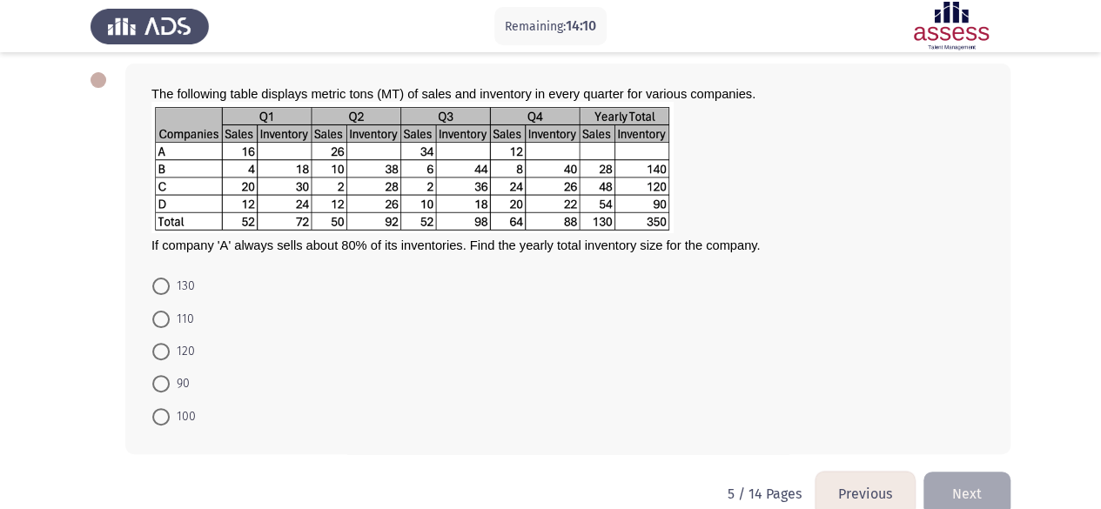
drag, startPoint x: 508, startPoint y: 259, endPoint x: 506, endPoint y: 245, distance: 15.0
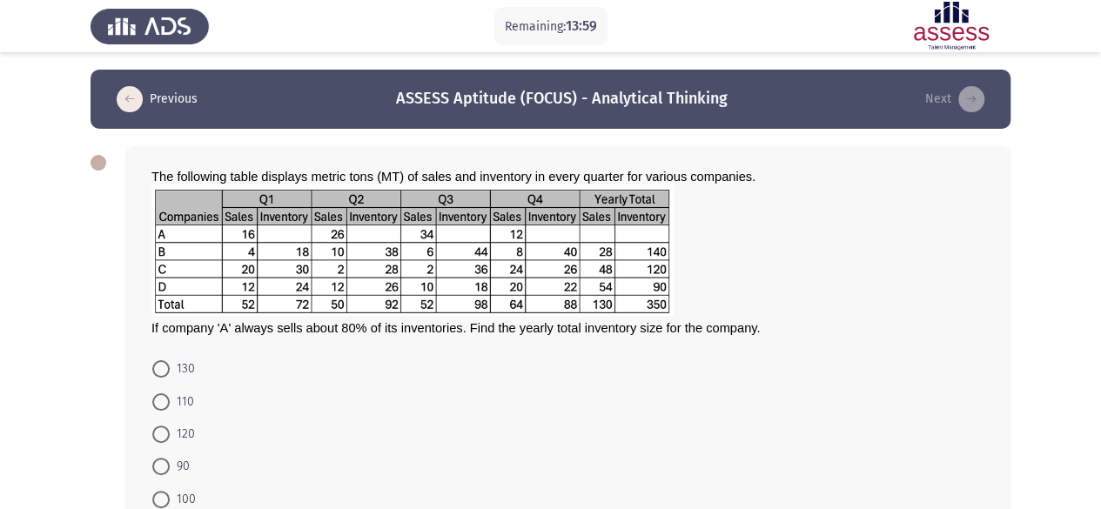
drag, startPoint x: 353, startPoint y: 232, endPoint x: 377, endPoint y: 236, distance: 23.8
click at [174, 393] on span "110" at bounding box center [182, 402] width 24 height 21
click at [170, 393] on input "110" at bounding box center [160, 401] width 17 height 17
radio input "true"
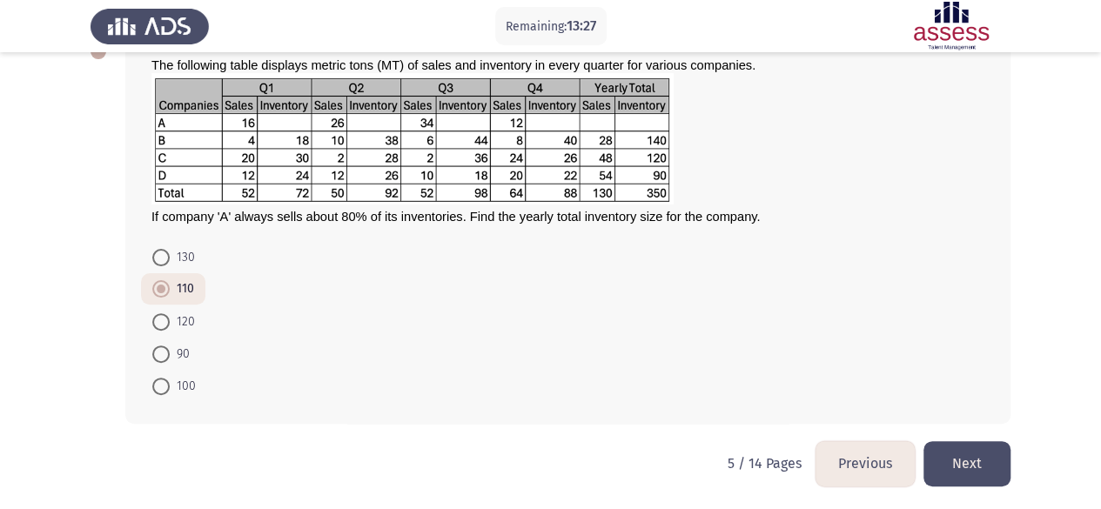
click at [952, 446] on button "Next" at bounding box center [966, 463] width 87 height 44
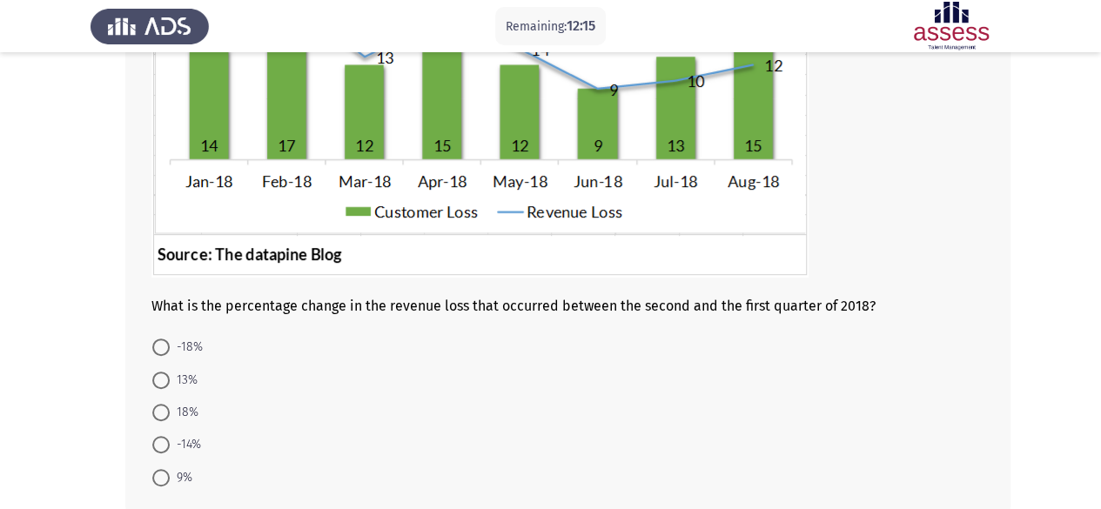
scroll to position [259, 0]
click at [190, 433] on span "-14%" at bounding box center [185, 443] width 31 height 21
click at [170, 435] on input "-14%" at bounding box center [160, 443] width 17 height 17
radio input "true"
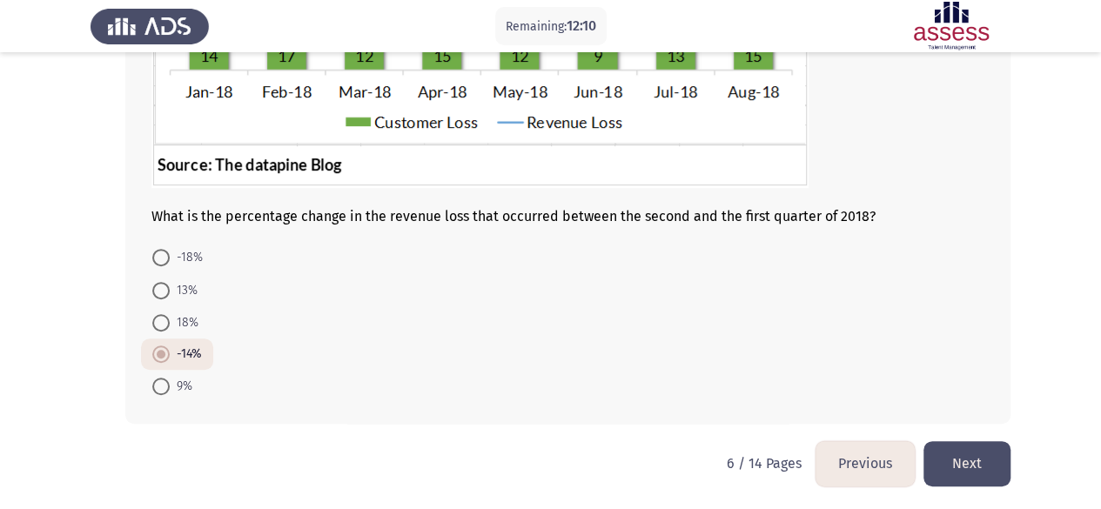
click at [971, 452] on button "Next" at bounding box center [966, 463] width 87 height 44
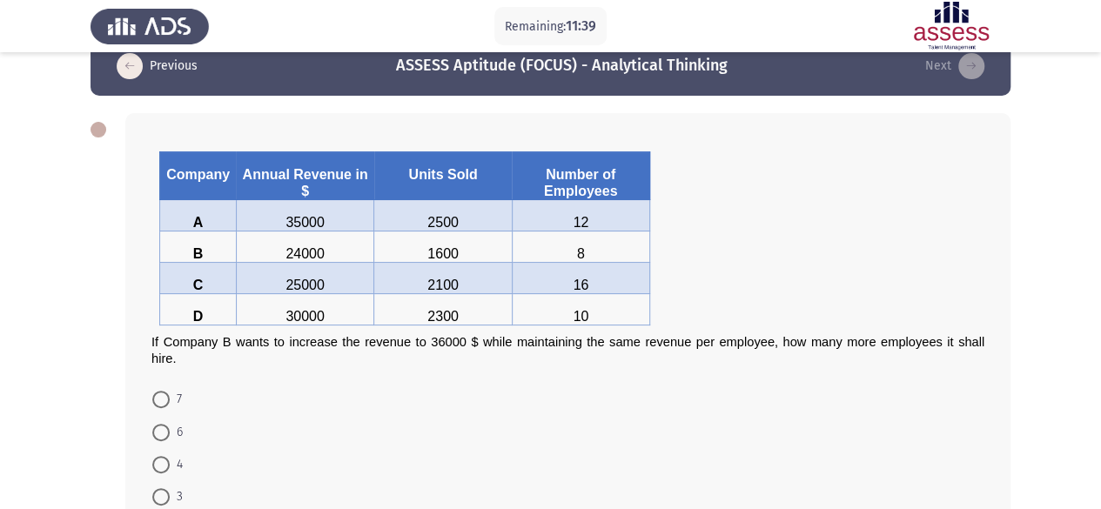
scroll to position [35, 0]
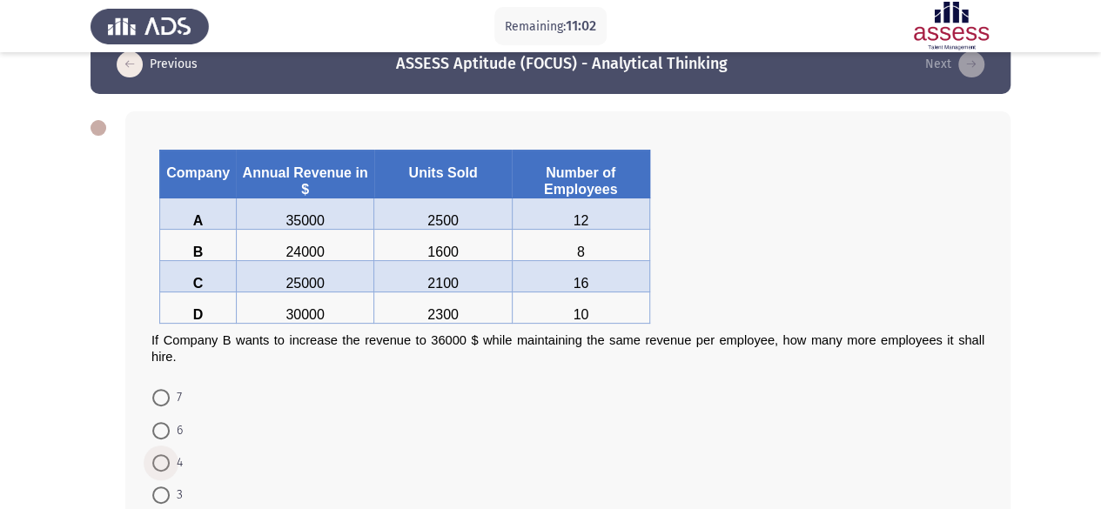
click at [168, 466] on span at bounding box center [160, 462] width 17 height 17
click at [168, 466] on input "4" at bounding box center [160, 462] width 17 height 17
radio input "true"
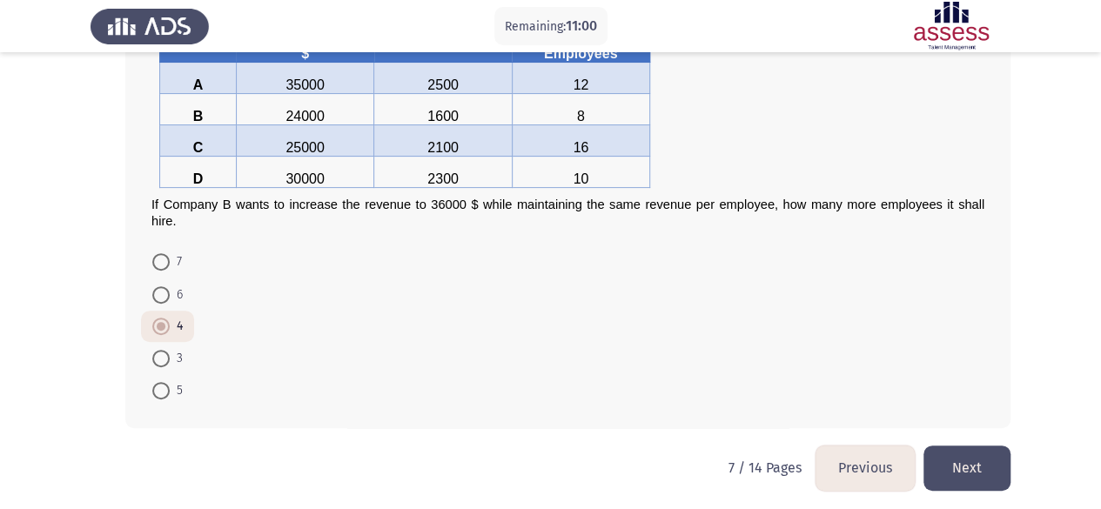
click at [955, 452] on button "Next" at bounding box center [966, 468] width 87 height 44
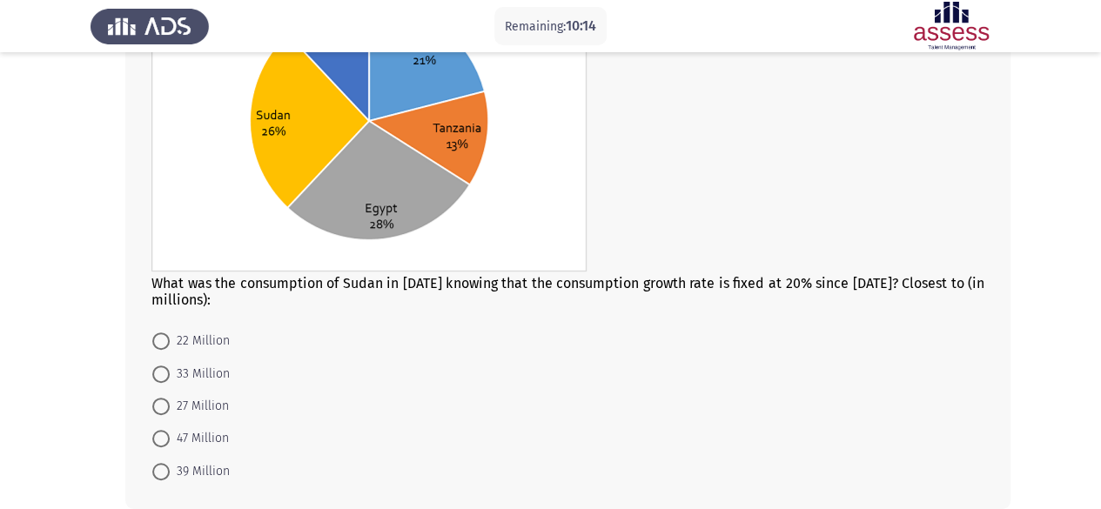
scroll to position [231, 0]
click at [201, 433] on span "47 Million" at bounding box center [199, 437] width 59 height 21
click at [170, 433] on input "47 Million" at bounding box center [160, 437] width 17 height 17
radio input "true"
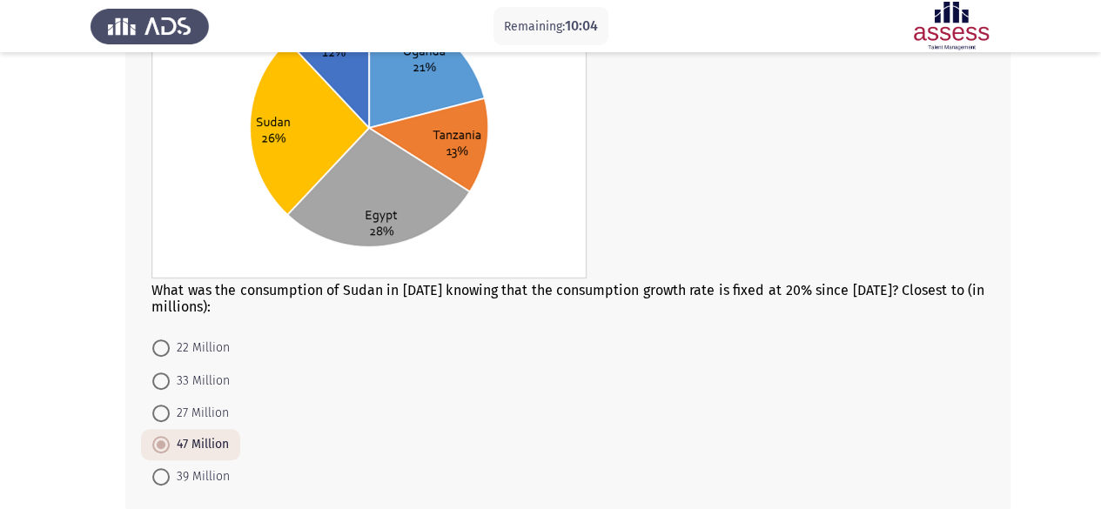
scroll to position [221, 0]
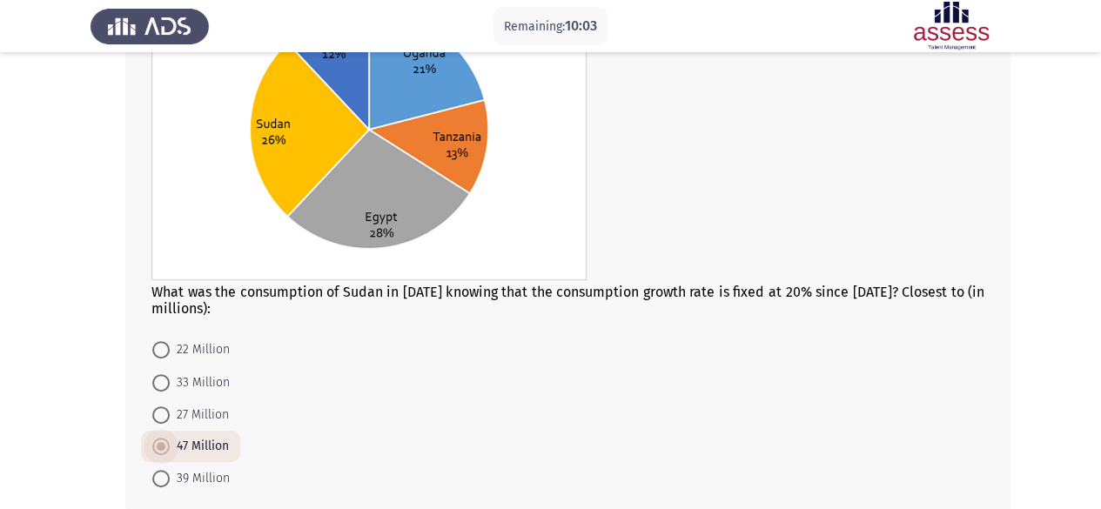
click at [206, 436] on span "47 Million" at bounding box center [199, 446] width 59 height 21
click at [170, 438] on input "47 Million" at bounding box center [160, 446] width 17 height 17
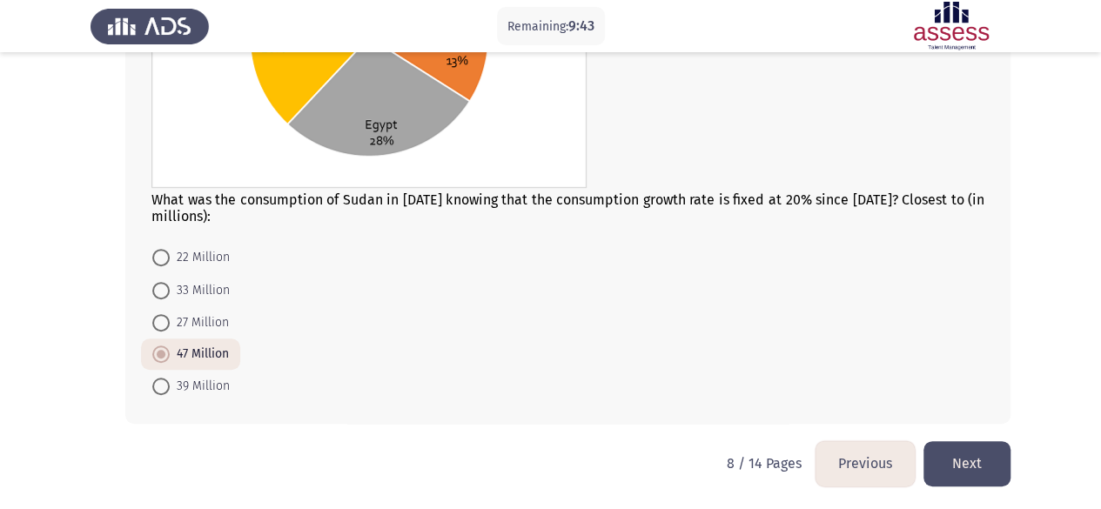
click at [979, 457] on button "Next" at bounding box center [966, 463] width 87 height 44
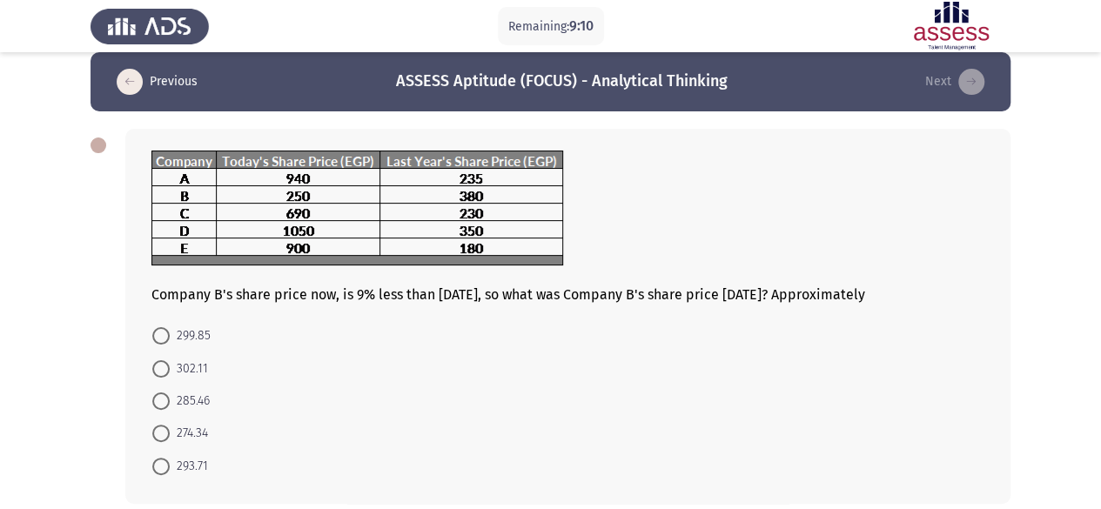
scroll to position [18, 0]
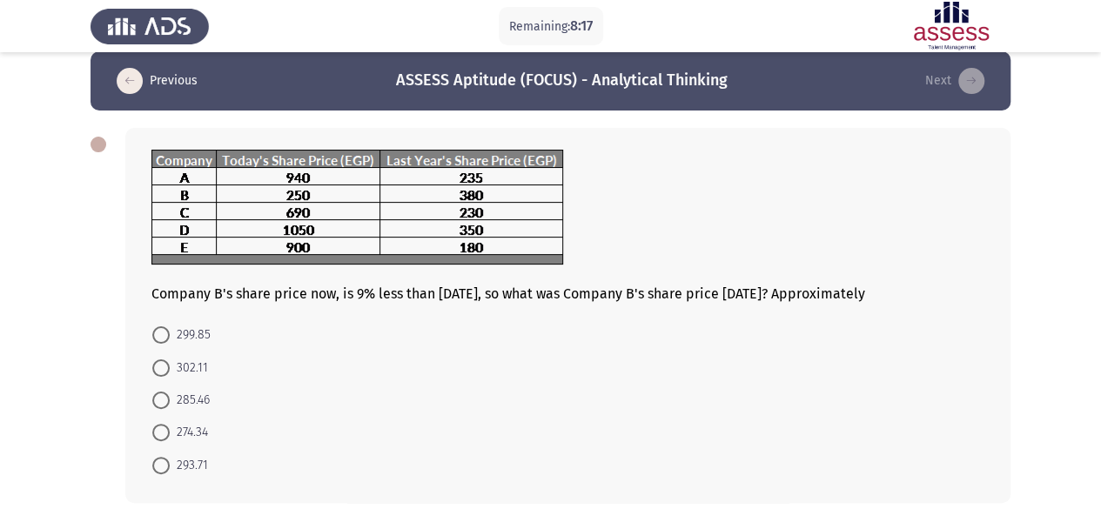
click at [192, 429] on span "274.34" at bounding box center [189, 432] width 38 height 21
click at [170, 429] on input "274.34" at bounding box center [160, 432] width 17 height 17
radio input "true"
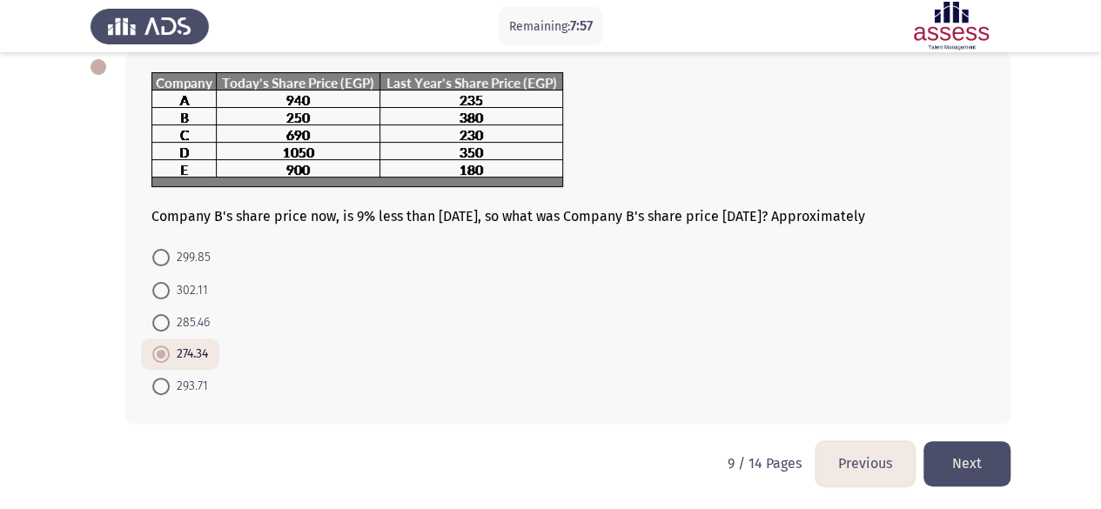
click at [964, 457] on button "Next" at bounding box center [966, 463] width 87 height 44
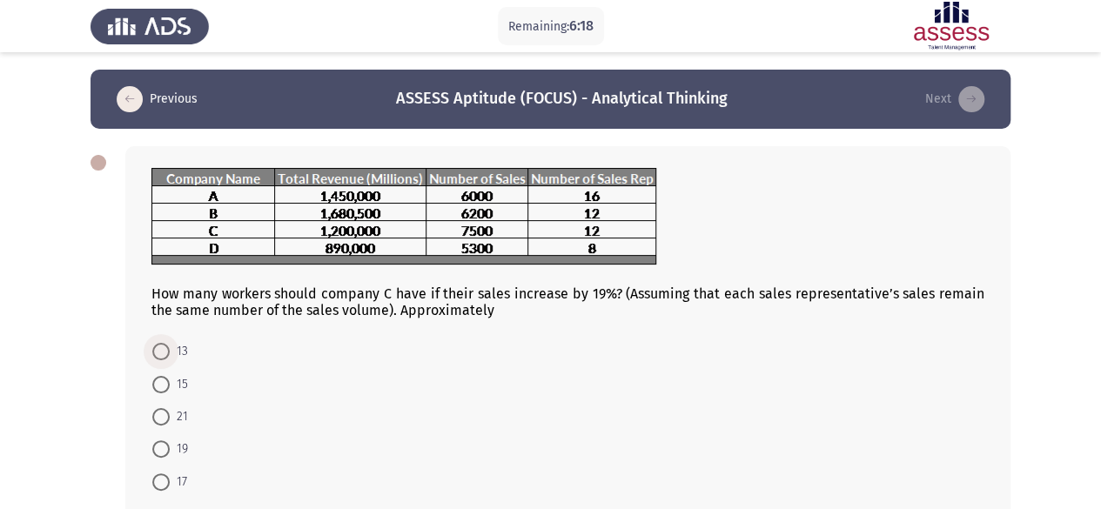
click at [162, 351] on span at bounding box center [160, 351] width 17 height 17
click at [162, 351] on input "13" at bounding box center [160, 351] width 17 height 17
radio input "true"
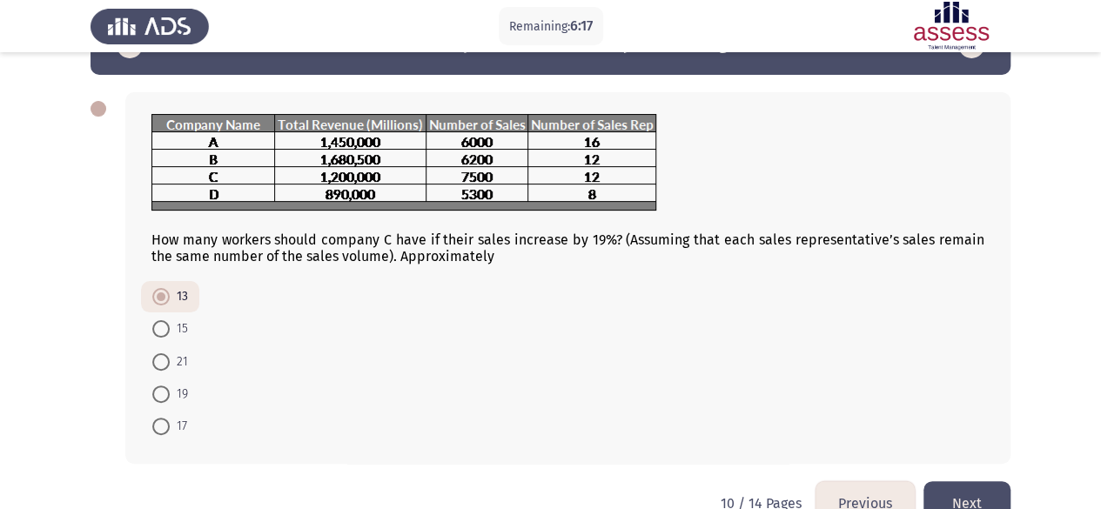
scroll to position [93, 0]
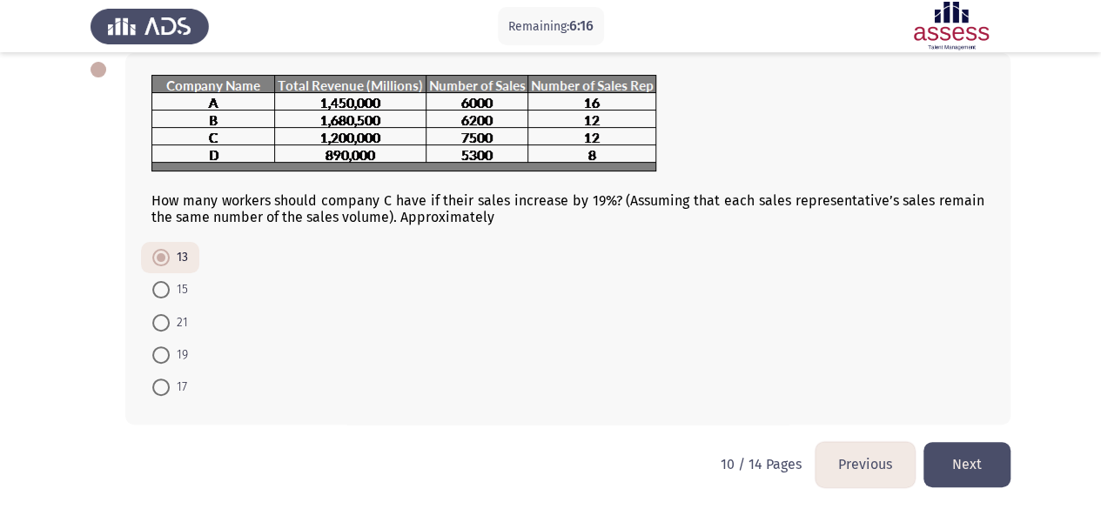
click at [963, 460] on button "Next" at bounding box center [966, 464] width 87 height 44
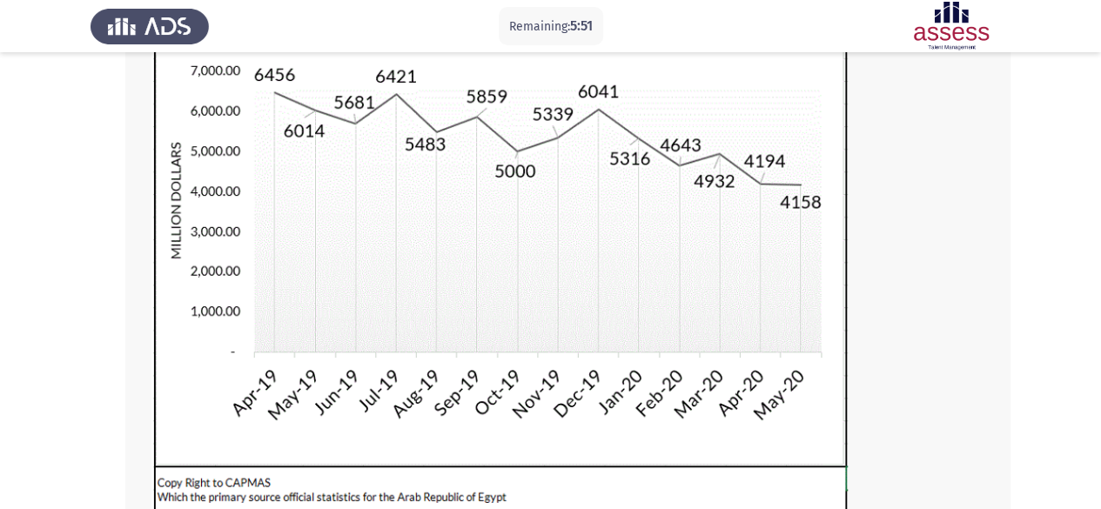
scroll to position [202, 0]
click at [508, 18] on p "Remaining: 5:22" at bounding box center [550, 27] width 85 height 22
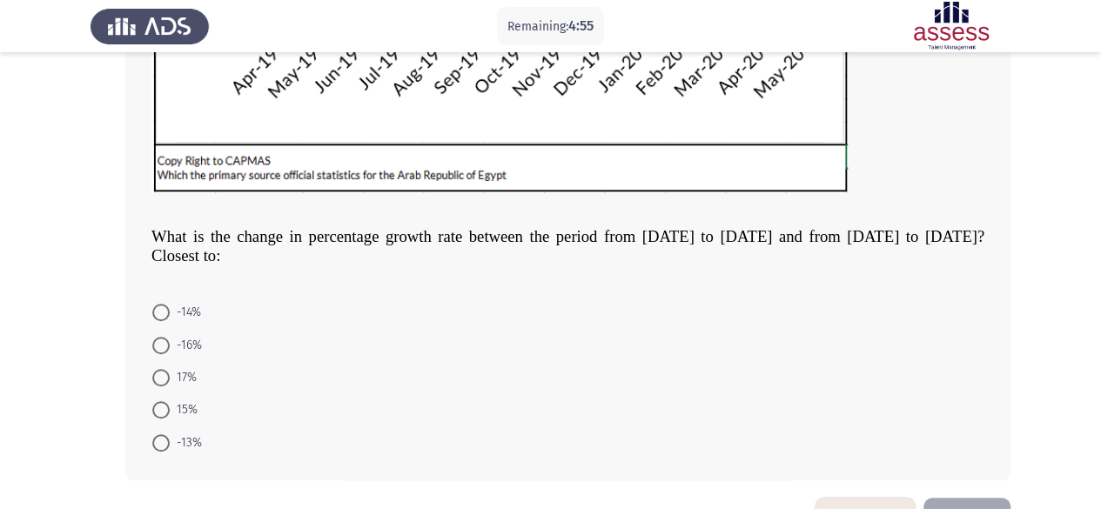
scroll to position [526, 0]
click at [188, 440] on span "-13%" at bounding box center [186, 442] width 32 height 21
click at [170, 440] on input "-13%" at bounding box center [160, 441] width 17 height 17
radio input "true"
click at [959, 496] on button "Next" at bounding box center [966, 517] width 87 height 44
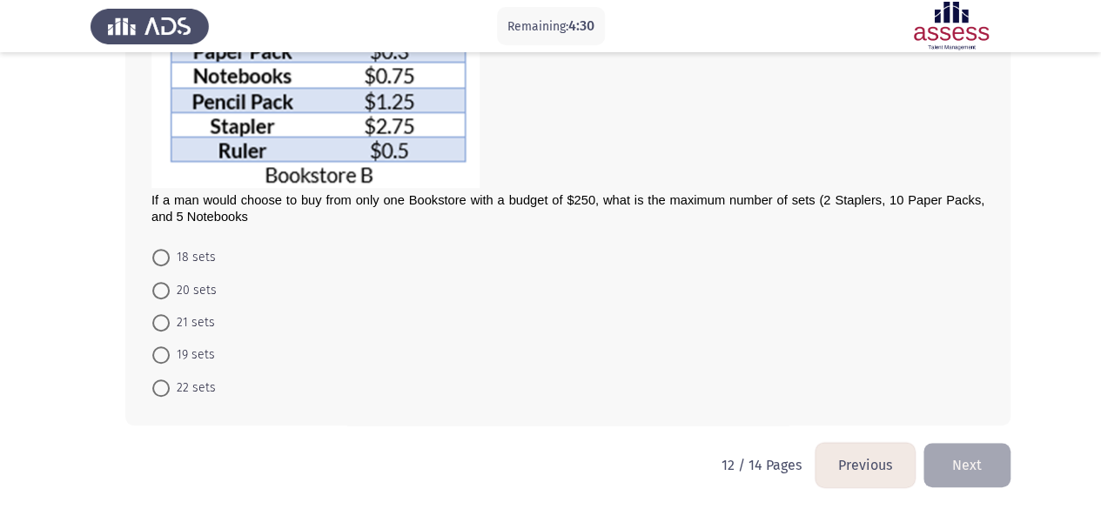
scroll to position [334, 0]
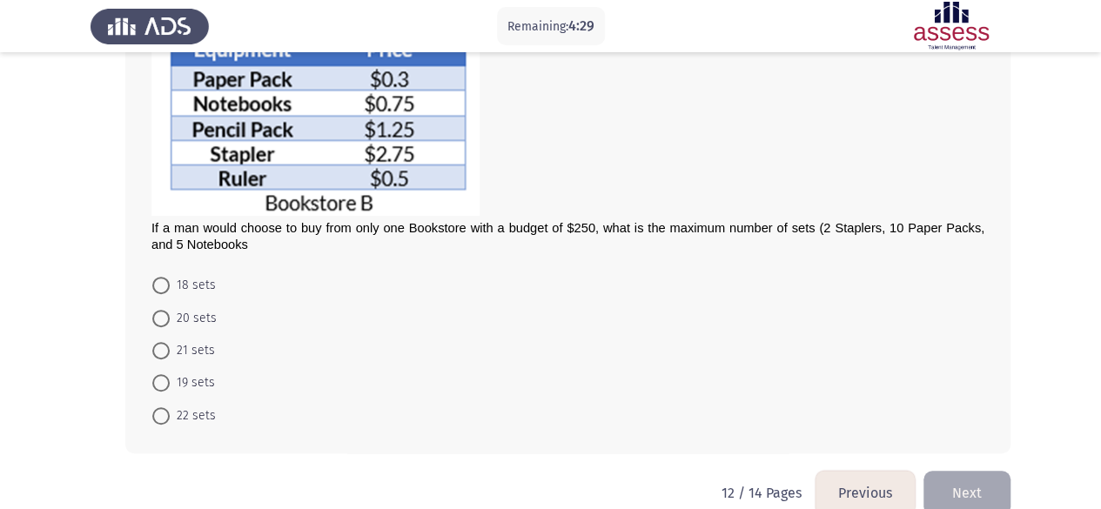
click at [880, 474] on button "Previous" at bounding box center [865, 493] width 99 height 44
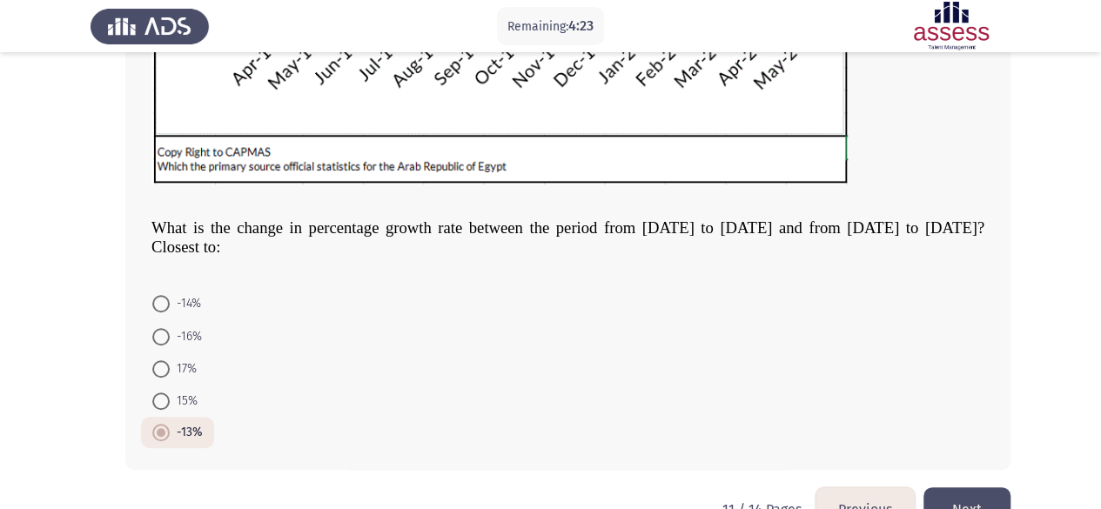
scroll to position [534, 0]
click at [977, 487] on button "Next" at bounding box center [966, 509] width 87 height 44
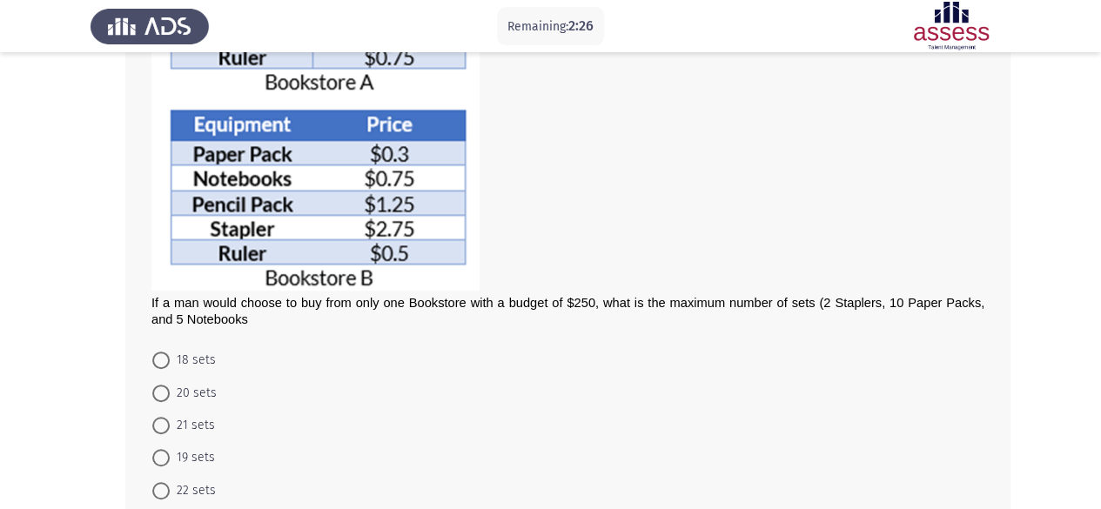
scroll to position [270, 0]
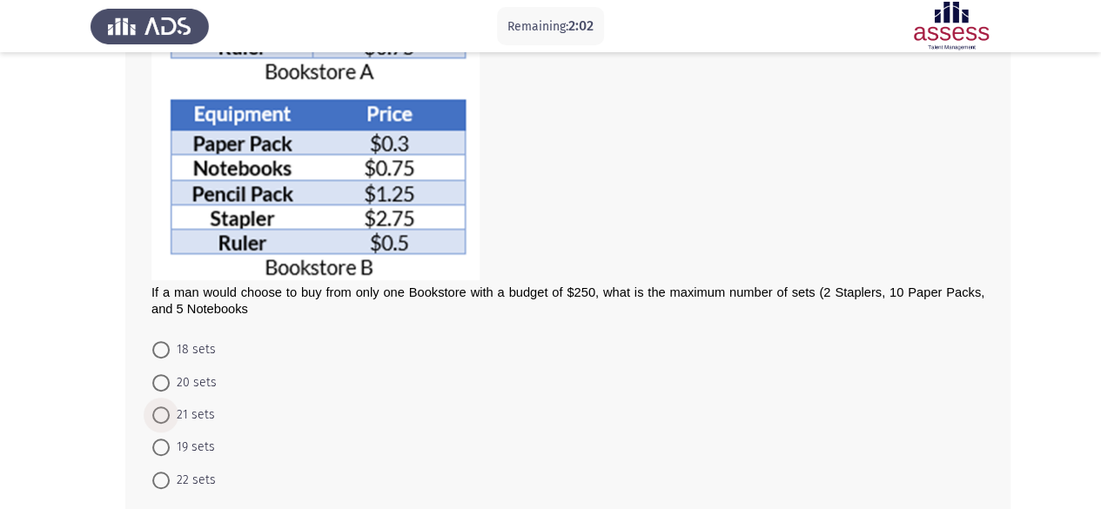
click at [205, 408] on span "21 sets" at bounding box center [192, 415] width 45 height 21
click at [170, 408] on input "21 sets" at bounding box center [160, 414] width 17 height 17
radio input "true"
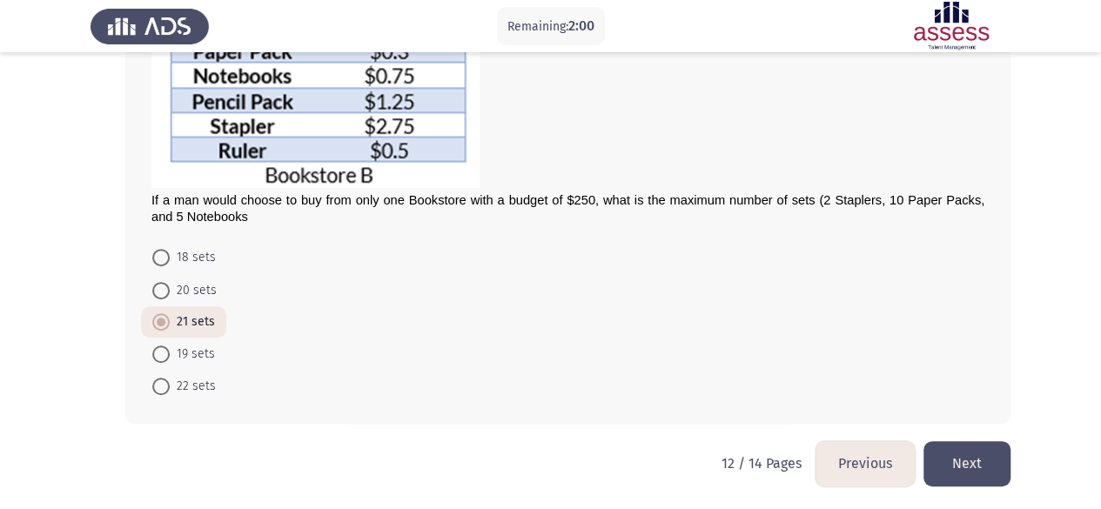
click at [995, 453] on button "Next" at bounding box center [966, 463] width 87 height 44
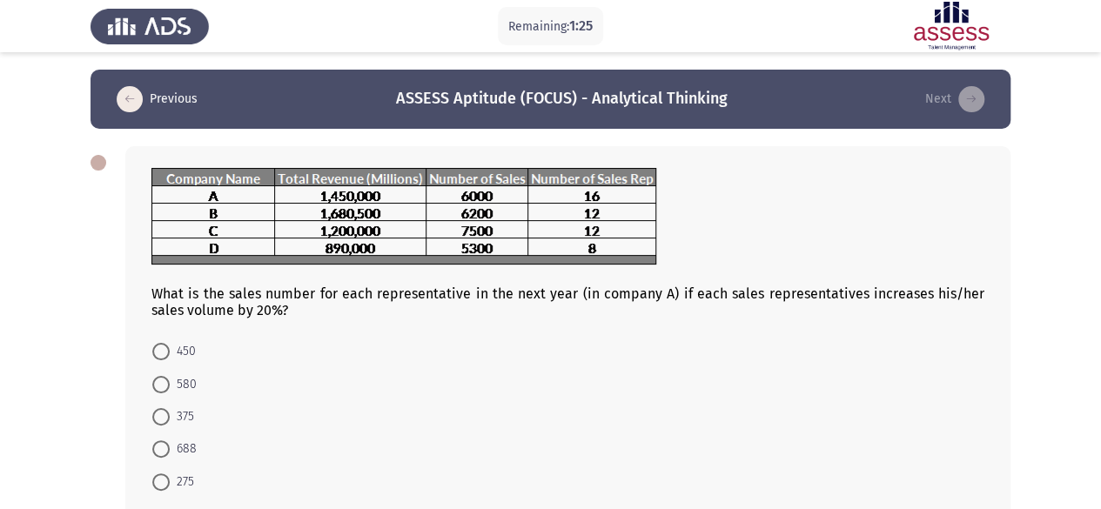
scroll to position [18, 0]
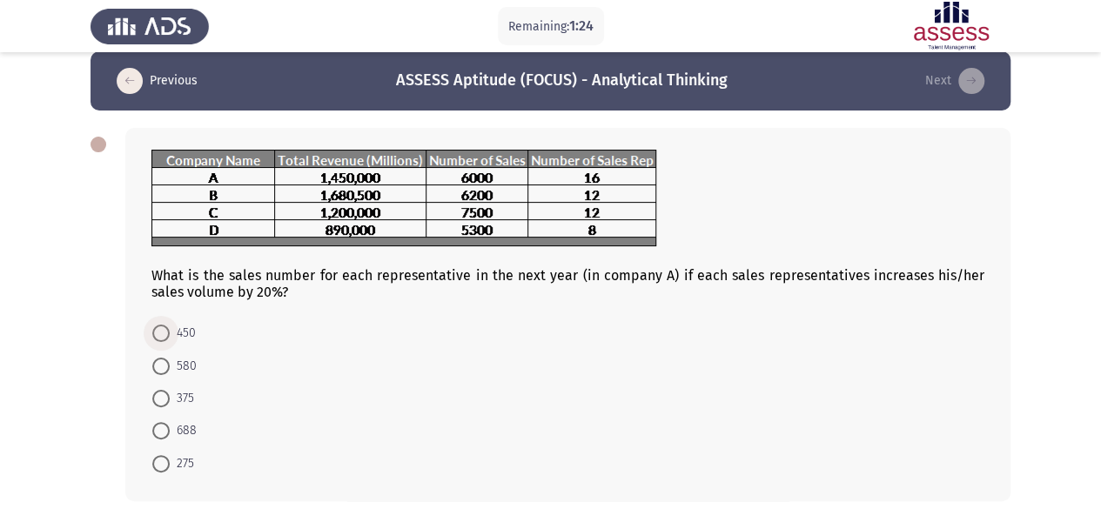
click at [183, 332] on span "450" at bounding box center [183, 333] width 26 height 21
click at [170, 332] on input "450" at bounding box center [160, 333] width 17 height 17
radio input "true"
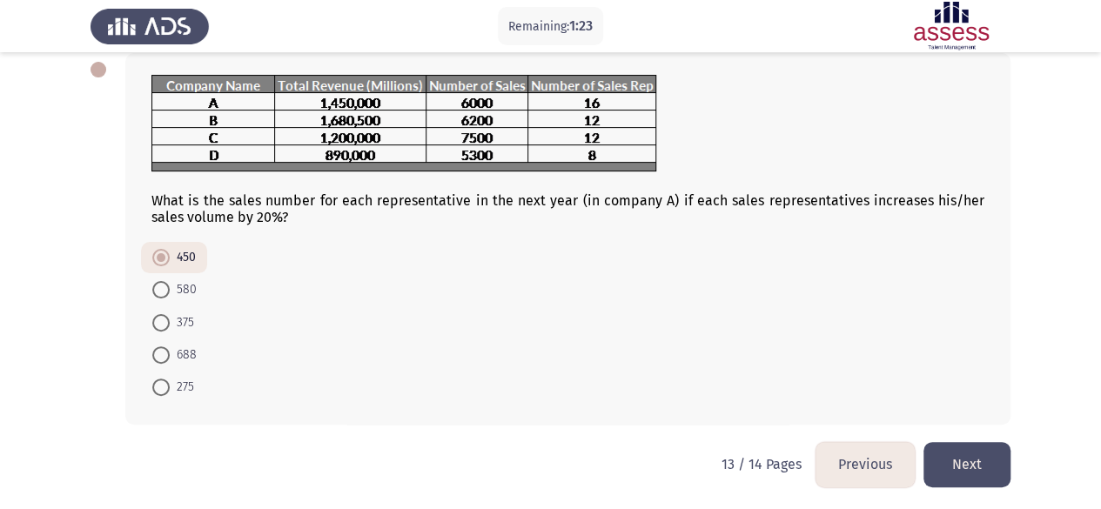
click at [971, 463] on button "Next" at bounding box center [966, 464] width 87 height 44
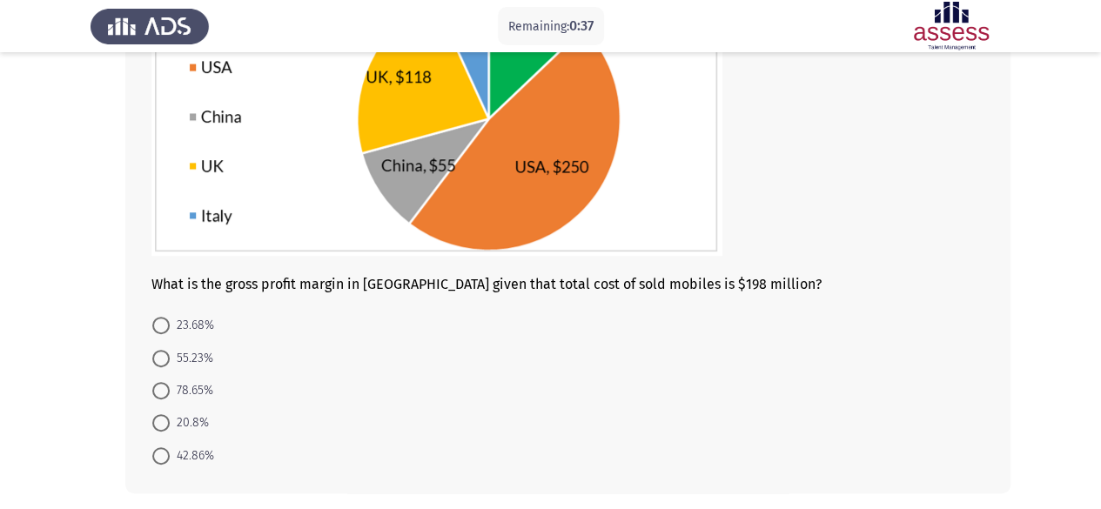
scroll to position [243, 0]
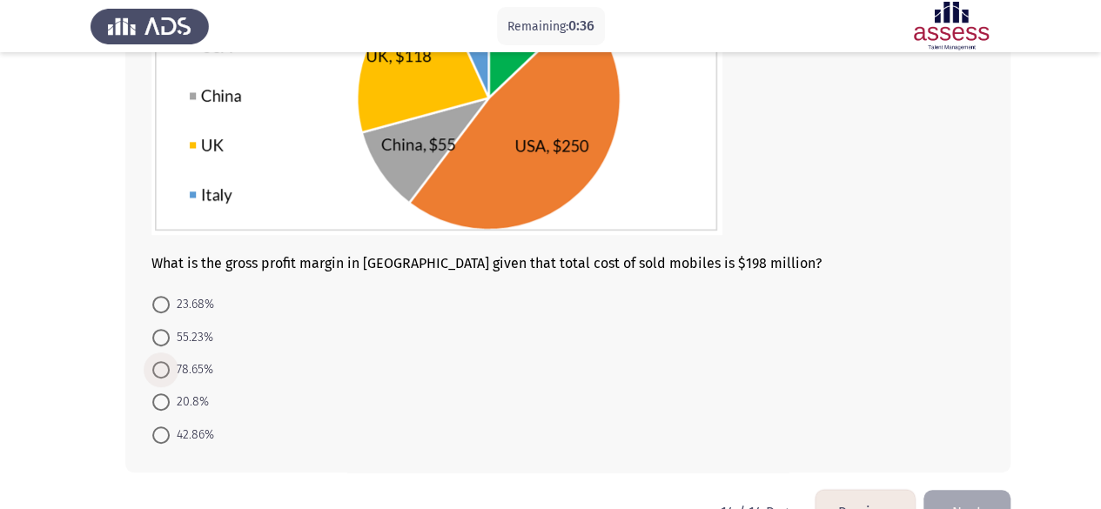
click at [177, 359] on span "78.65%" at bounding box center [192, 369] width 44 height 21
click at [170, 361] on input "78.65%" at bounding box center [160, 369] width 17 height 17
radio input "true"
click at [985, 495] on button "Next" at bounding box center [966, 510] width 87 height 44
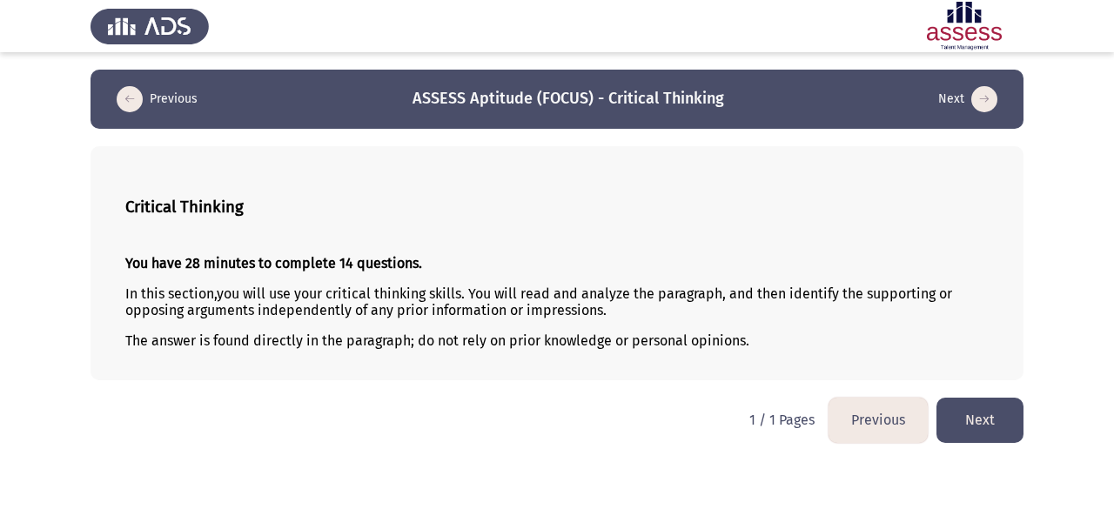
click at [985, 413] on button "Next" at bounding box center [980, 420] width 87 height 44
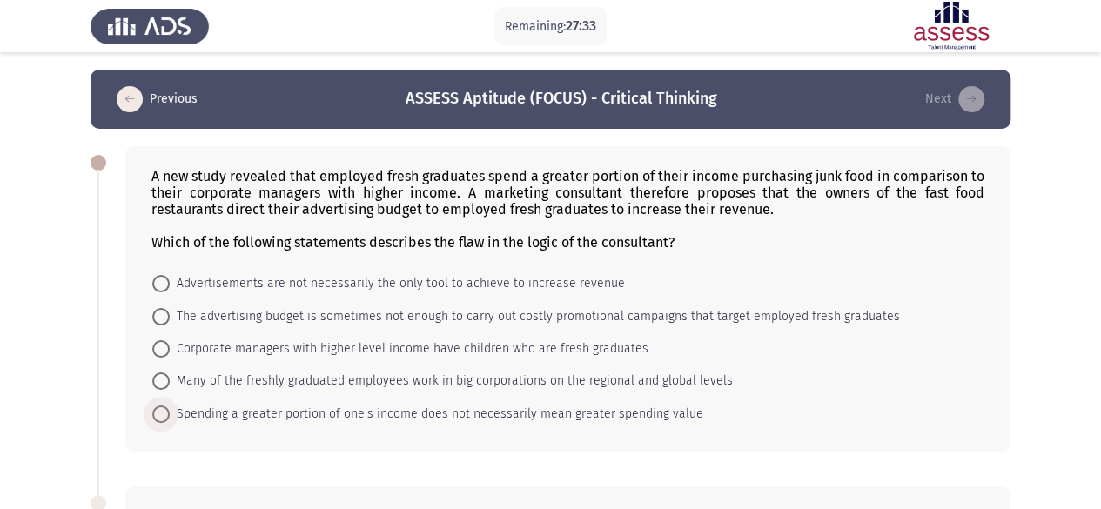
click at [440, 406] on span "Spending a greater portion of one's income does not necessarily mean greater sp…" at bounding box center [437, 414] width 534 height 21
click at [170, 406] on input "Spending a greater portion of one's income does not necessarily mean greater sp…" at bounding box center [160, 414] width 17 height 17
radio input "true"
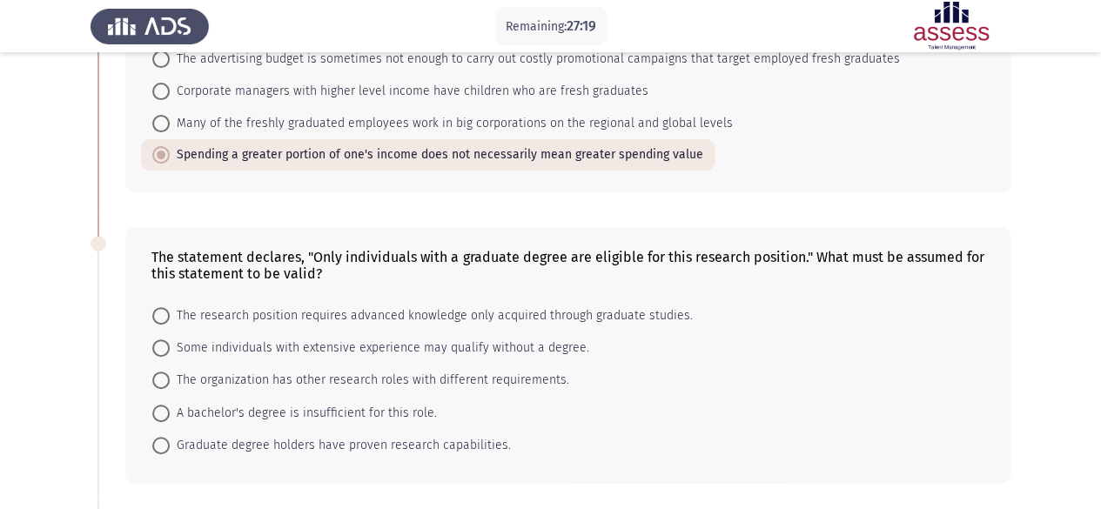
scroll to position [258, 0]
click at [473, 374] on span "The organization has other research roles with different requirements." at bounding box center [369, 379] width 399 height 21
click at [170, 374] on input "The organization has other research roles with different requirements." at bounding box center [160, 379] width 17 height 17
radio input "true"
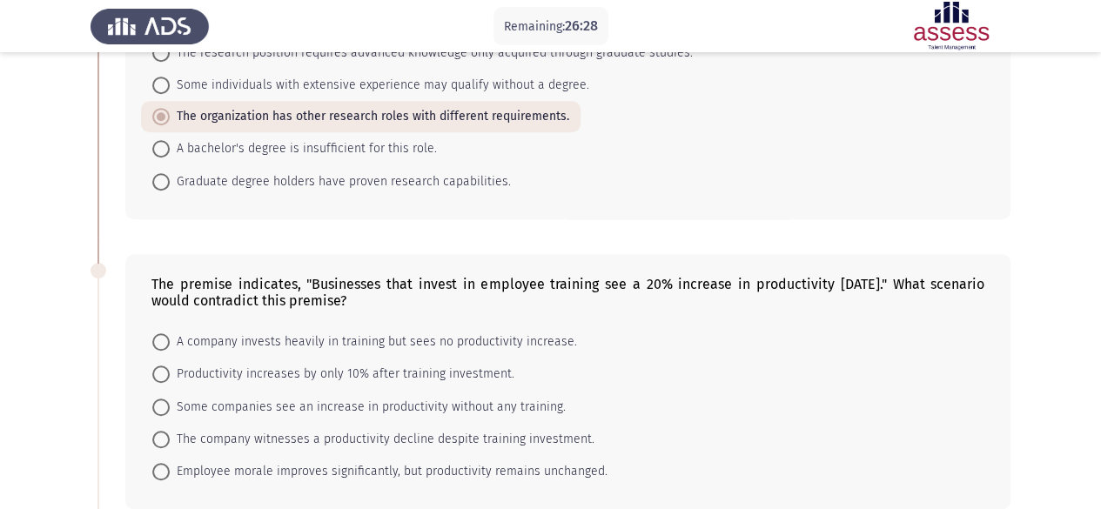
scroll to position [520, 0]
click at [425, 373] on span "Productivity increases by only 10% after training investment." at bounding box center [342, 375] width 345 height 21
click at [170, 373] on input "Productivity increases by only 10% after training investment." at bounding box center [160, 374] width 17 height 17
radio input "true"
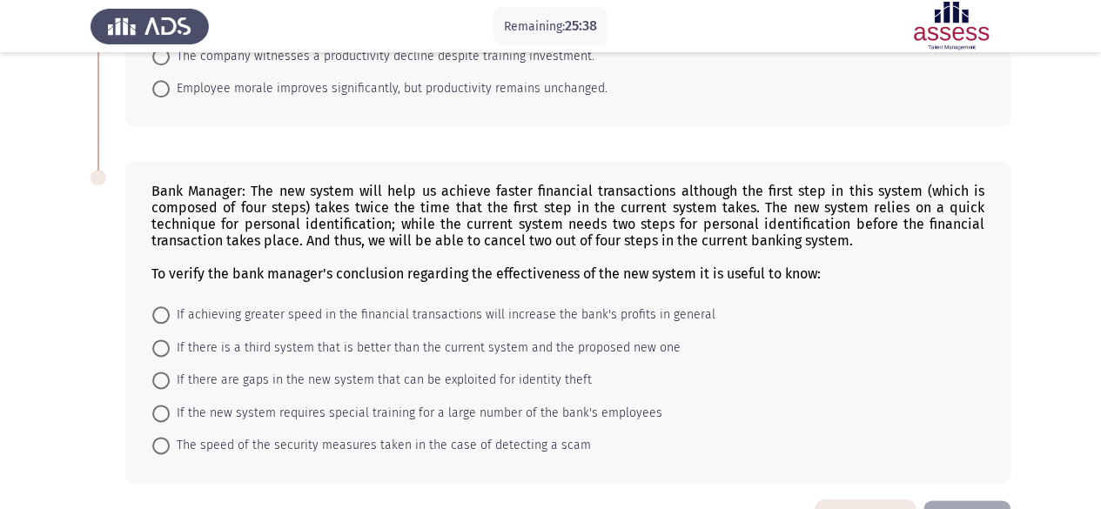
scroll to position [917, 0]
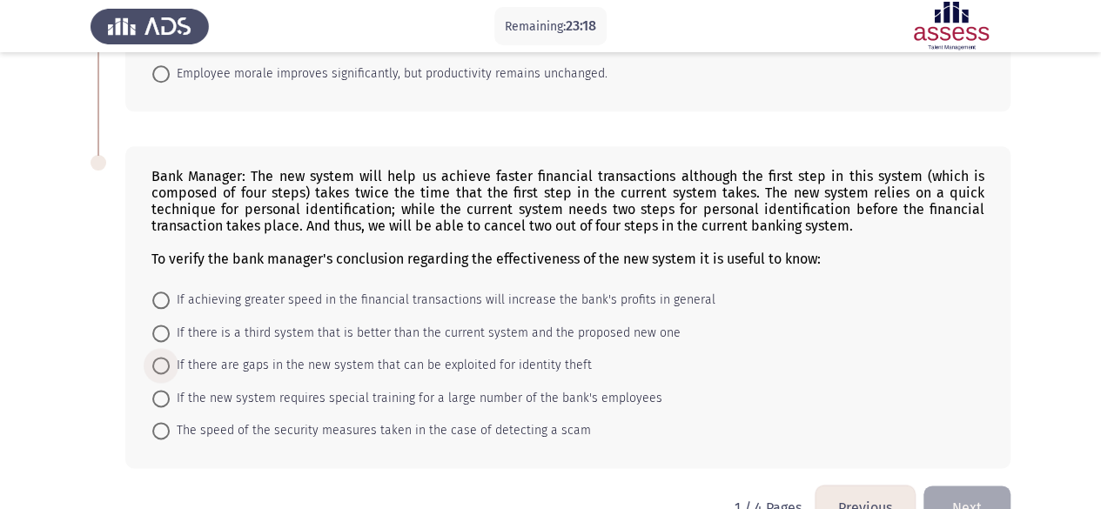
click at [497, 356] on span "If there are gaps in the new system that can be exploited for identity theft" at bounding box center [381, 365] width 422 height 21
click at [170, 357] on input "If there are gaps in the new system that can be exploited for identity theft" at bounding box center [160, 365] width 17 height 17
radio input "true"
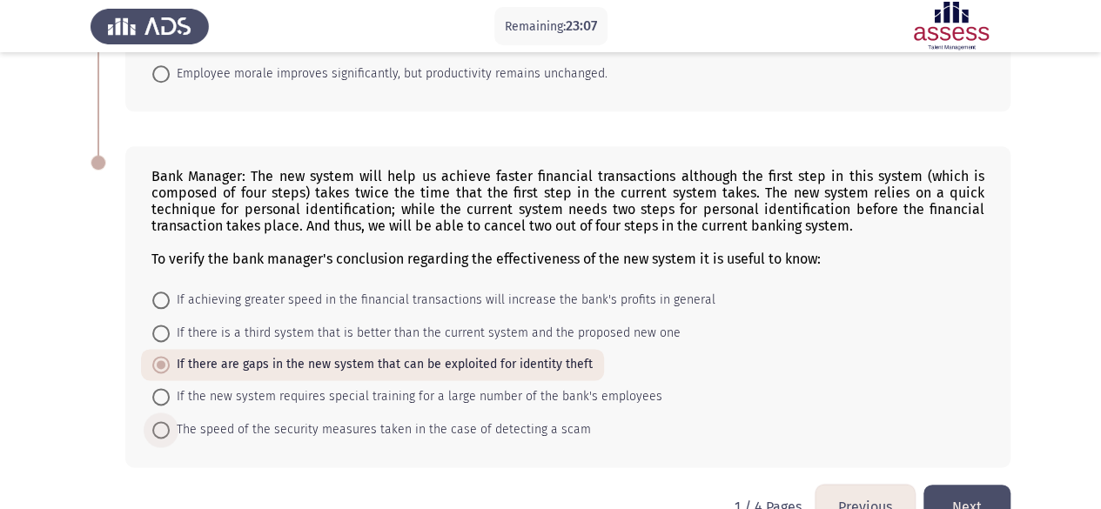
click at [476, 427] on span "The speed of the security measures taken in the case of detecting a scam" at bounding box center [380, 430] width 421 height 21
click at [170, 427] on input "The speed of the security measures taken in the case of detecting a scam" at bounding box center [160, 429] width 17 height 17
radio input "true"
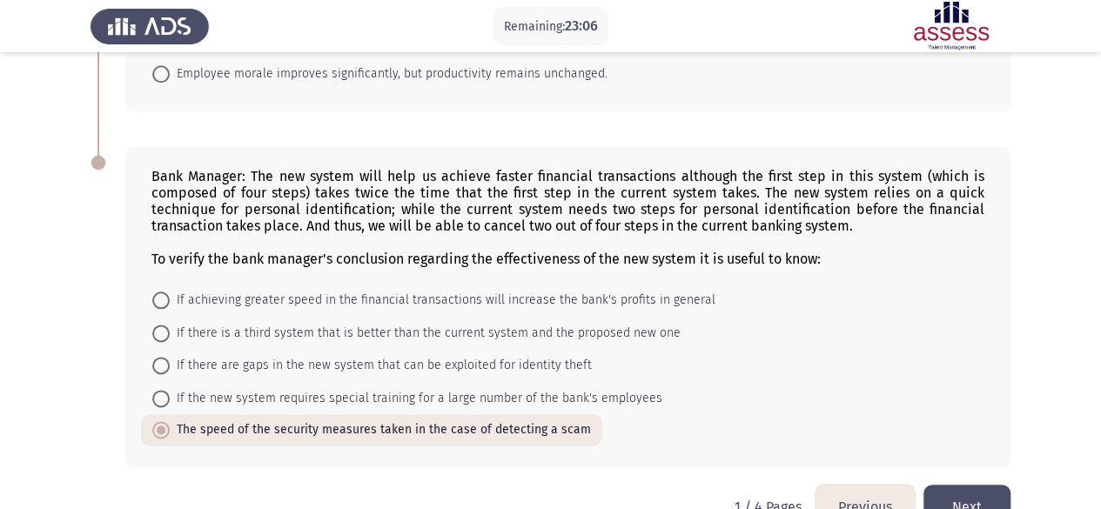
click at [967, 497] on button "Next" at bounding box center [966, 507] width 87 height 44
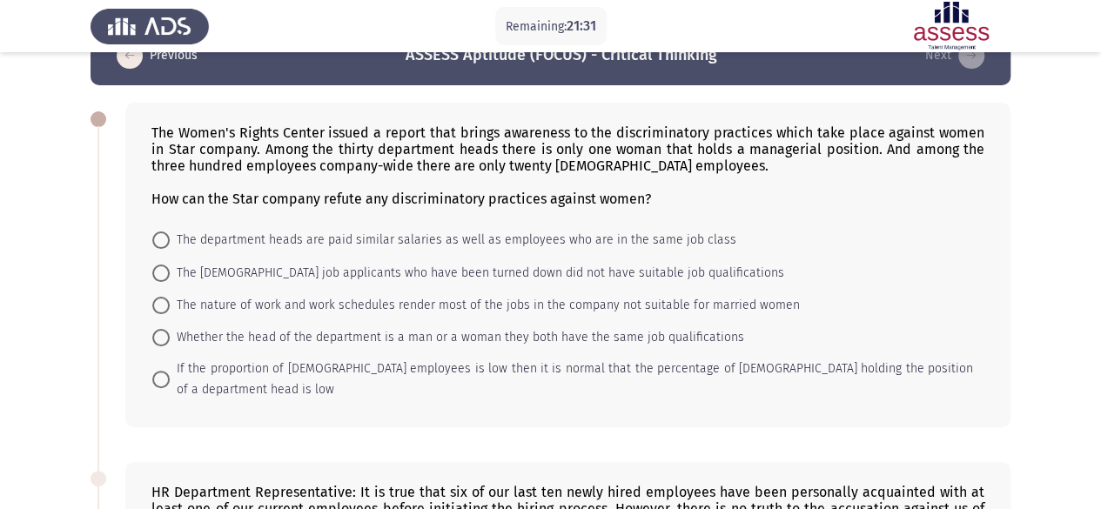
scroll to position [64, 0]
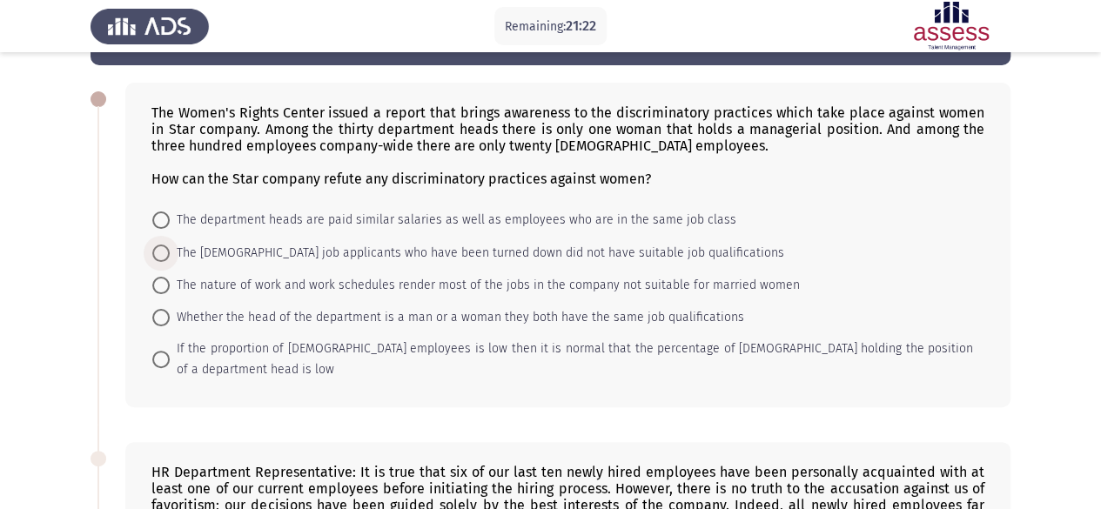
click at [556, 257] on span "The [DEMOGRAPHIC_DATA] job applicants who have been turned down did not have su…" at bounding box center [477, 253] width 614 height 21
click at [170, 257] on input "The [DEMOGRAPHIC_DATA] job applicants who have been turned down did not have su…" at bounding box center [160, 253] width 17 height 17
radio input "true"
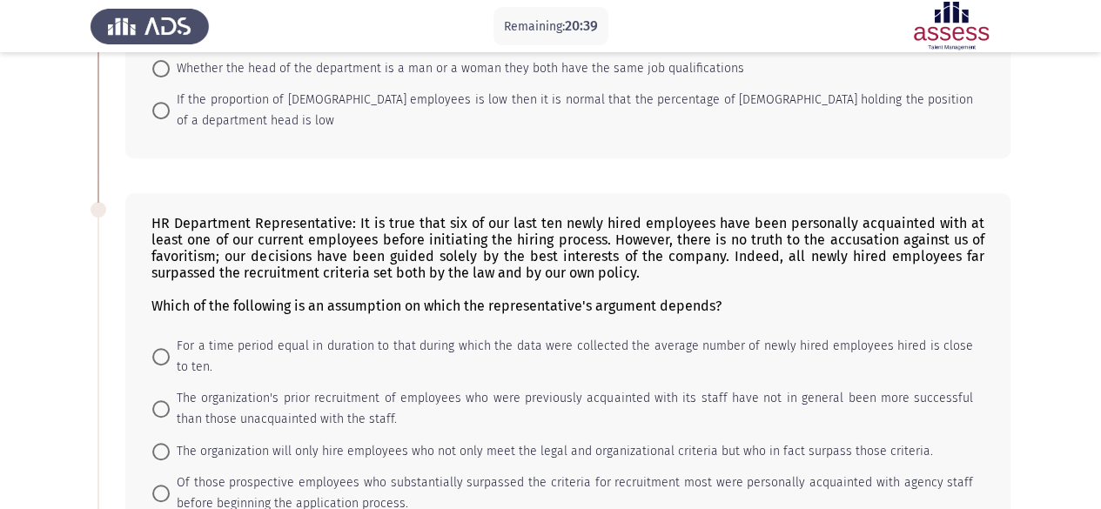
scroll to position [315, 0]
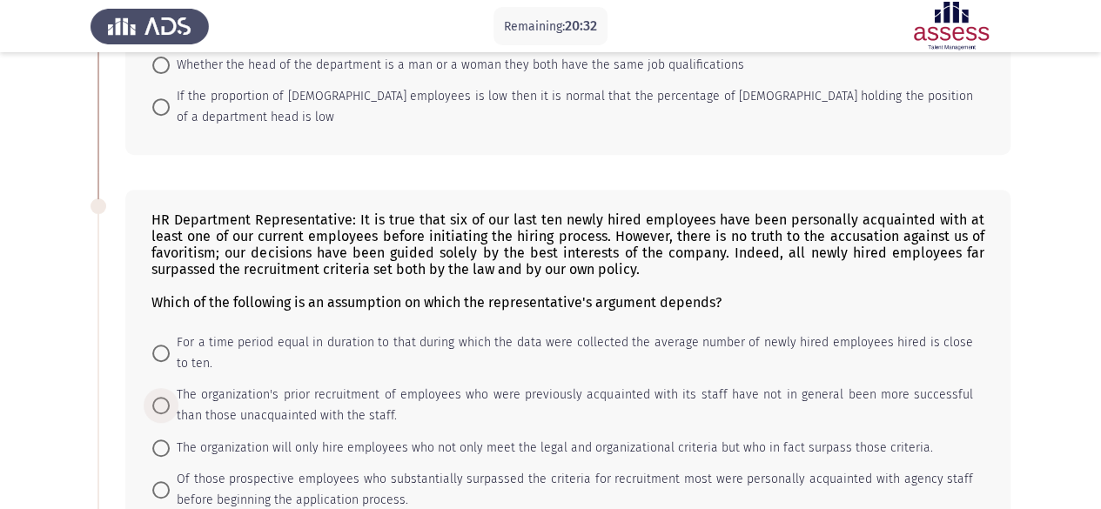
click at [531, 385] on span "The organization's prior recruitment of employees who were previously acquainte…" at bounding box center [571, 406] width 803 height 42
click at [170, 397] on input "The organization's prior recruitment of employees who were previously acquainte…" at bounding box center [160, 405] width 17 height 17
radio input "true"
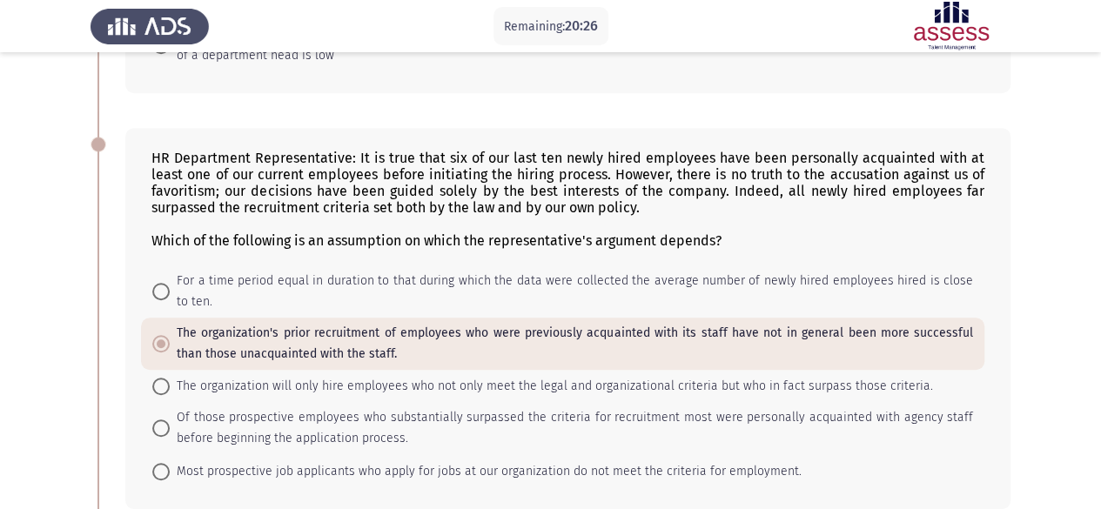
scroll to position [378, 0]
click at [534, 406] on span "Of those prospective employees who substantially surpassed the criteria for rec…" at bounding box center [571, 427] width 803 height 42
click at [170, 419] on input "Of those prospective employees who substantially surpassed the criteria for rec…" at bounding box center [160, 427] width 17 height 17
radio input "true"
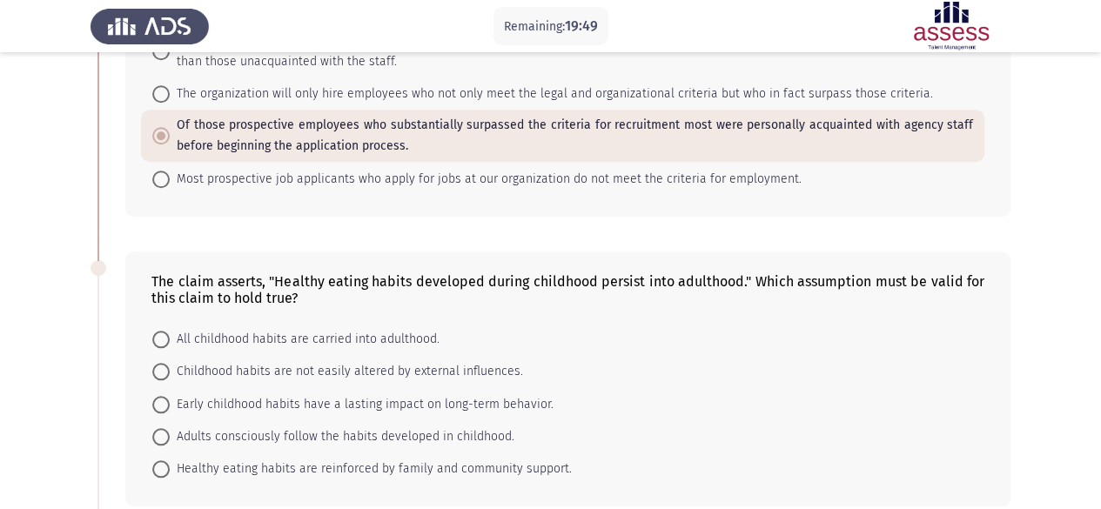
scroll to position [668, 0]
click at [477, 427] on span "Adults consciously follow the habits developed in childhood." at bounding box center [342, 437] width 345 height 21
click at [170, 429] on input "Adults consciously follow the habits developed in childhood." at bounding box center [160, 437] width 17 height 17
radio input "true"
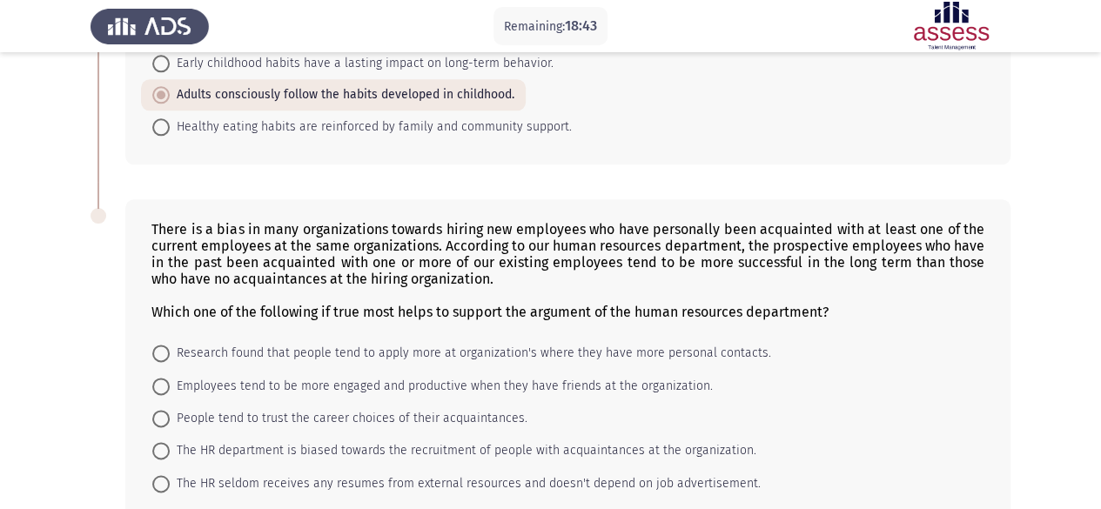
scroll to position [1011, 0]
click at [472, 375] on span "Employees tend to be more engaged and productive when they have friends at the …" at bounding box center [441, 385] width 543 height 21
click at [170, 377] on input "Employees tend to be more engaged and productive when they have friends at the …" at bounding box center [160, 385] width 17 height 17
radio input "true"
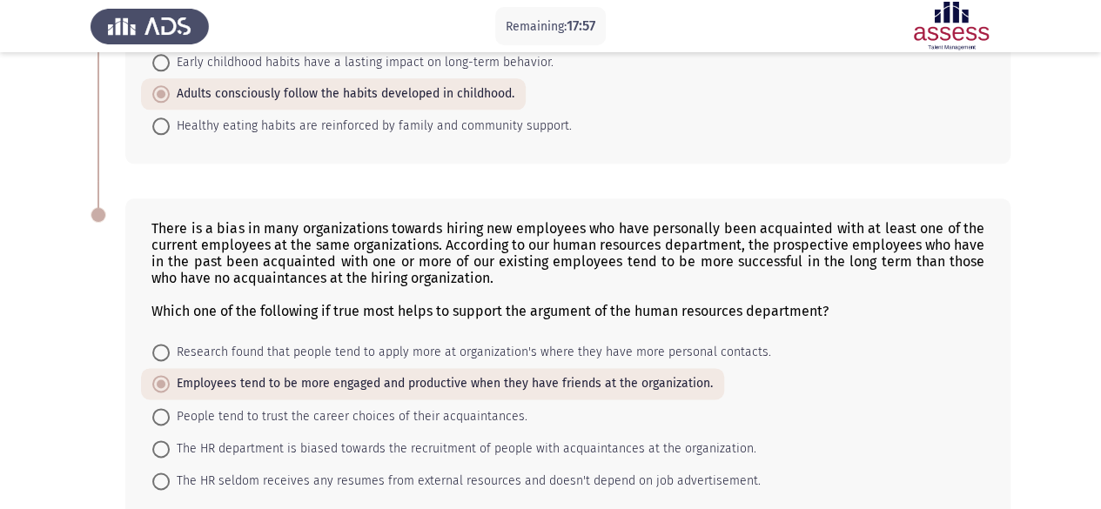
scroll to position [1078, 0]
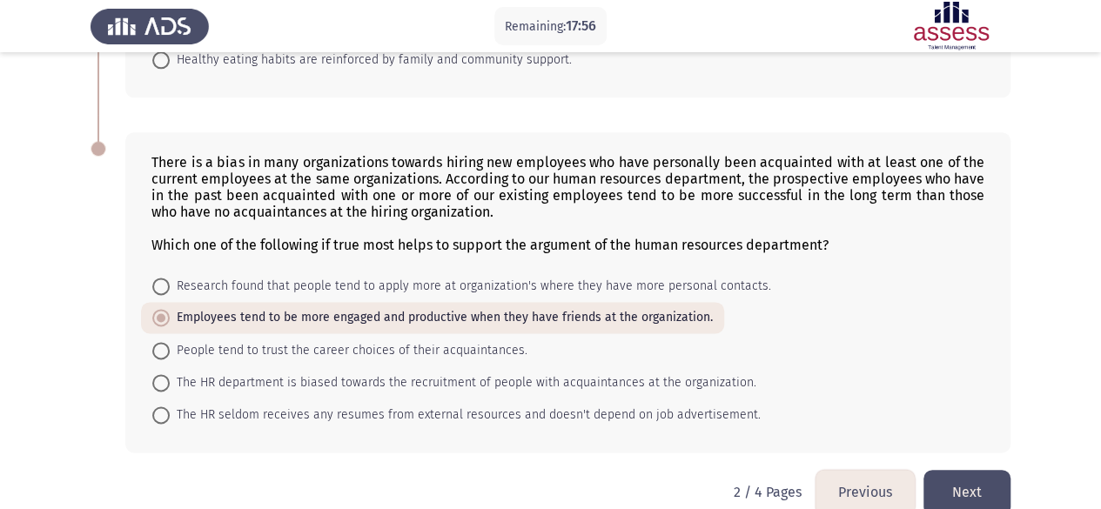
click at [983, 473] on button "Next" at bounding box center [966, 492] width 87 height 44
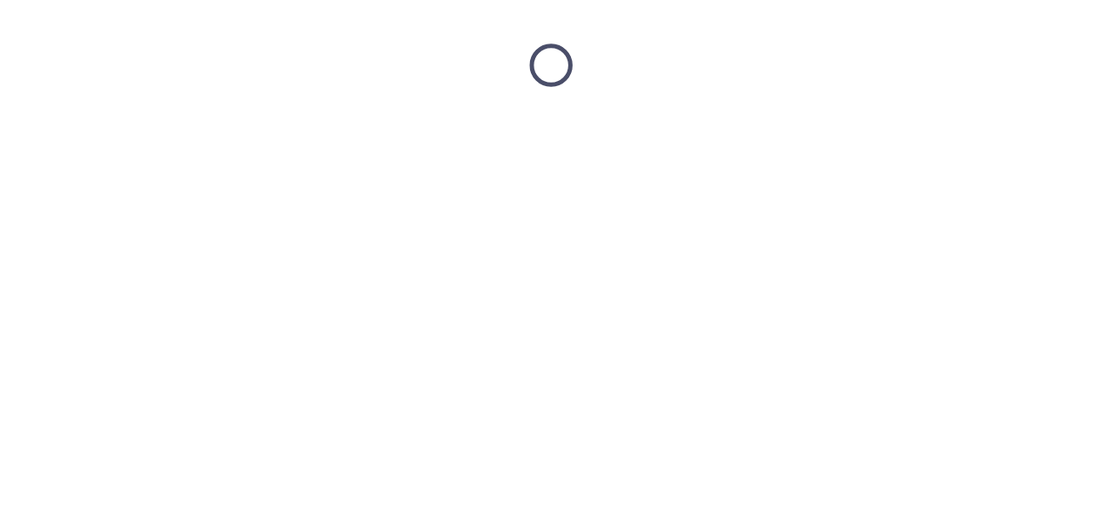
scroll to position [0, 0]
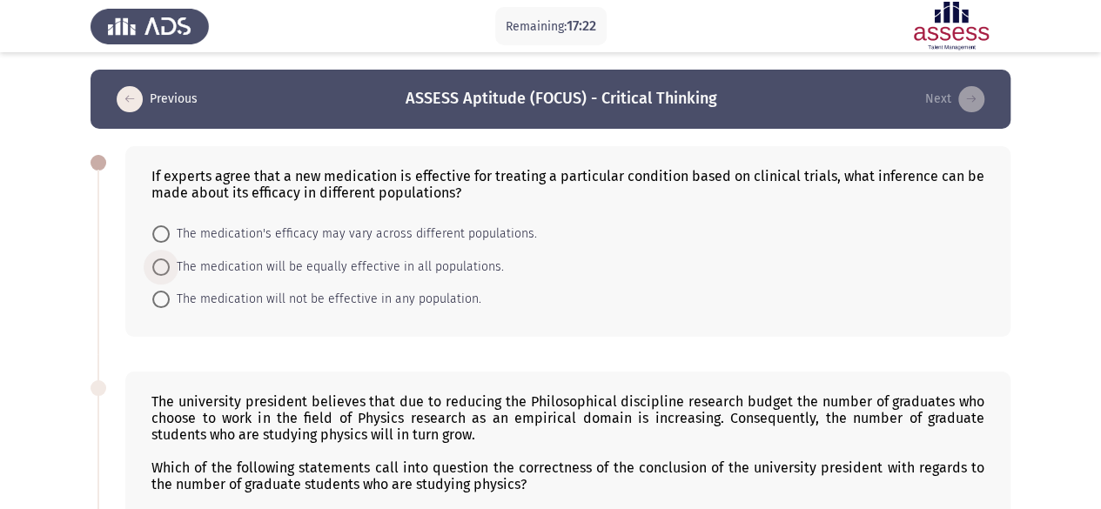
click at [447, 264] on span "The medication will be equally effective in all populations." at bounding box center [337, 267] width 334 height 21
click at [170, 264] on input "The medication will be equally effective in all populations." at bounding box center [160, 266] width 17 height 17
radio input "true"
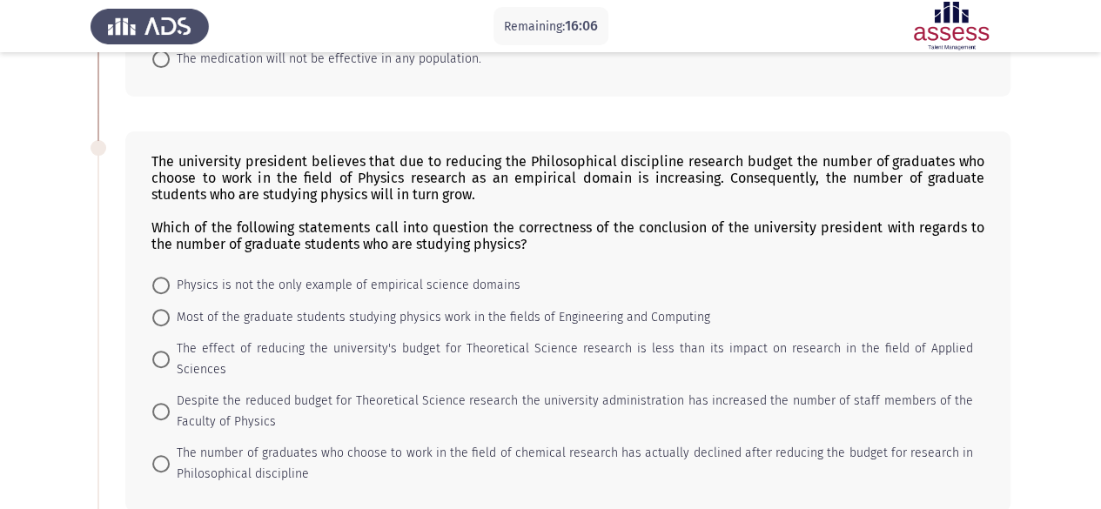
scroll to position [240, 0]
click at [432, 282] on span "Physics is not the only example of empirical science domains" at bounding box center [345, 284] width 351 height 21
click at [170, 282] on input "Physics is not the only example of empirical science domains" at bounding box center [160, 284] width 17 height 17
radio input "true"
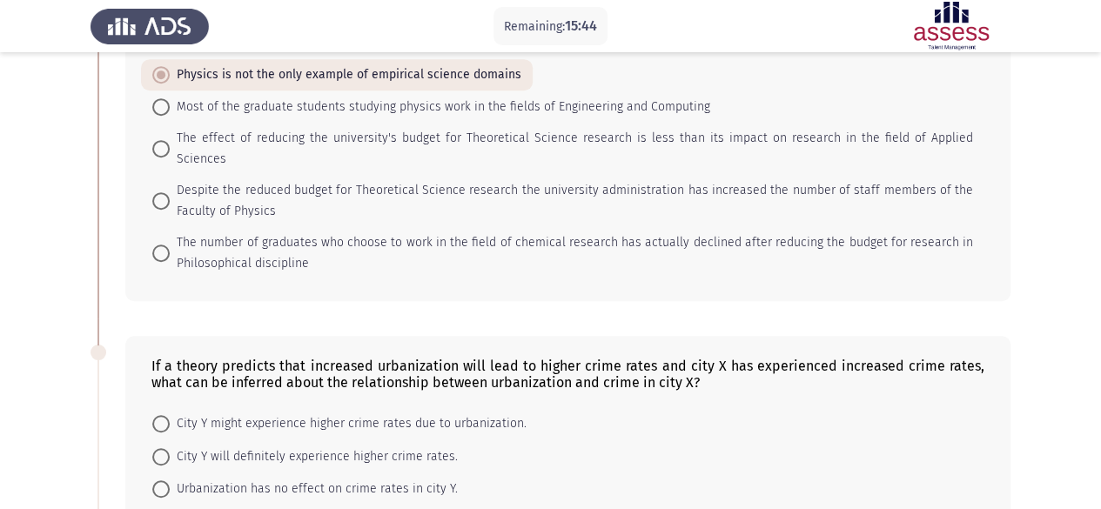
scroll to position [511, 0]
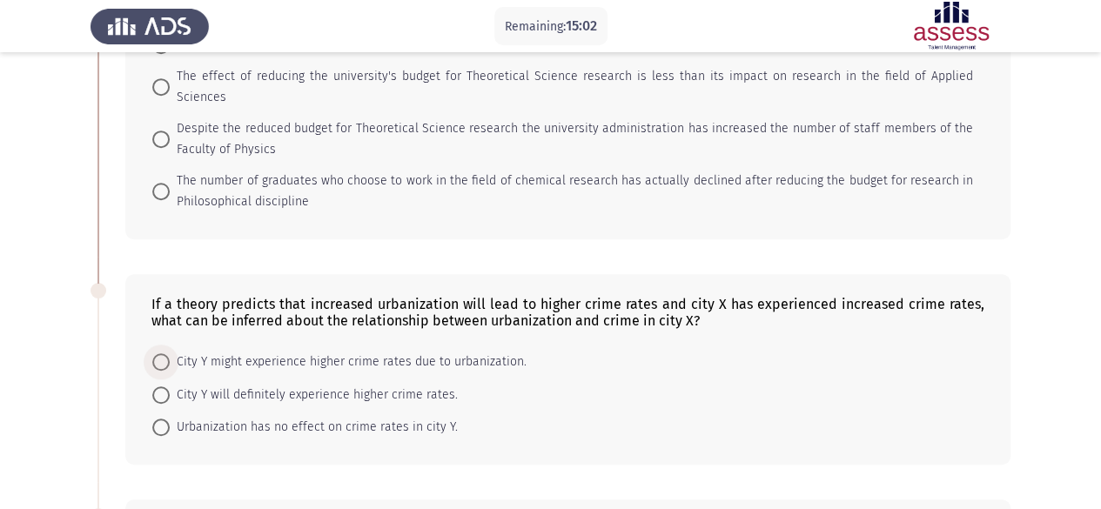
click at [460, 352] on span "City Y might experience higher crime rates due to urbanization." at bounding box center [348, 362] width 357 height 21
click at [170, 353] on input "City Y might experience higher crime rates due to urbanization." at bounding box center [160, 361] width 17 height 17
radio input "true"
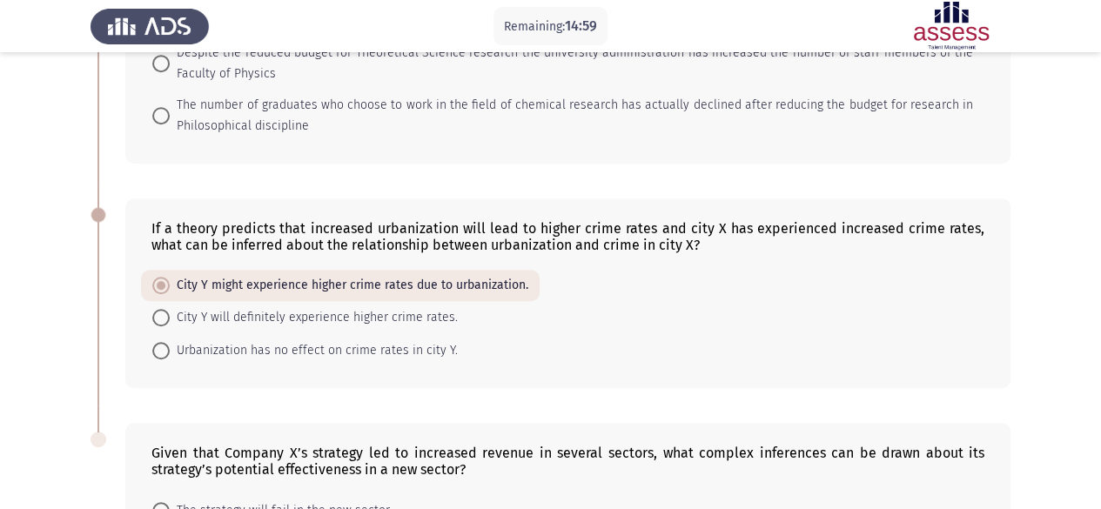
scroll to position [591, 0]
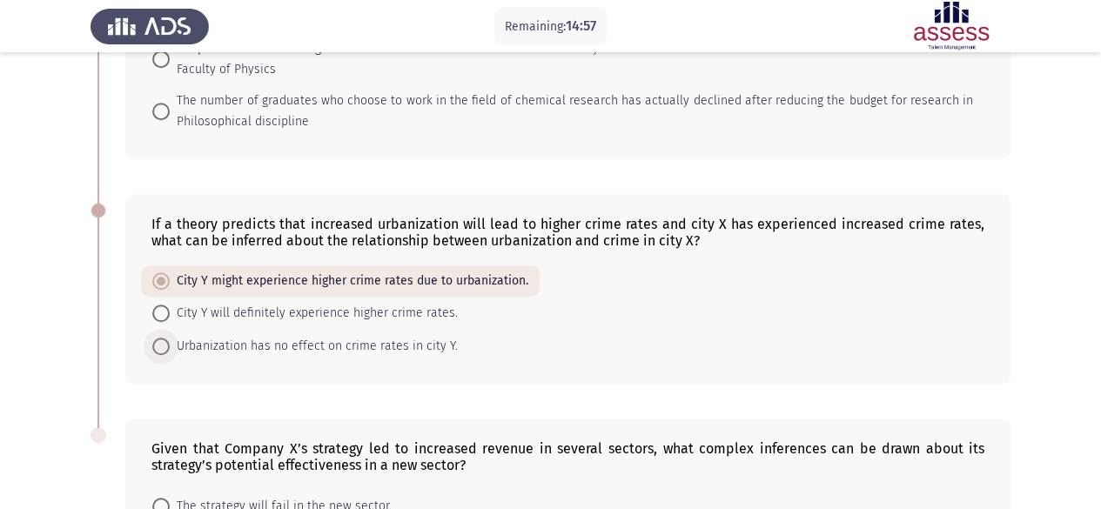
click at [437, 336] on span "Urbanization has no effect on crime rates in city Y." at bounding box center [314, 346] width 288 height 21
click at [170, 338] on input "Urbanization has no effect on crime rates in city Y." at bounding box center [160, 346] width 17 height 17
radio input "true"
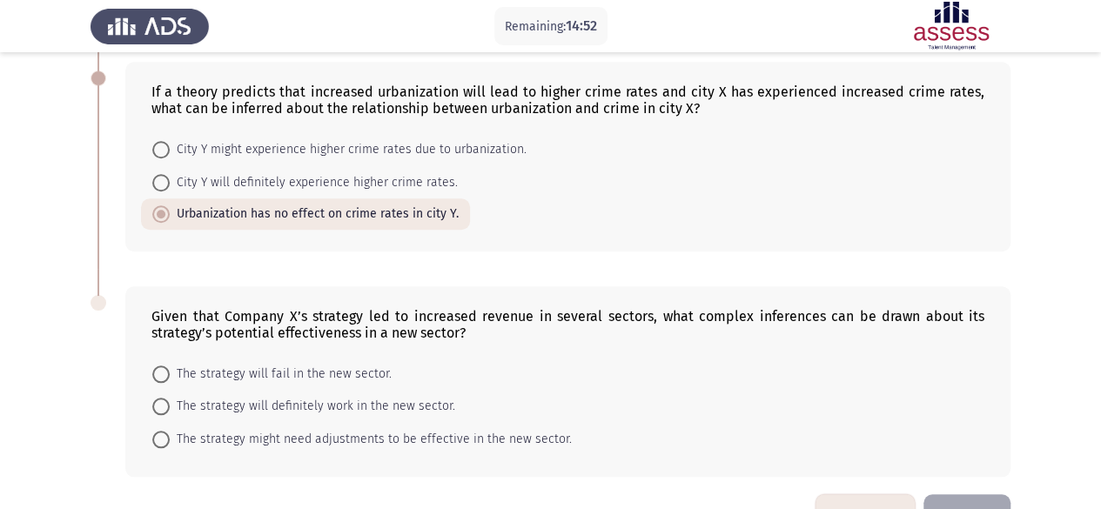
scroll to position [722, 0]
click at [461, 431] on span "The strategy might need adjustments to be effective in the new sector." at bounding box center [371, 441] width 402 height 21
click at [170, 433] on input "The strategy might need adjustments to be effective in the new sector." at bounding box center [160, 441] width 17 height 17
radio input "true"
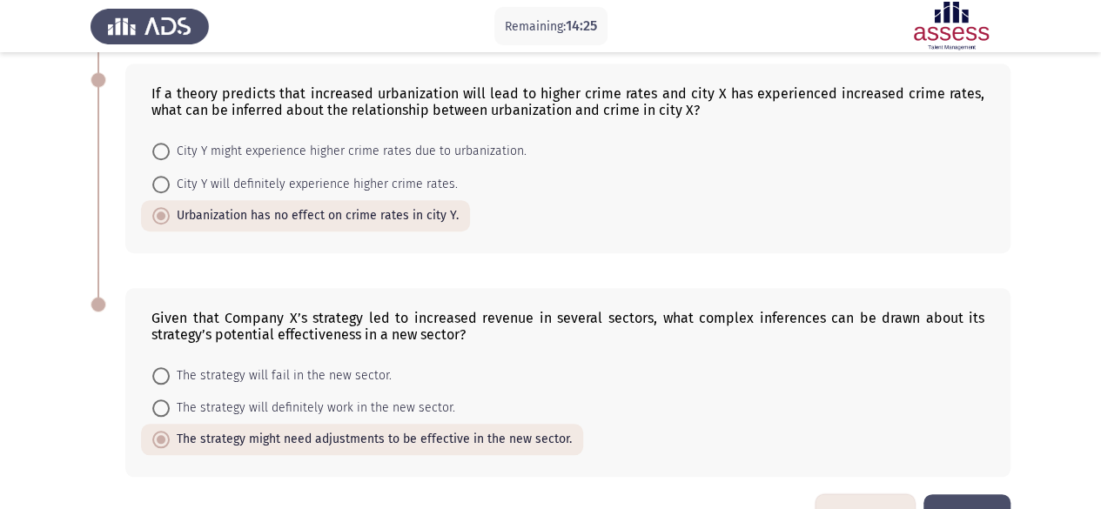
scroll to position [750, 0]
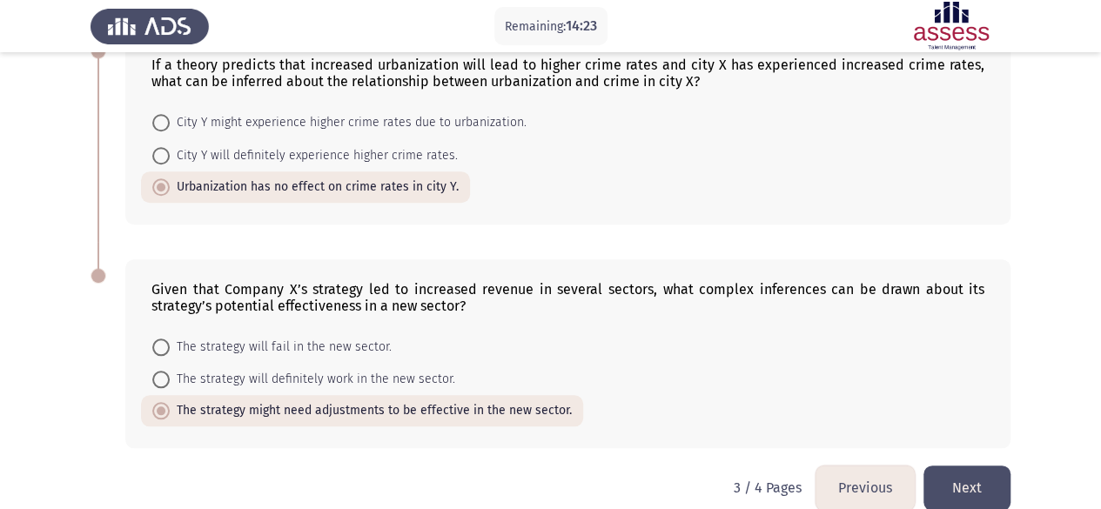
click at [966, 466] on button "Next" at bounding box center [966, 488] width 87 height 44
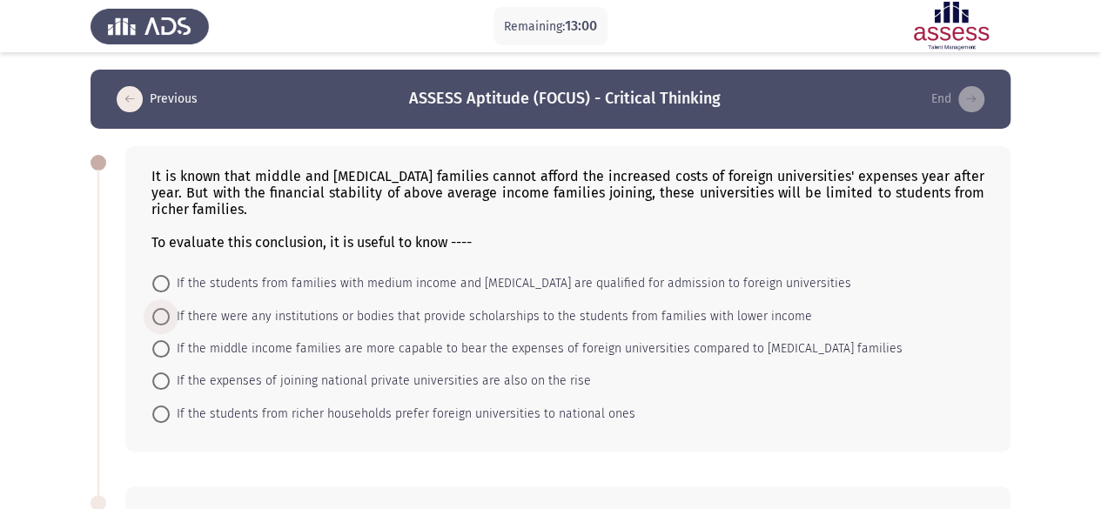
click at [475, 317] on span "If there were any institutions or bodies that provide scholarships to the stude…" at bounding box center [491, 316] width 642 height 21
click at [170, 317] on input "If there were any institutions or bodies that provide scholarships to the stude…" at bounding box center [160, 316] width 17 height 17
radio input "true"
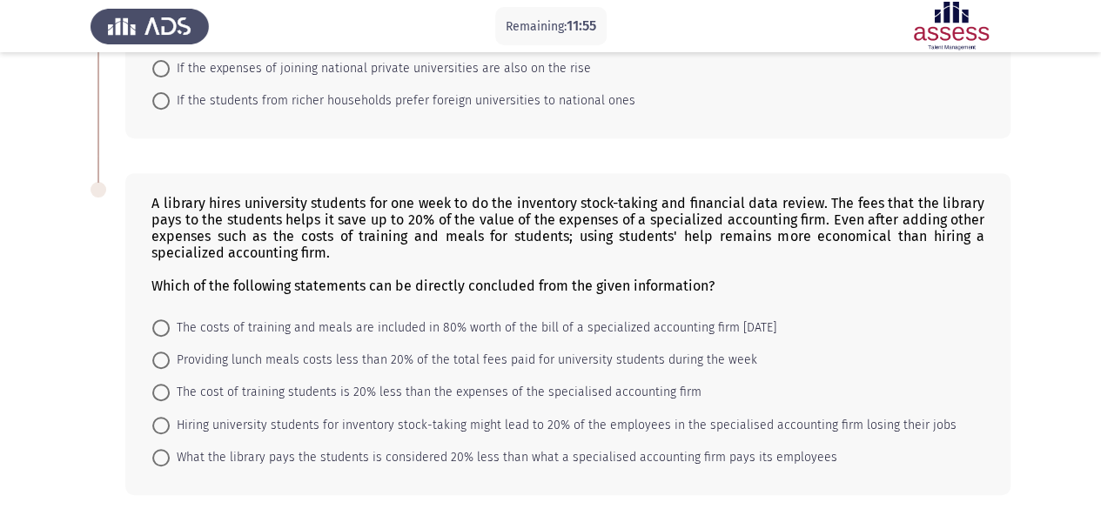
scroll to position [310, 0]
click at [558, 449] on span "What the library pays the students is considered 20% less than what a specialis…" at bounding box center [504, 459] width 668 height 21
click at [170, 451] on input "What the library pays the students is considered 20% less than what a specialis…" at bounding box center [160, 459] width 17 height 17
radio input "true"
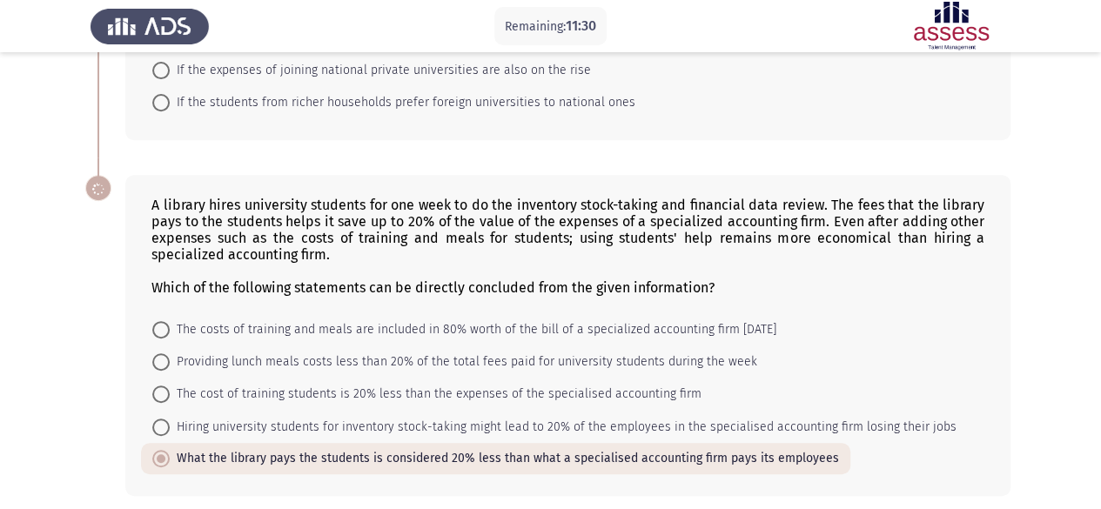
scroll to position [378, 0]
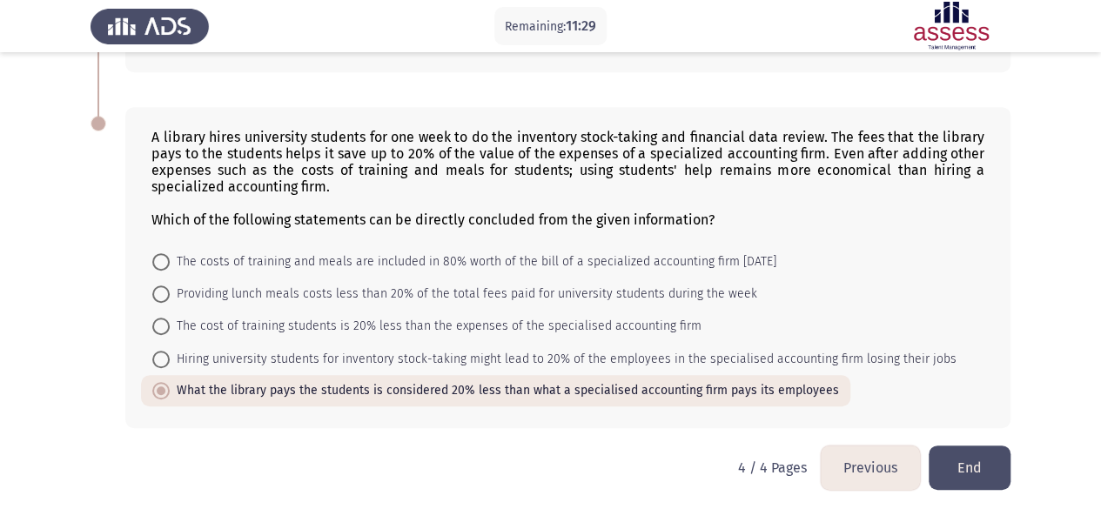
click at [973, 450] on button "End" at bounding box center [970, 468] width 82 height 44
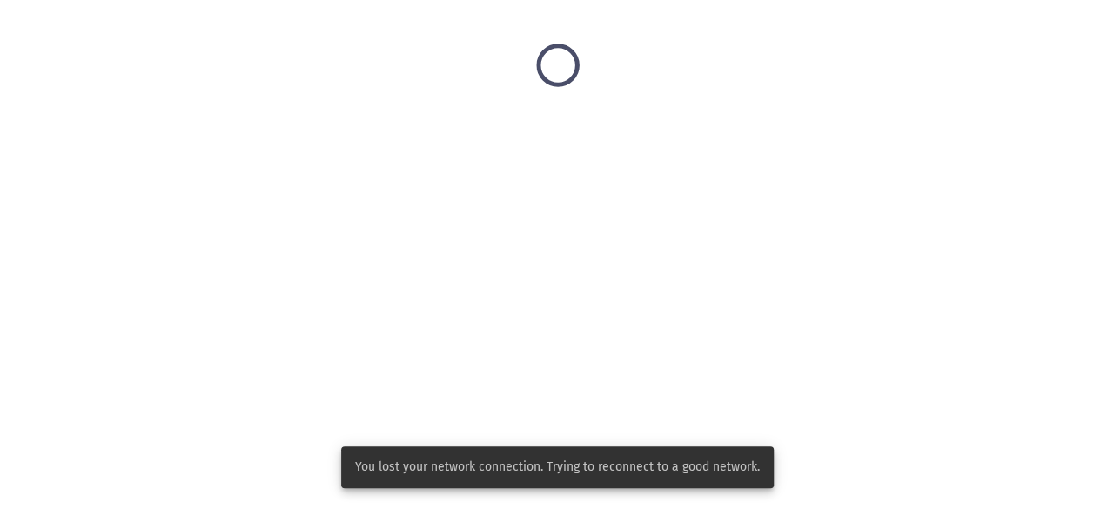
scroll to position [0, 0]
